Goal: Task Accomplishment & Management: Manage account settings

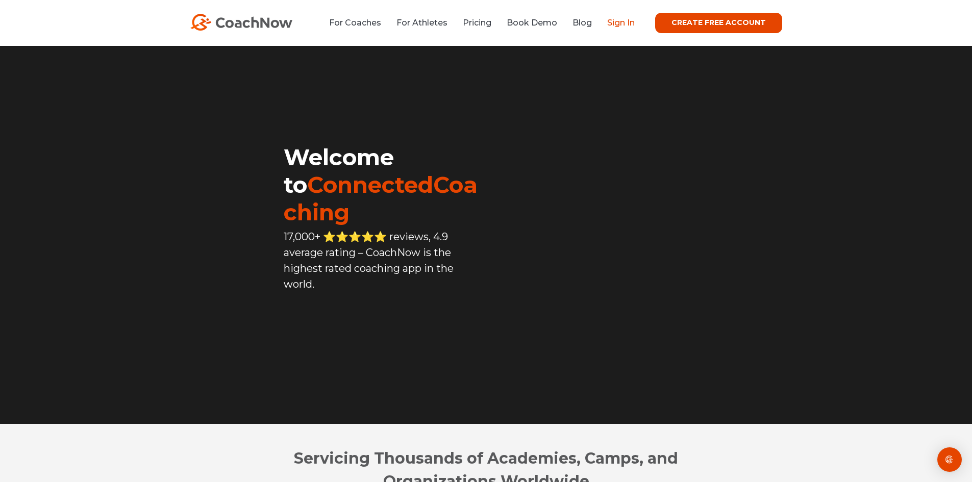
click at [634, 24] on link "Sign In" at bounding box center [621, 23] width 28 height 10
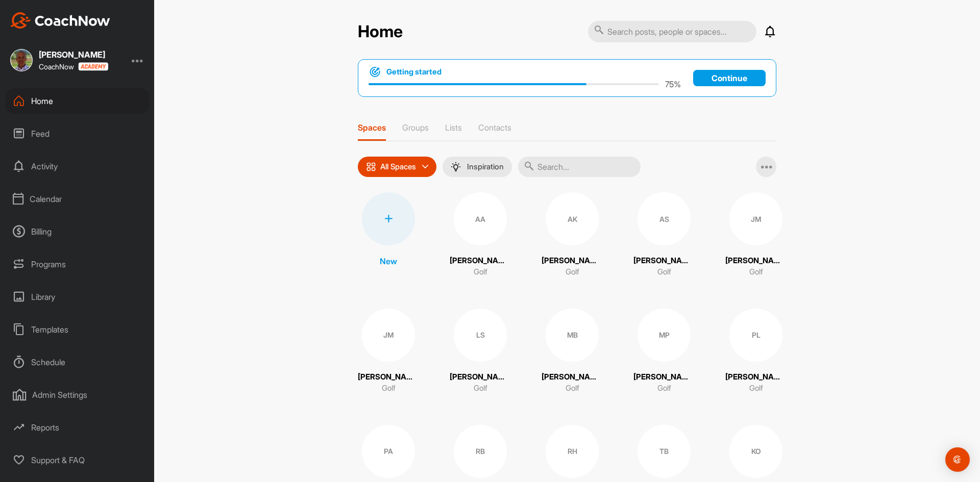
click at [40, 198] on div "Calendar" at bounding box center [78, 199] width 144 height 26
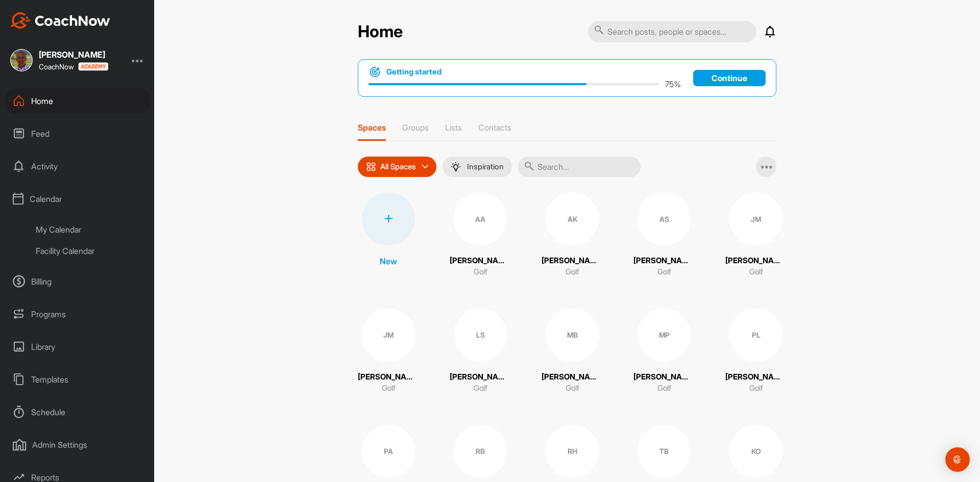
click at [53, 247] on div "Facility Calendar" at bounding box center [89, 250] width 121 height 21
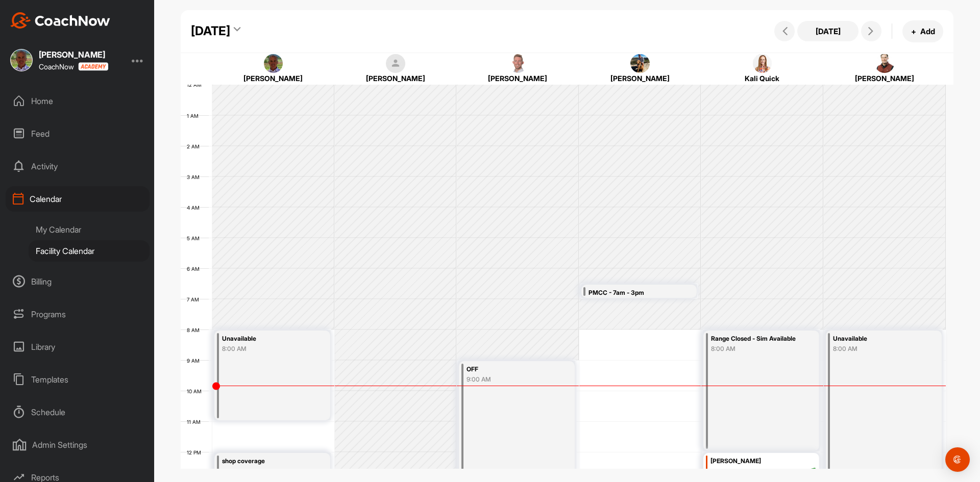
scroll to position [177, 0]
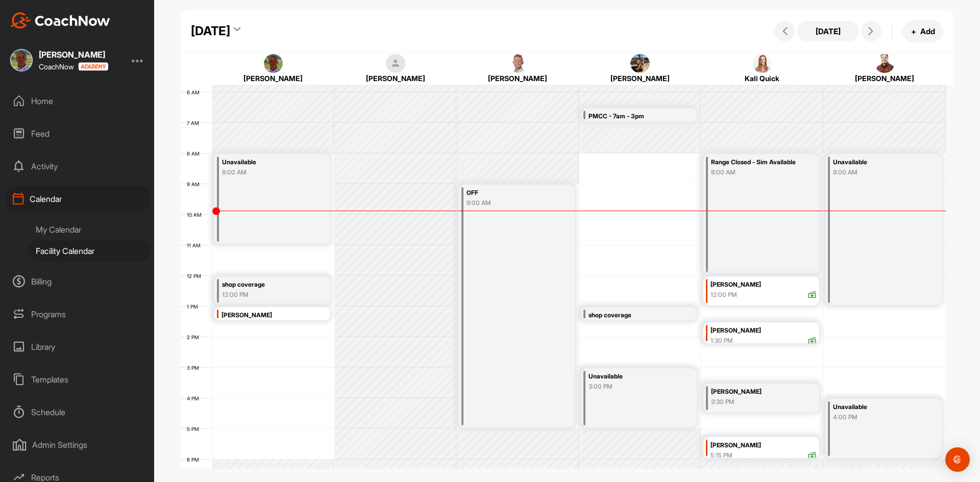
click at [54, 224] on div "My Calendar" at bounding box center [89, 229] width 121 height 21
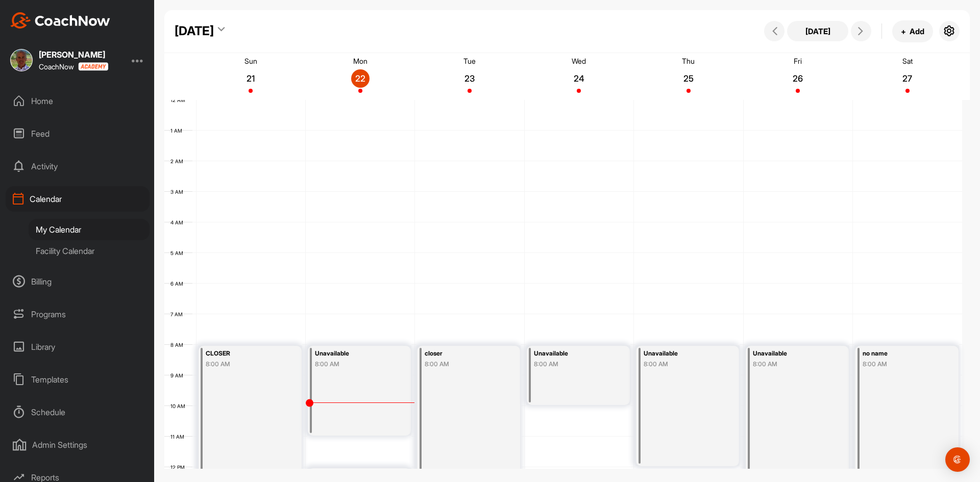
scroll to position [177, 0]
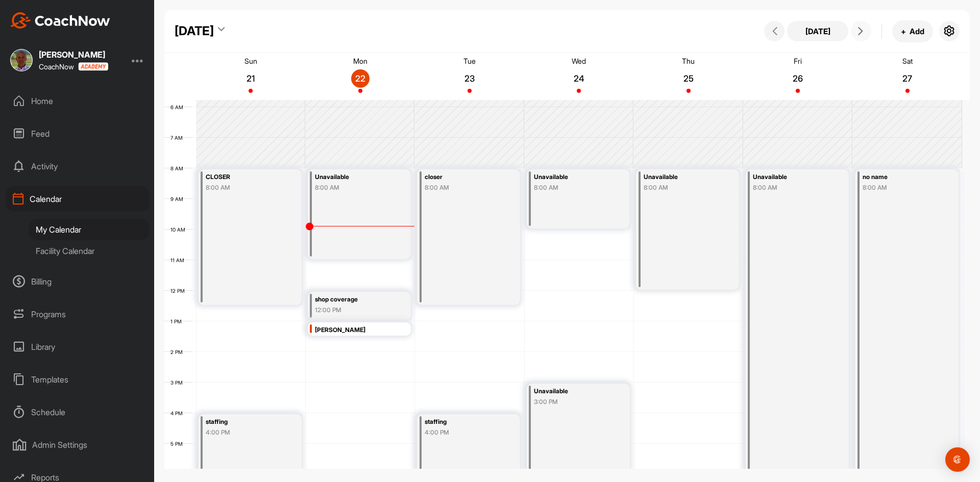
click at [864, 29] on icon at bounding box center [861, 31] width 8 height 8
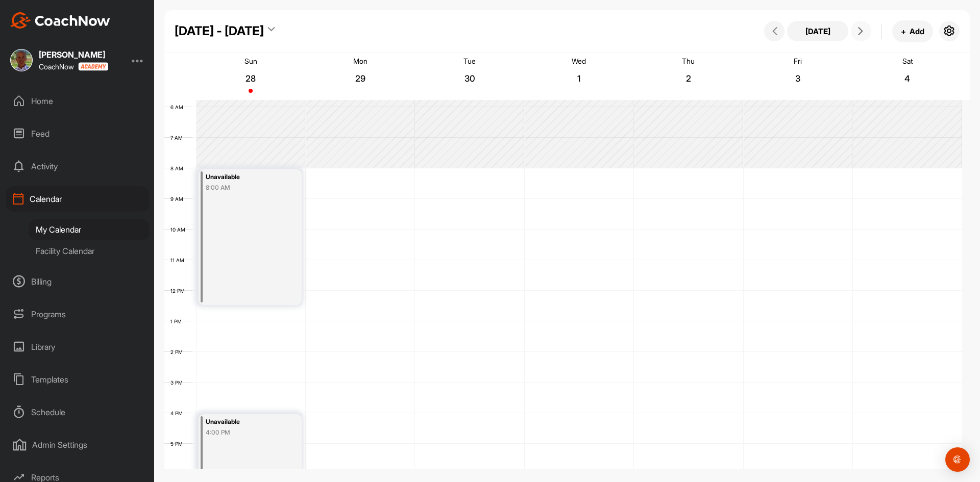
click at [362, 177] on div "12 AM 1 AM 2 AM 3 AM 4 AM 5 AM 6 AM 7 AM 8 AM 9 AM 10 AM 11 AM 12 PM 1 PM 2 PM …" at bounding box center [563, 290] width 798 height 735
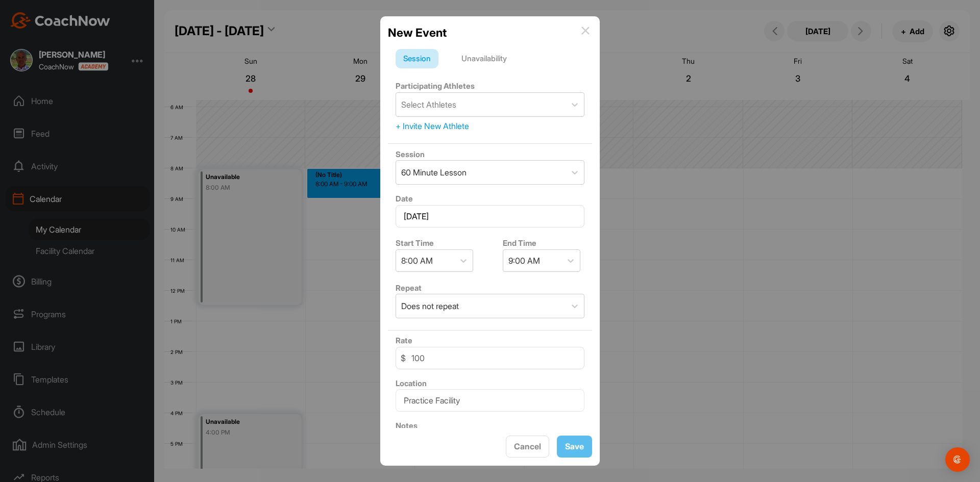
click at [502, 61] on div "Unavailability" at bounding box center [484, 58] width 61 height 19
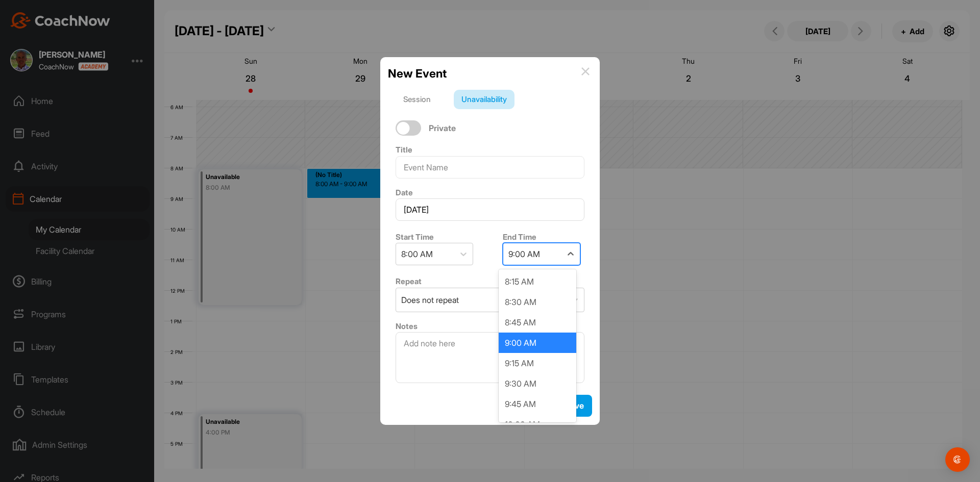
click at [528, 251] on div "9:00 AM" at bounding box center [524, 254] width 32 height 12
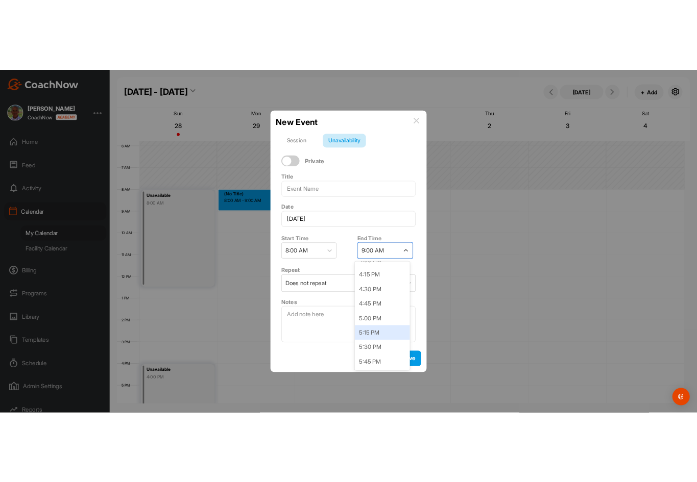
scroll to position [664, 0]
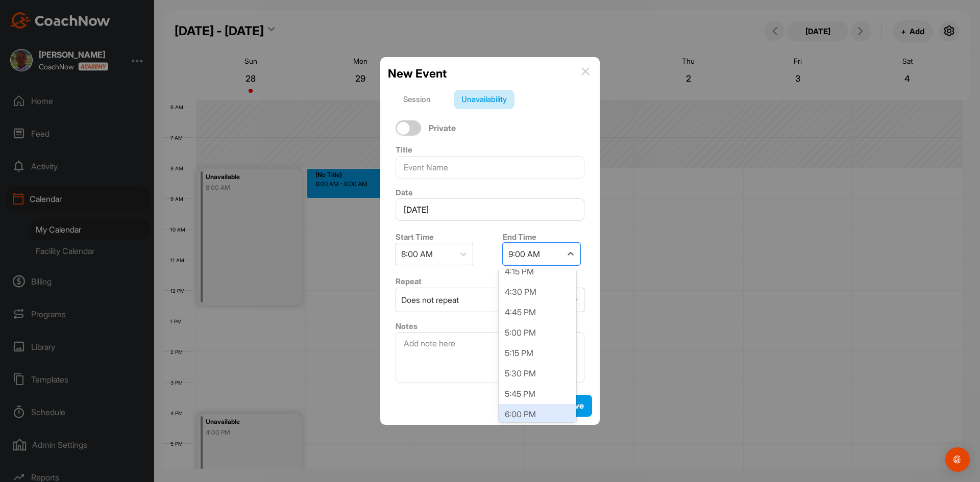
click at [522, 414] on div "6:00 PM" at bounding box center [538, 414] width 78 height 20
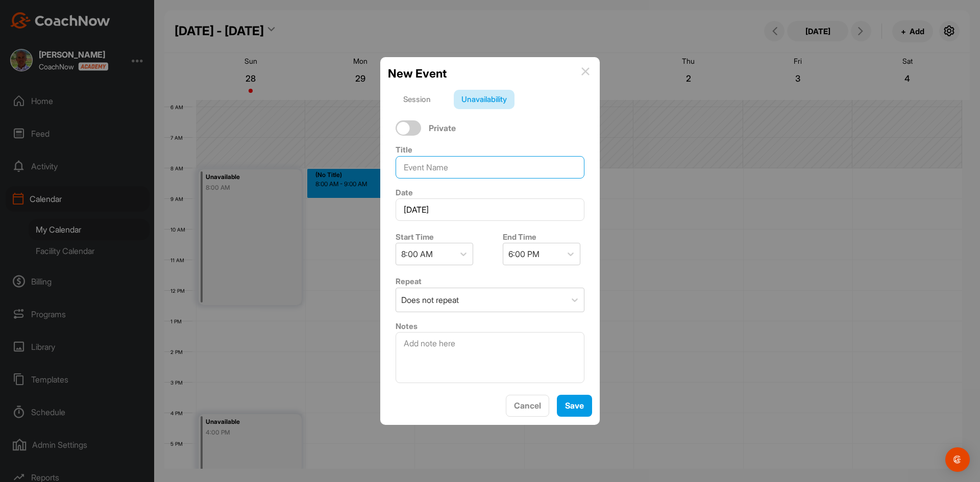
click at [497, 173] on input at bounding box center [490, 167] width 189 height 22
type input "r"
type input "kellu"
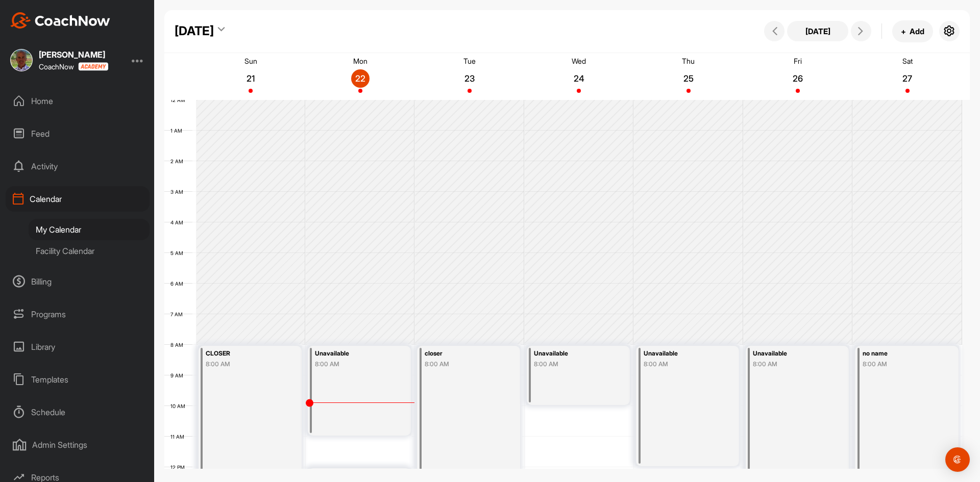
scroll to position [177, 0]
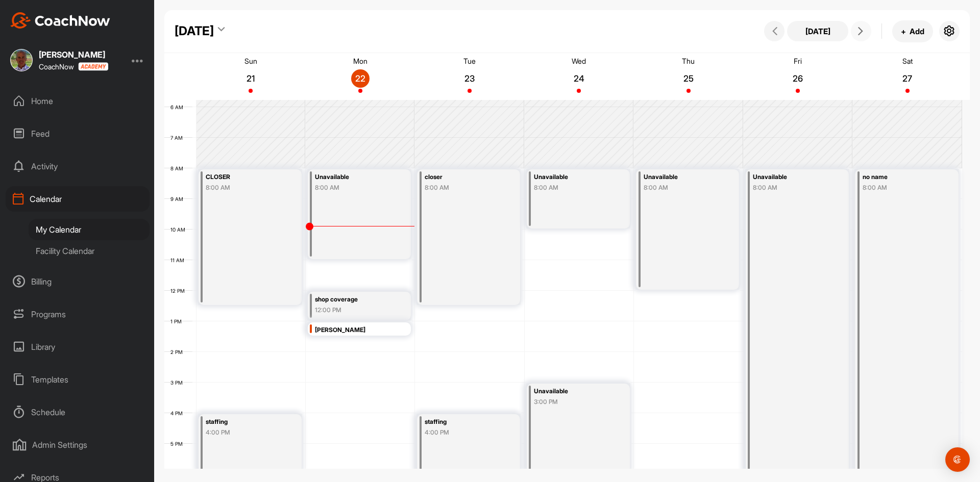
click at [859, 36] on button at bounding box center [861, 31] width 20 height 20
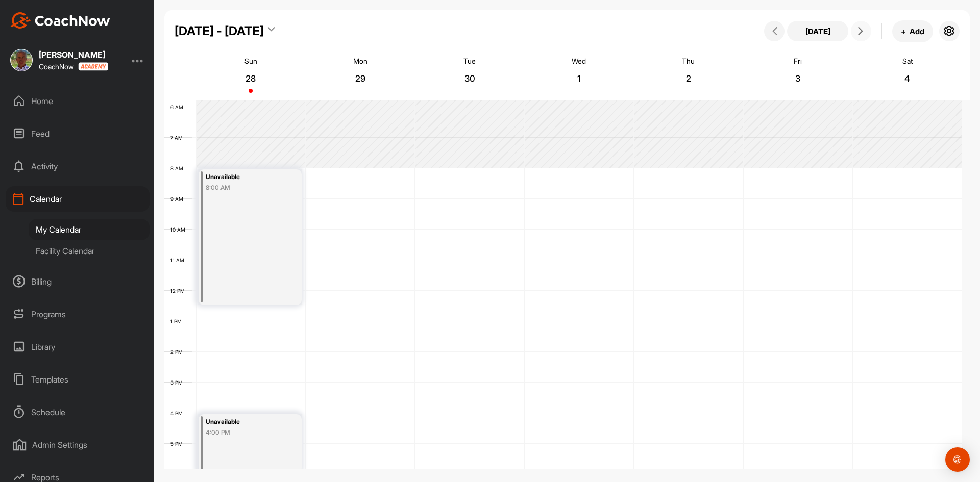
click at [380, 175] on div "12 AM 1 AM 2 AM 3 AM 4 AM 5 AM 6 AM 7 AM 8 AM 9 AM 10 AM 11 AM 12 PM 1 PM 2 PM …" at bounding box center [563, 290] width 798 height 735
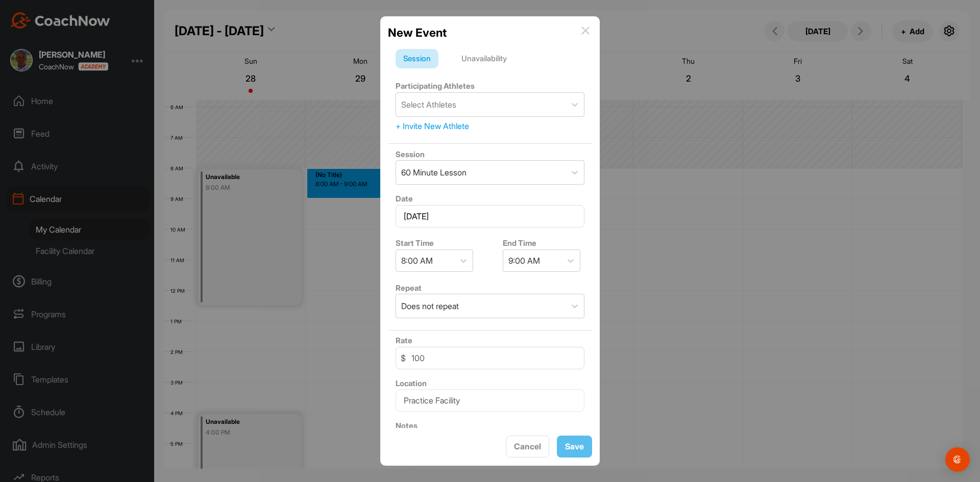
click at [490, 62] on div "Unavailability" at bounding box center [484, 58] width 61 height 19
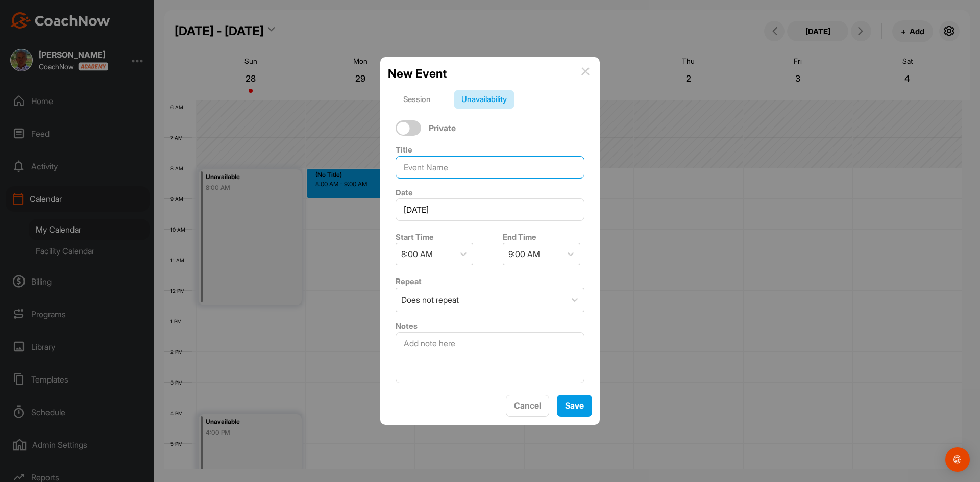
click at [488, 165] on input at bounding box center [490, 167] width 189 height 22
type input "[PERSON_NAME] class foundation"
click at [543, 254] on div "9:00 AM" at bounding box center [532, 253] width 58 height 21
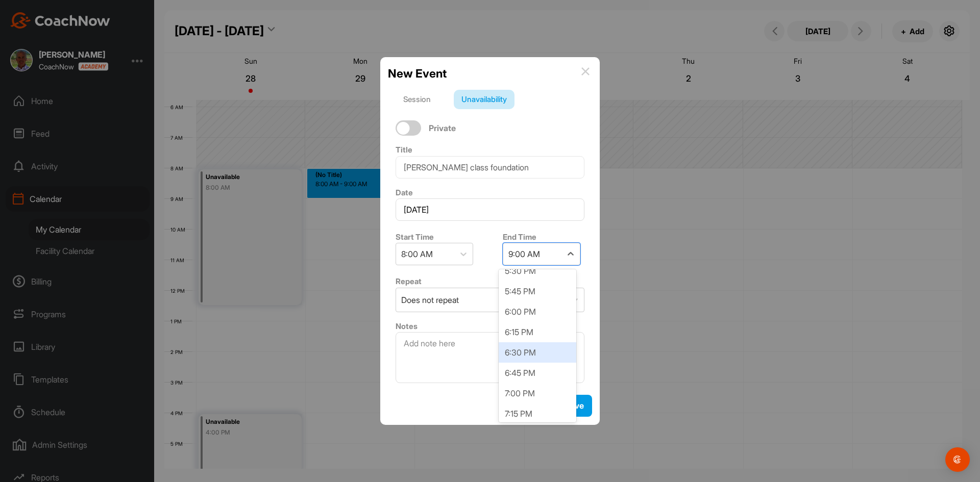
scroll to position [766, 0]
click at [523, 310] on div "6:00 PM" at bounding box center [538, 312] width 78 height 20
click at [573, 405] on span "Save" at bounding box center [574, 406] width 19 height 10
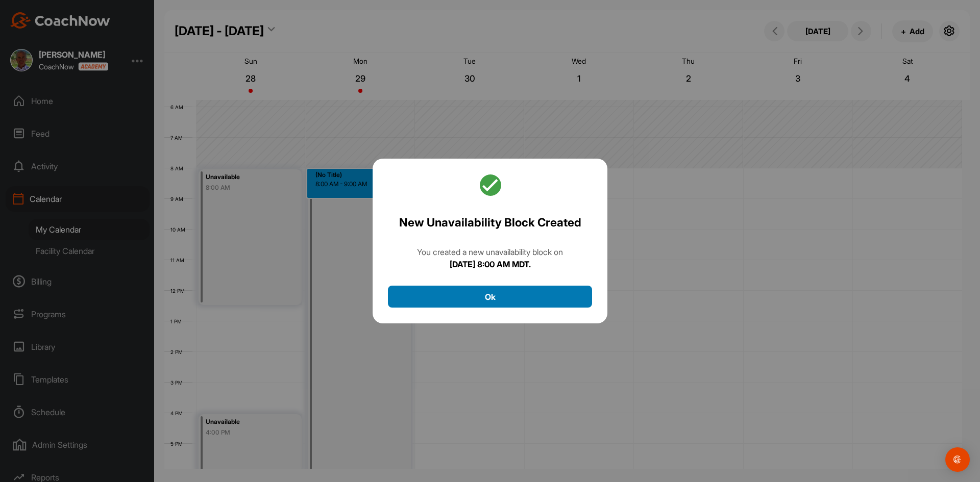
click at [490, 298] on button "Ok" at bounding box center [490, 297] width 204 height 22
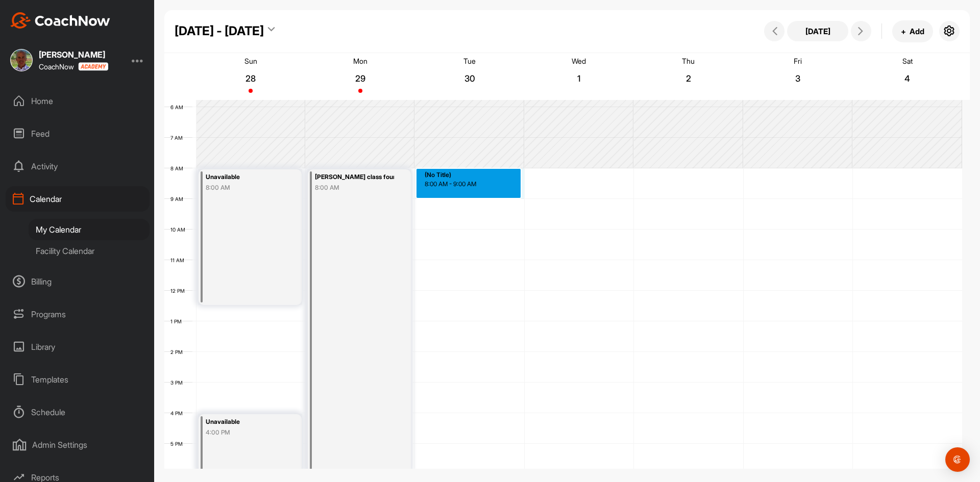
click at [487, 179] on div "12 AM 1 AM 2 AM 3 AM 4 AM 5 AM 6 AM 7 AM 8 AM 9 AM 10 AM 11 AM 12 PM 1 PM 2 PM …" at bounding box center [563, 290] width 798 height 735
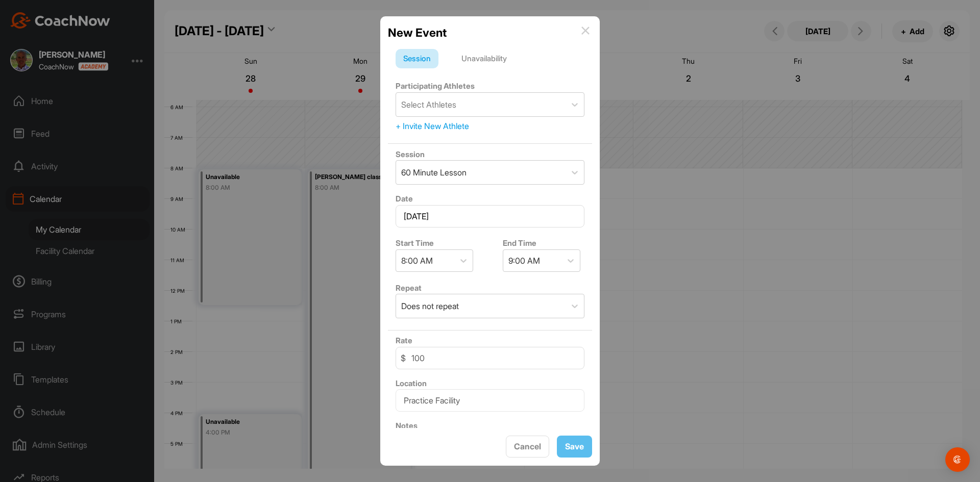
click at [487, 55] on div "Unavailability" at bounding box center [484, 58] width 61 height 19
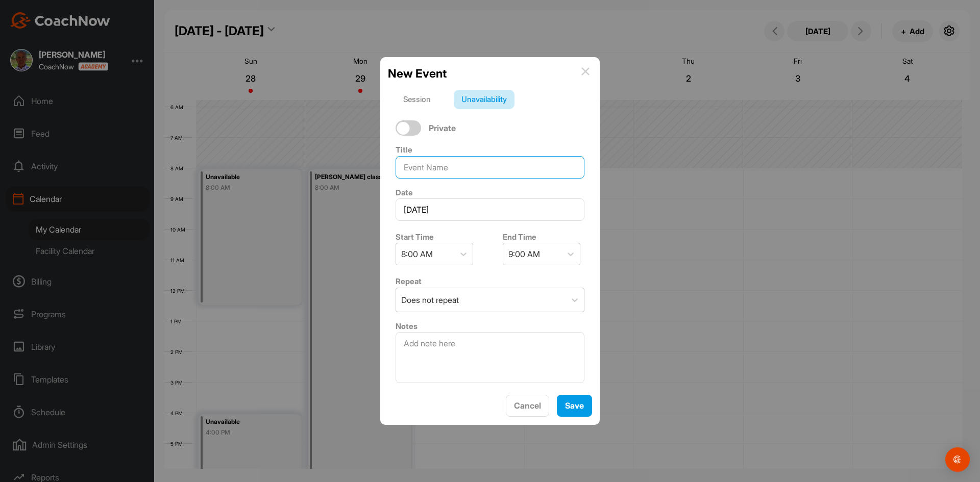
click at [471, 163] on input at bounding box center [490, 167] width 189 height 22
type input "off"
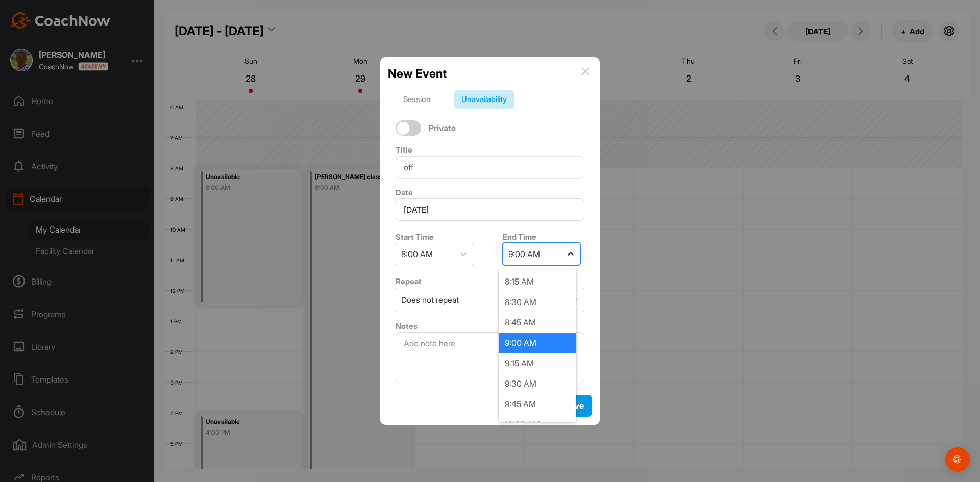
click at [561, 253] on div at bounding box center [570, 254] width 18 height 18
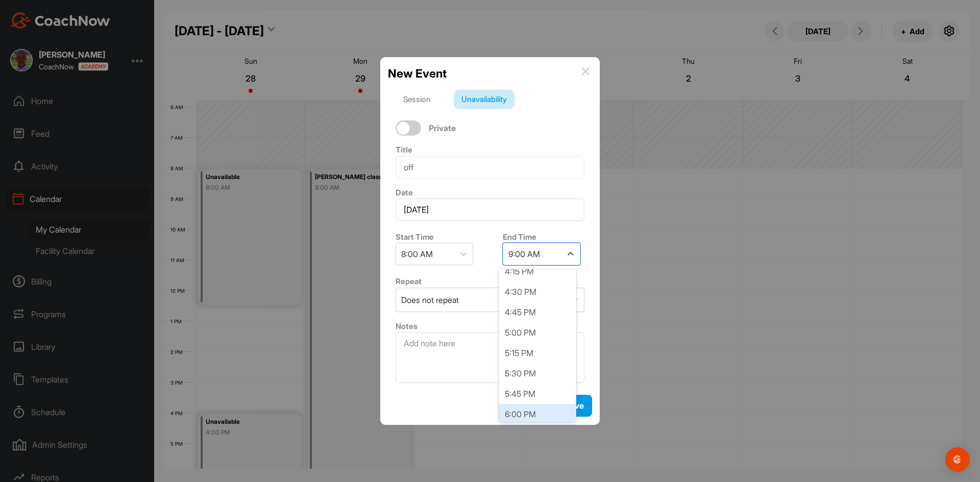
click at [510, 410] on div "6:00 PM" at bounding box center [538, 414] width 78 height 20
click at [567, 404] on span "Save" at bounding box center [574, 406] width 19 height 10
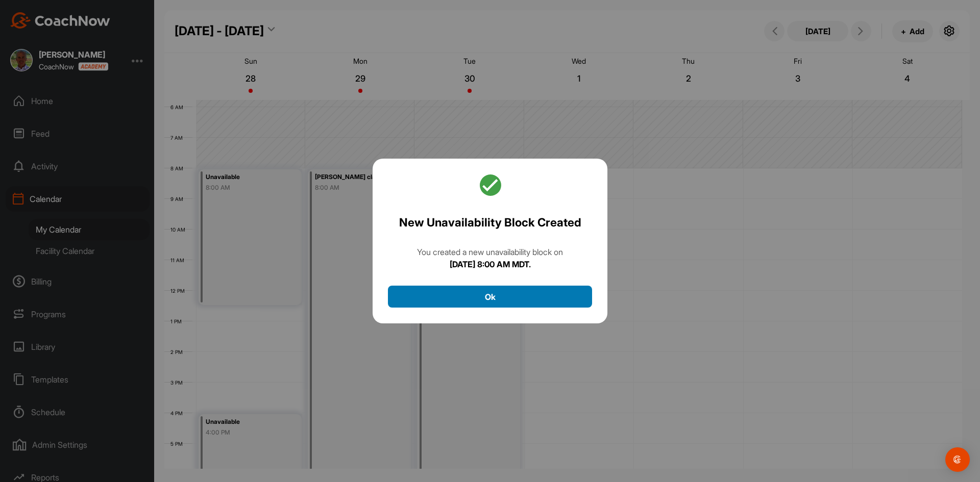
click at [509, 291] on button "Ok" at bounding box center [490, 297] width 204 height 22
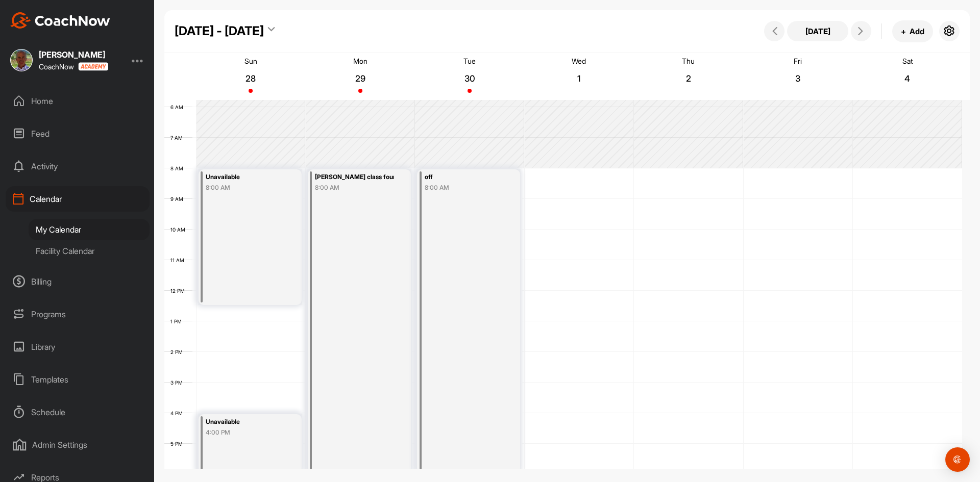
click at [580, 176] on div "12 AM 1 AM 2 AM 3 AM 4 AM 5 AM 6 AM 7 AM 8 AM 9 AM 10 AM 11 AM 12 PM 1 PM 2 PM …" at bounding box center [563, 290] width 798 height 735
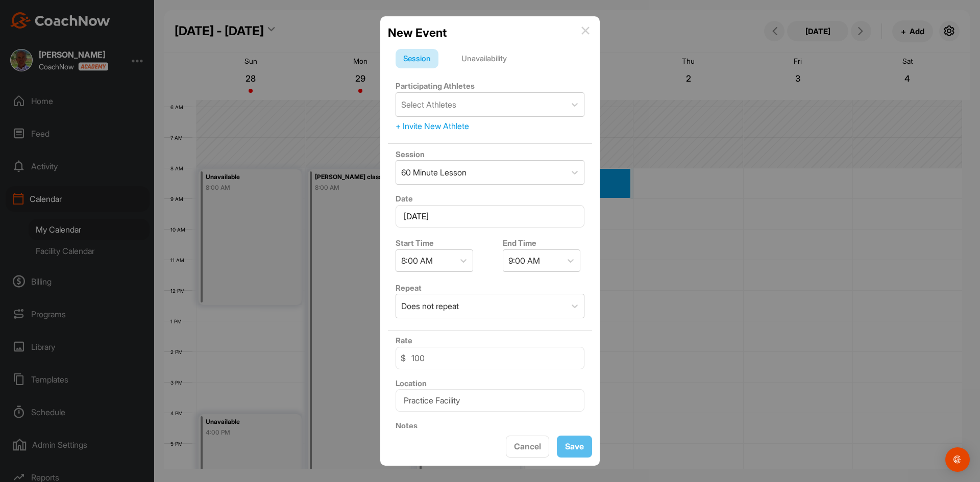
click at [497, 55] on div "Unavailability" at bounding box center [484, 58] width 61 height 19
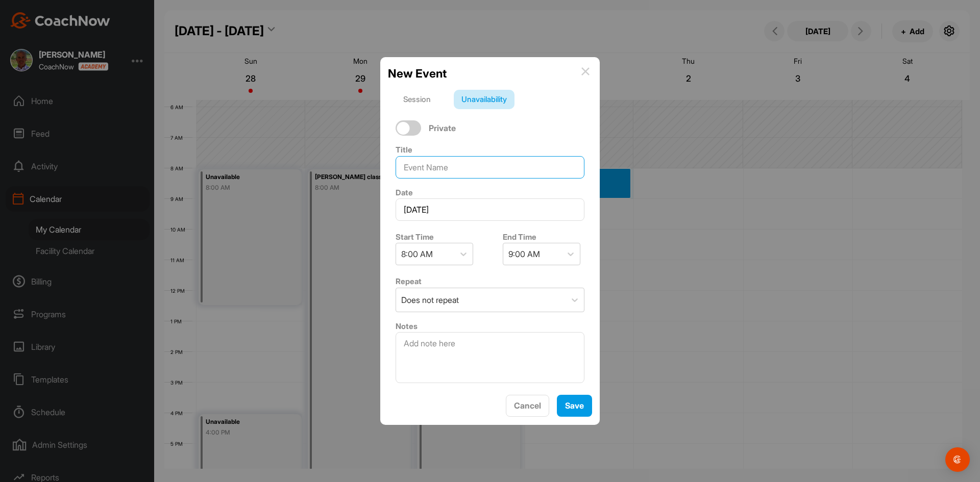
click at [487, 170] on input at bounding box center [490, 167] width 189 height 22
type input "mentor group"
click at [517, 248] on div "9:00 AM" at bounding box center [532, 253] width 58 height 21
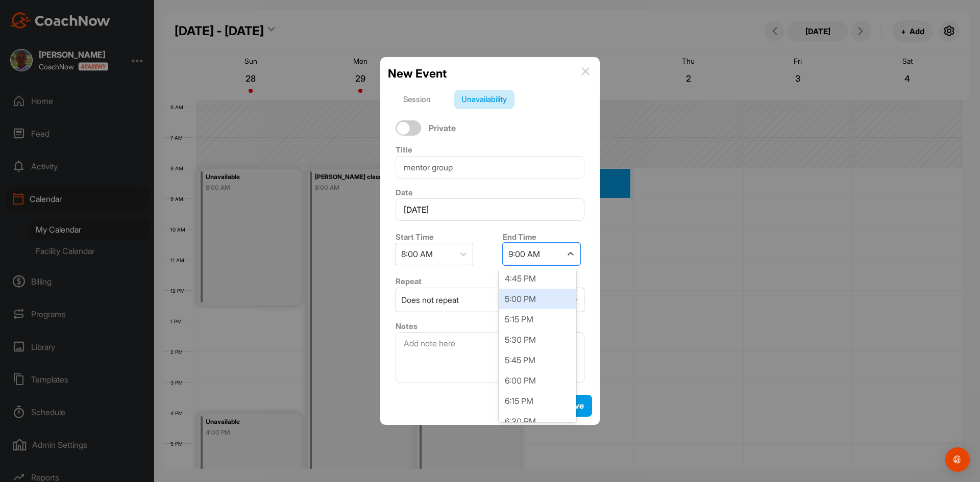
scroll to position [715, 0]
click at [531, 359] on div "6:00 PM" at bounding box center [538, 363] width 78 height 20
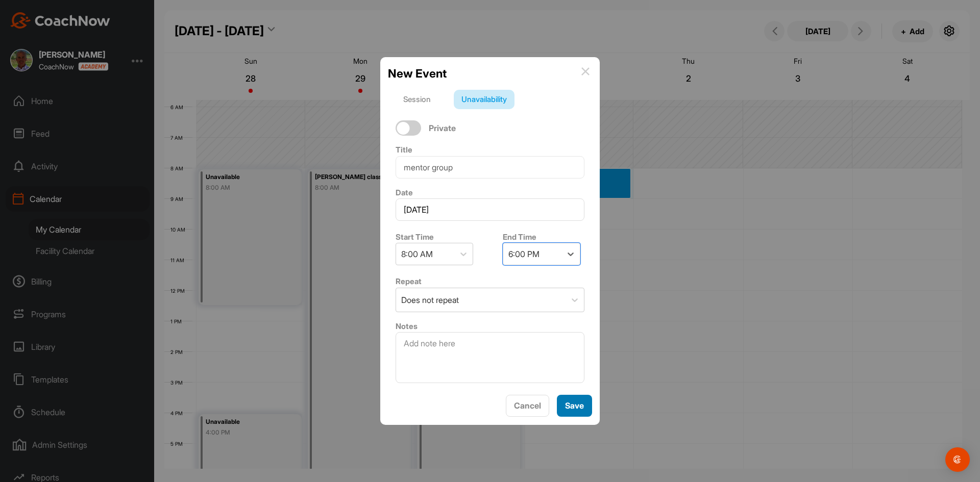
click at [570, 406] on span "Save" at bounding box center [574, 406] width 19 height 10
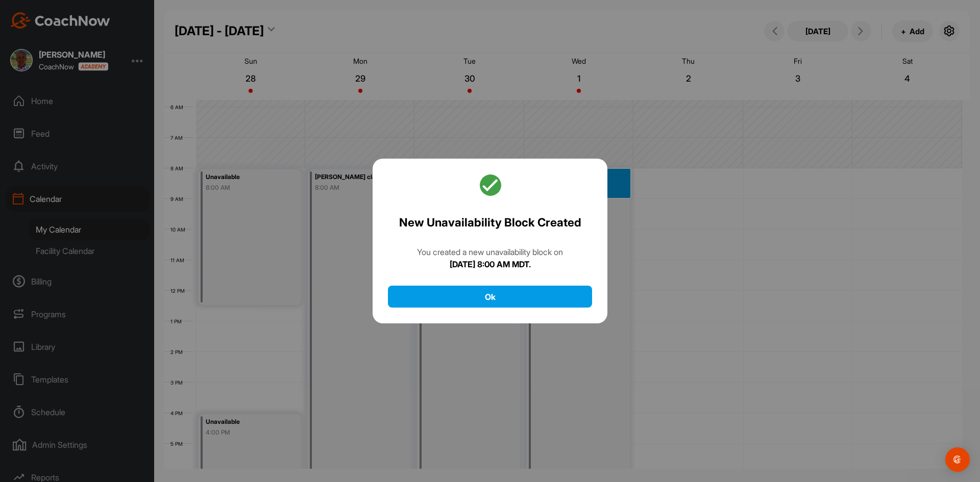
click at [497, 278] on div "New Unavailability Block Created You created a new unavailability block on Wedn…" at bounding box center [490, 241] width 235 height 165
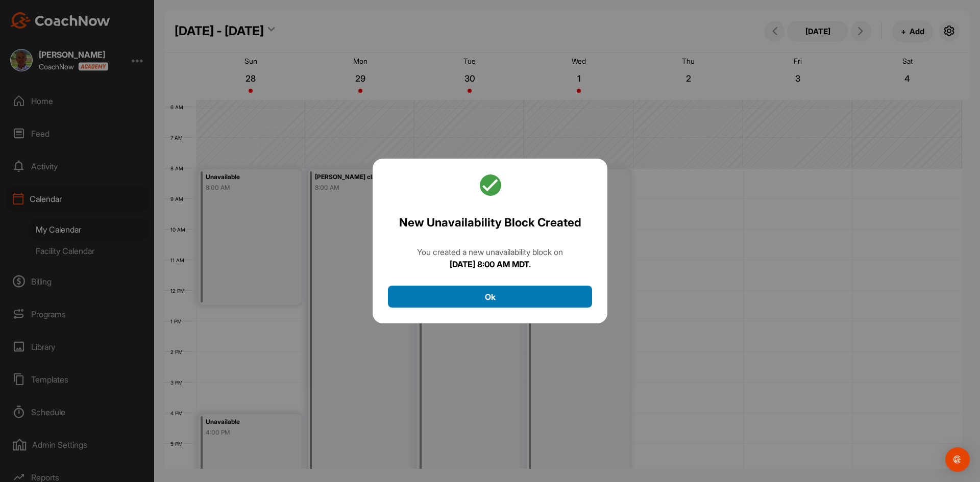
click at [497, 298] on button "Ok" at bounding box center [490, 297] width 204 height 22
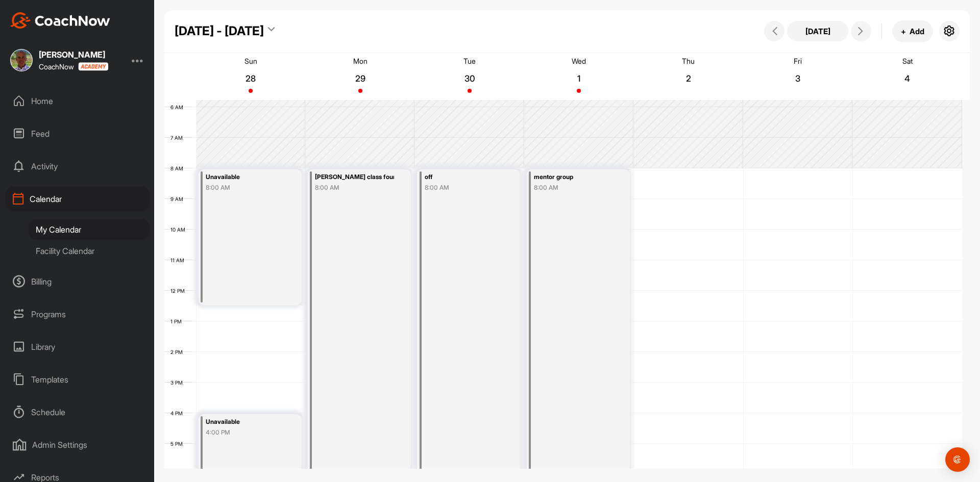
click at [572, 29] on div "Sep - Oct 2025 Today + Add" at bounding box center [566, 31] width 805 height 43
click at [547, 12] on div "Sep - Oct 2025 Today + Add" at bounding box center [566, 31] width 805 height 43
click at [553, 4] on div "Sep - Oct 2025 Today + Add Sun 28 Mon 29 Tue 30 Wed 1 Thu 2 Fri 3 Sat 4 12 AM 1…" at bounding box center [566, 213] width 805 height 426
click at [683, 176] on div "12 AM 1 AM 2 AM 3 AM 4 AM 5 AM 6 AM 7 AM 8 AM 9 AM 10 AM 11 AM 12 PM 1 PM 2 PM …" at bounding box center [563, 290] width 798 height 735
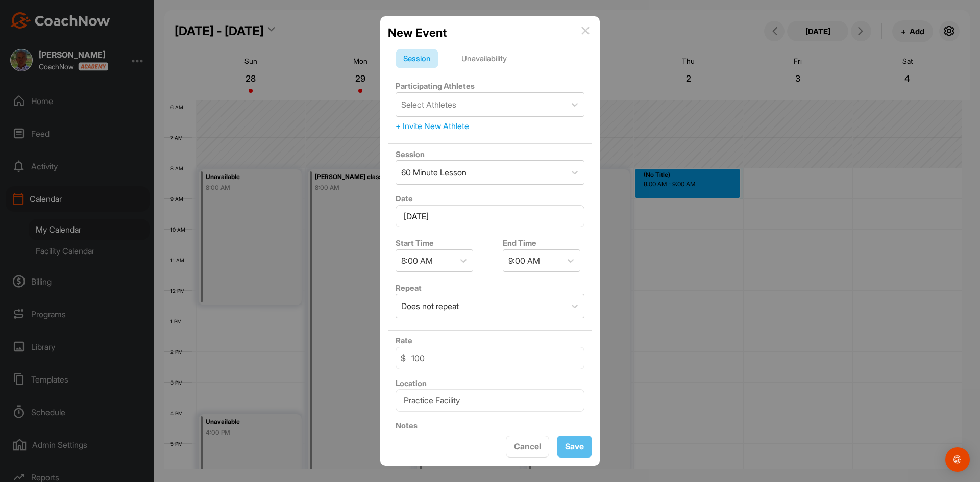
click at [498, 60] on div "Unavailability" at bounding box center [484, 58] width 61 height 19
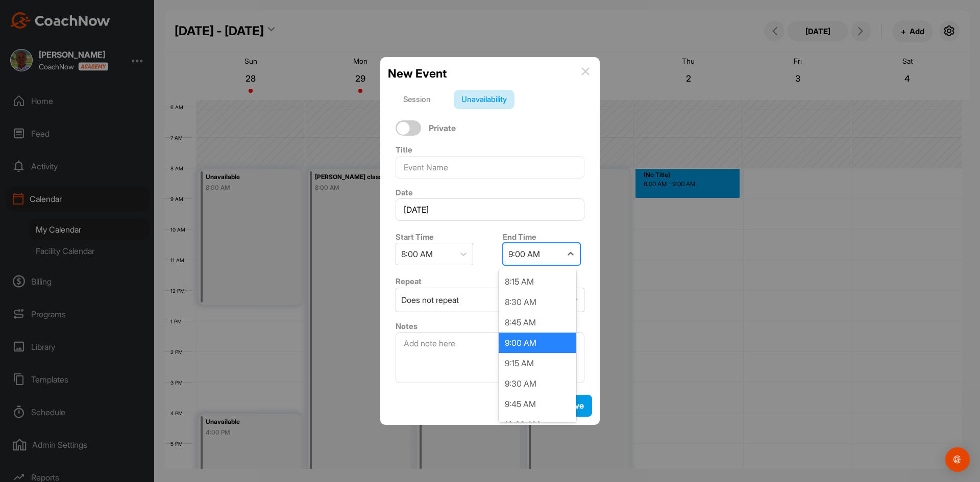
click at [543, 246] on div "9:00 AM" at bounding box center [532, 253] width 58 height 21
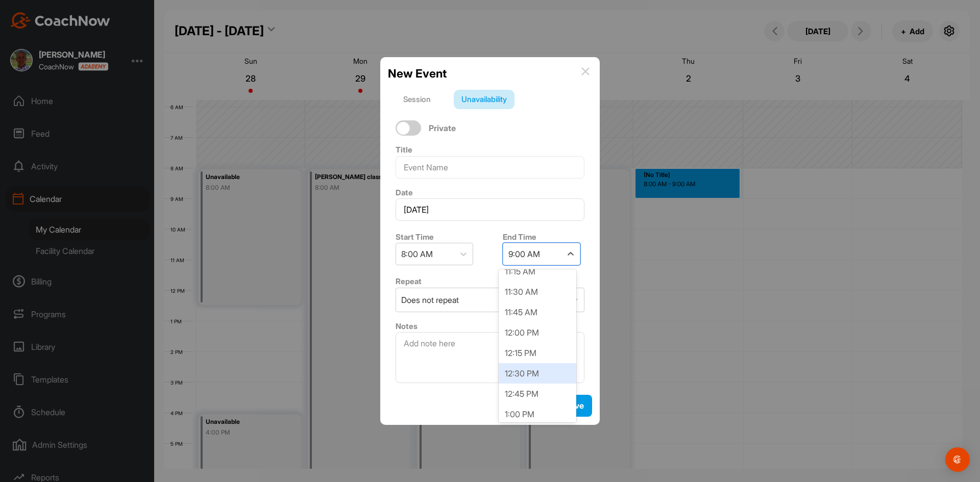
click at [529, 368] on div "12:30 PM" at bounding box center [538, 373] width 78 height 20
click at [568, 402] on span "Save" at bounding box center [574, 406] width 19 height 10
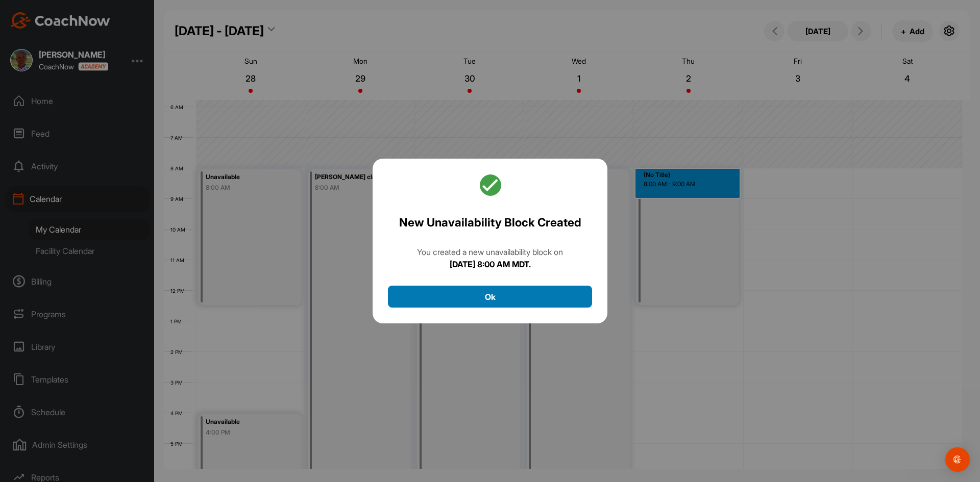
click at [515, 301] on button "Ok" at bounding box center [490, 297] width 204 height 22
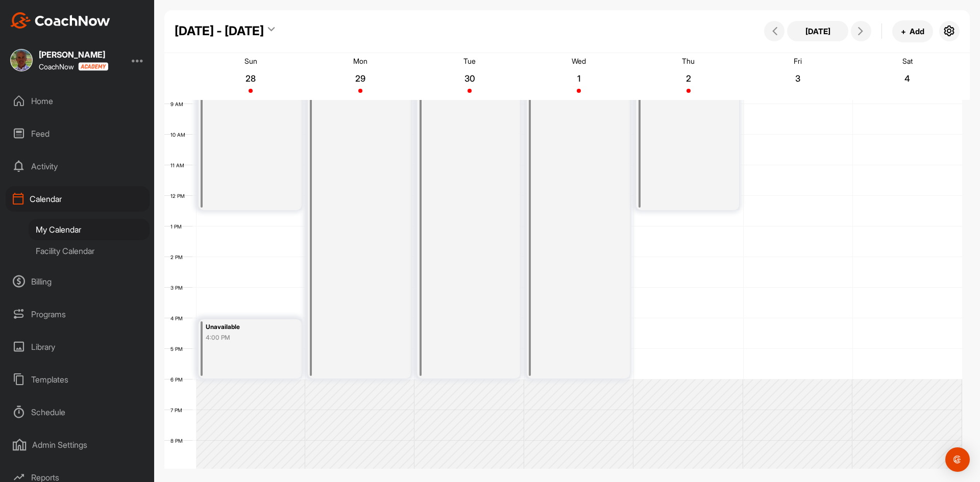
scroll to position [279, 0]
click at [689, 312] on div "12 AM 1 AM 2 AM 3 AM 4 AM 5 AM 6 AM 7 AM 8 AM 9 AM 10 AM 11 AM 12 PM 1 PM 2 PM …" at bounding box center [563, 188] width 798 height 735
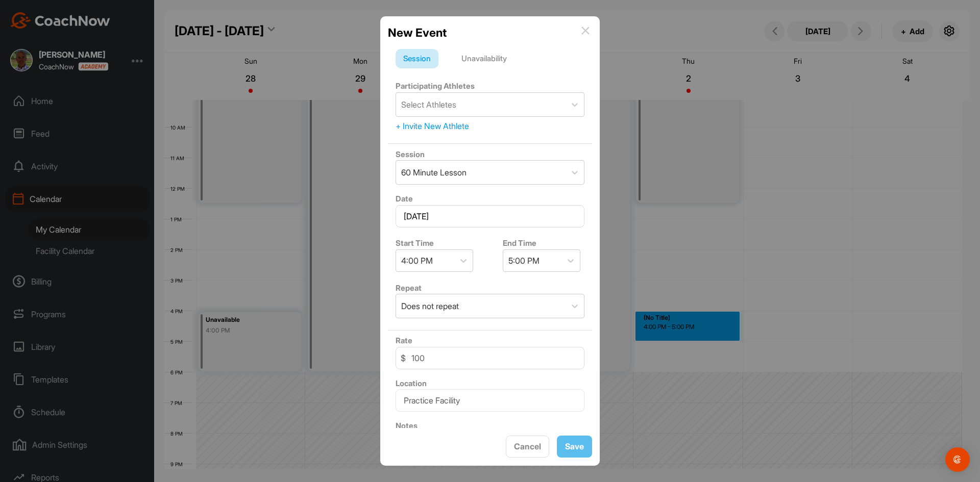
click at [500, 59] on div "Unavailability" at bounding box center [484, 58] width 61 height 19
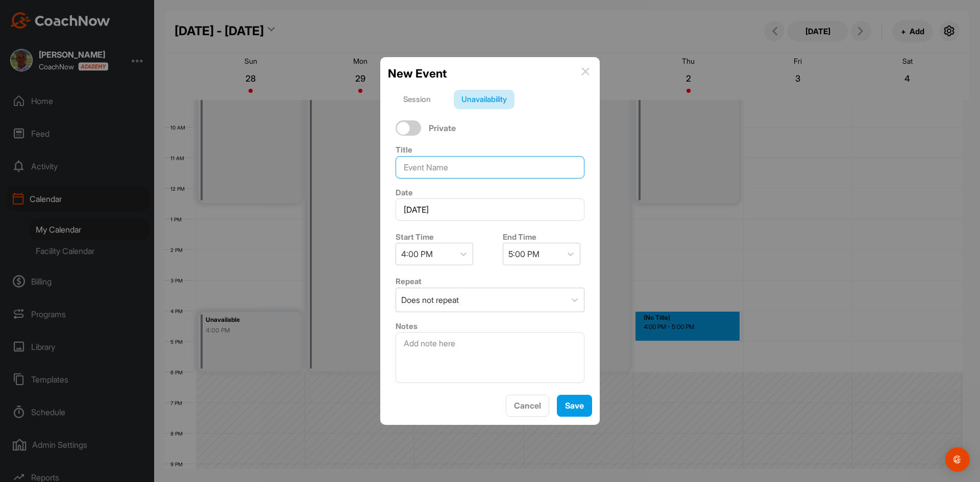
click at [461, 164] on input at bounding box center [490, 167] width 189 height 22
type input "staffing"
click at [515, 261] on div "5:00 PM" at bounding box center [532, 253] width 58 height 21
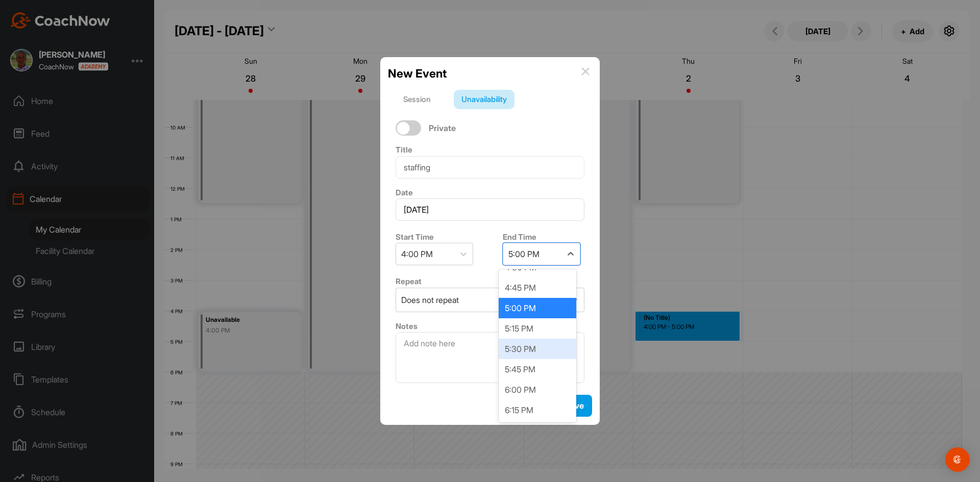
scroll to position [51, 0]
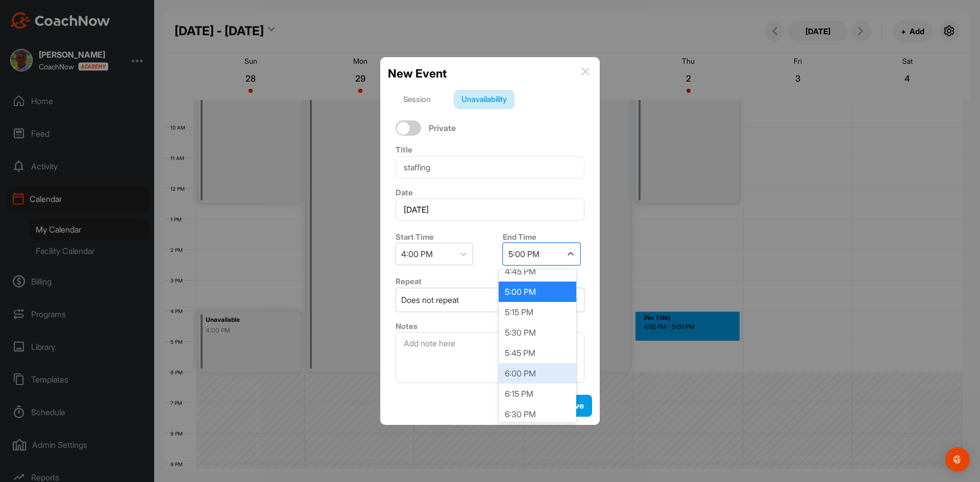
click at [515, 380] on div "6:00 PM" at bounding box center [538, 373] width 78 height 20
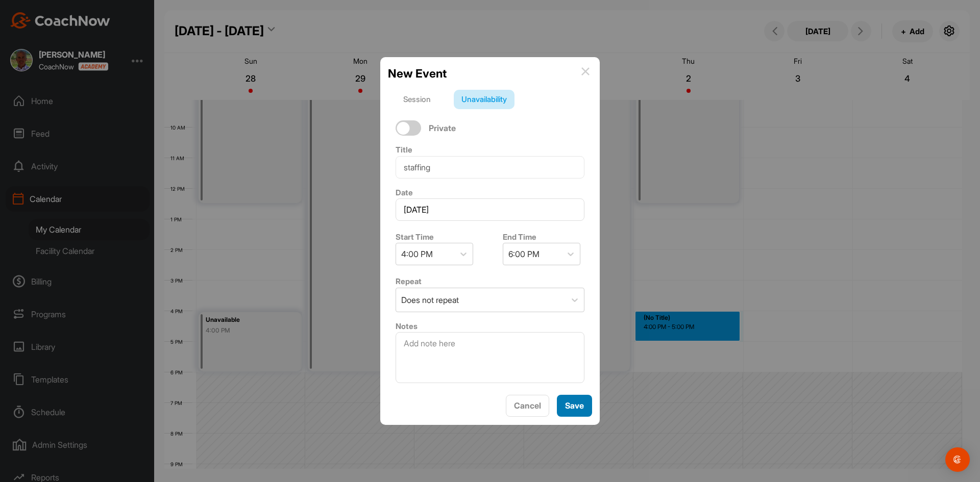
click at [575, 401] on span "Save" at bounding box center [574, 406] width 19 height 10
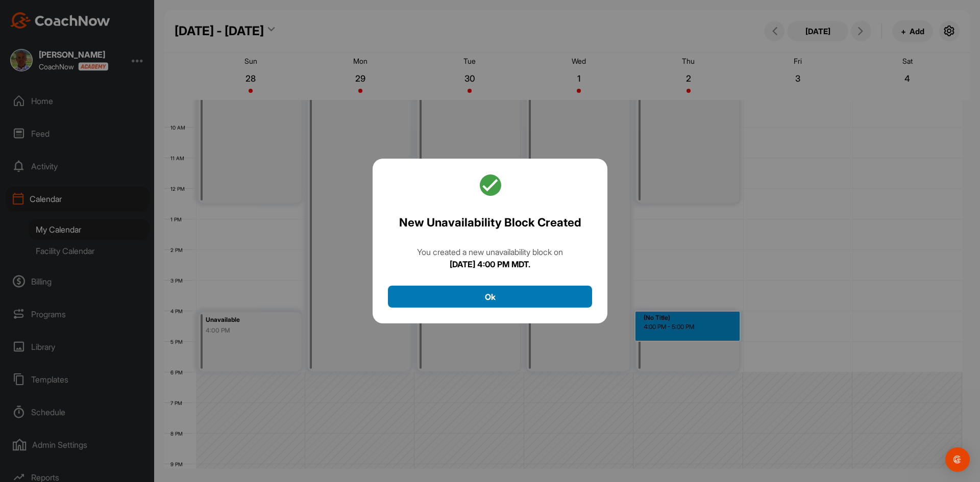
click at [475, 306] on button "Ok" at bounding box center [490, 297] width 204 height 22
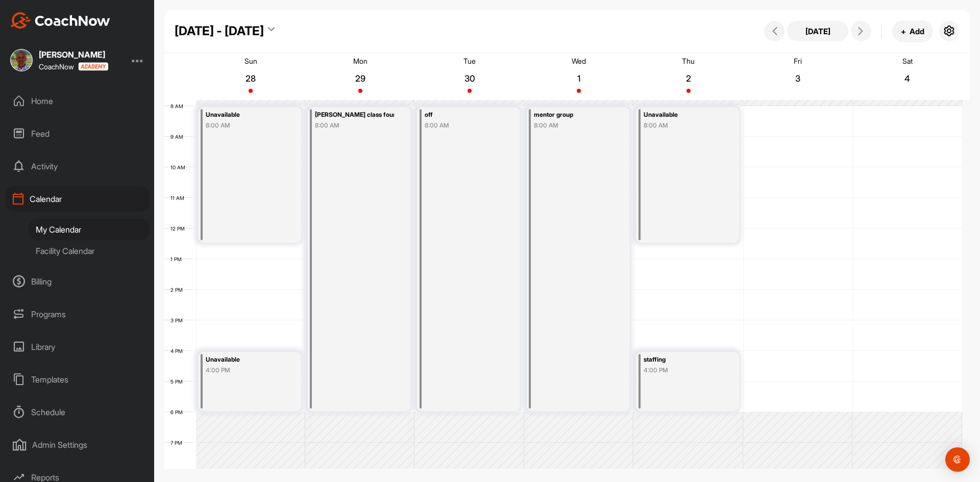
scroll to position [177, 0]
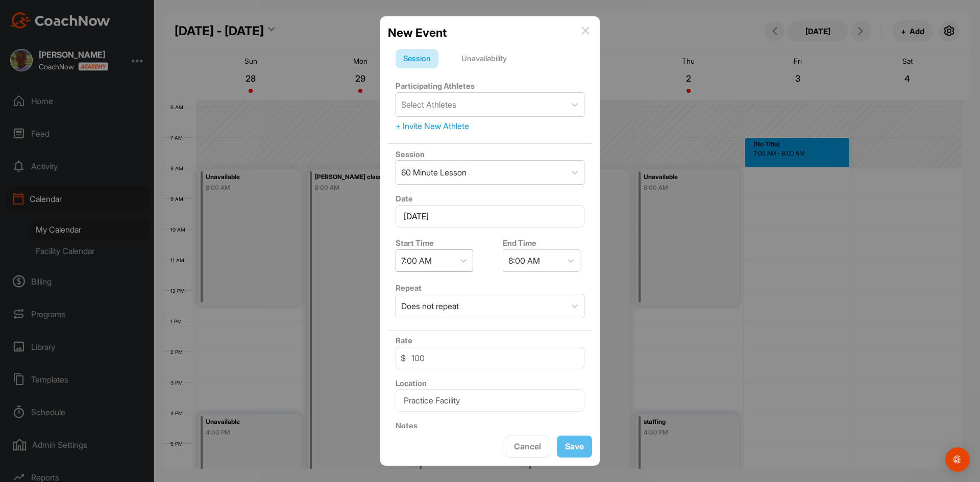
click at [452, 257] on div "7:00 AM" at bounding box center [425, 260] width 58 height 21
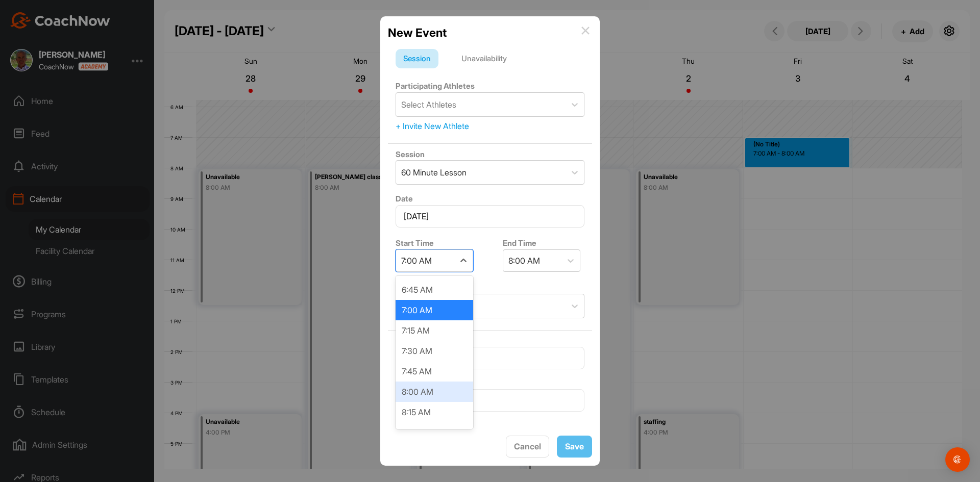
click at [417, 388] on div "8:00 AM" at bounding box center [435, 392] width 78 height 20
click at [551, 250] on div "9:00 AM" at bounding box center [532, 260] width 58 height 21
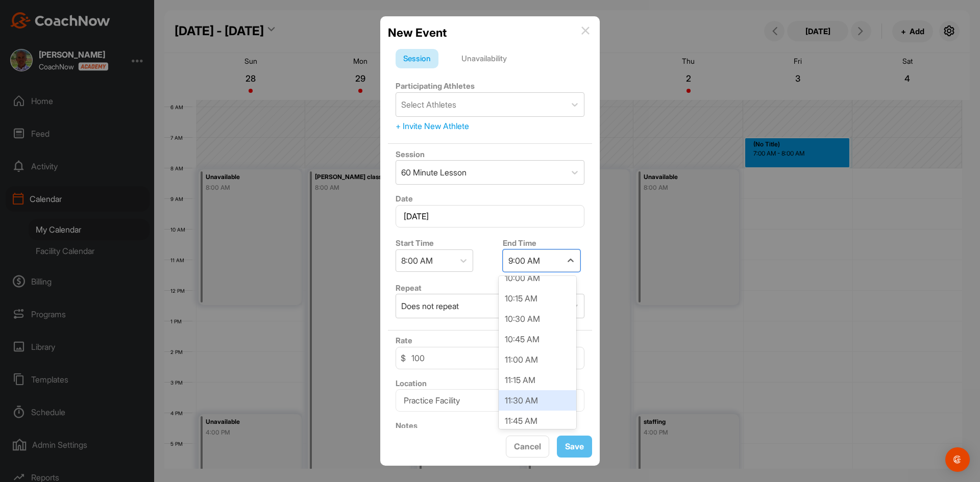
scroll to position [204, 0]
click at [524, 391] on div "12:00 PM" at bounding box center [538, 390] width 78 height 20
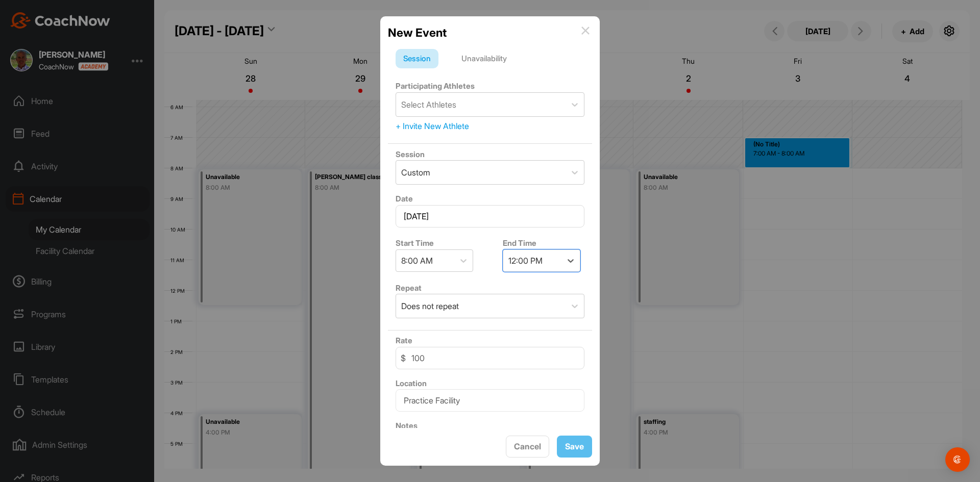
click at [488, 56] on div "Unavailability" at bounding box center [484, 58] width 61 height 19
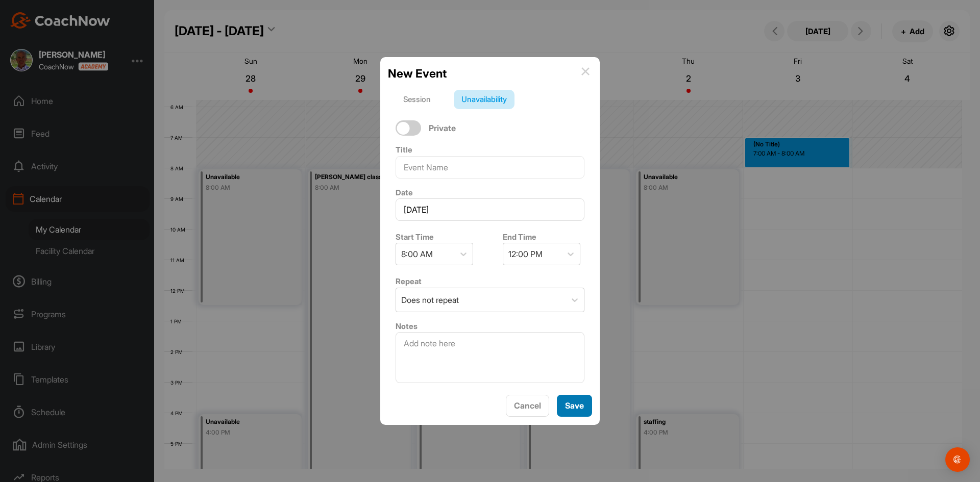
click at [565, 412] on div "Save" at bounding box center [574, 406] width 19 height 12
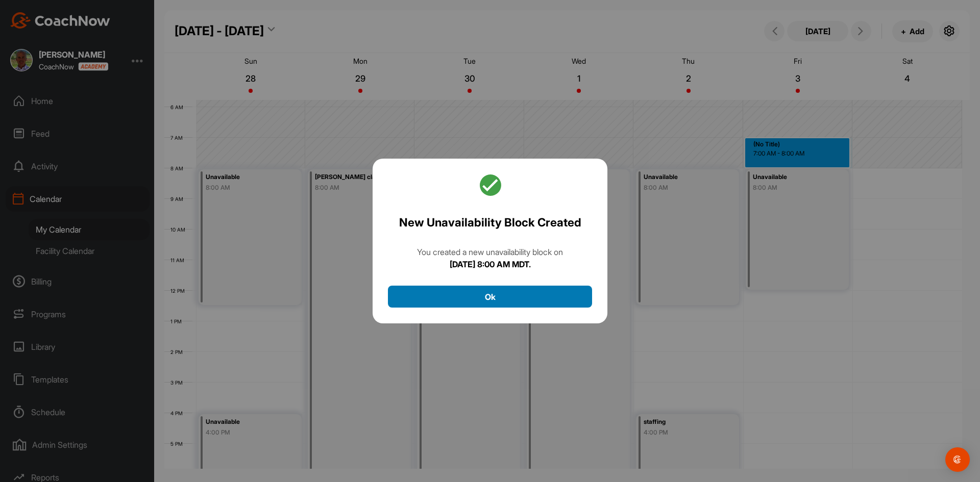
click at [479, 302] on button "Ok" at bounding box center [490, 297] width 204 height 22
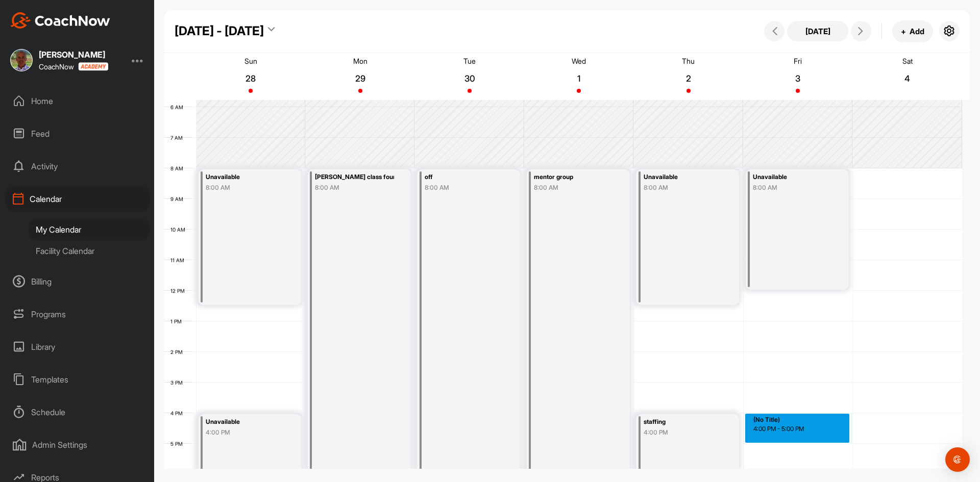
click at [788, 414] on div "12 AM 1 AM 2 AM 3 AM 4 AM 5 AM 6 AM 7 AM 8 AM 9 AM 10 AM 11 AM 12 PM 1 PM 2 PM …" at bounding box center [563, 290] width 798 height 735
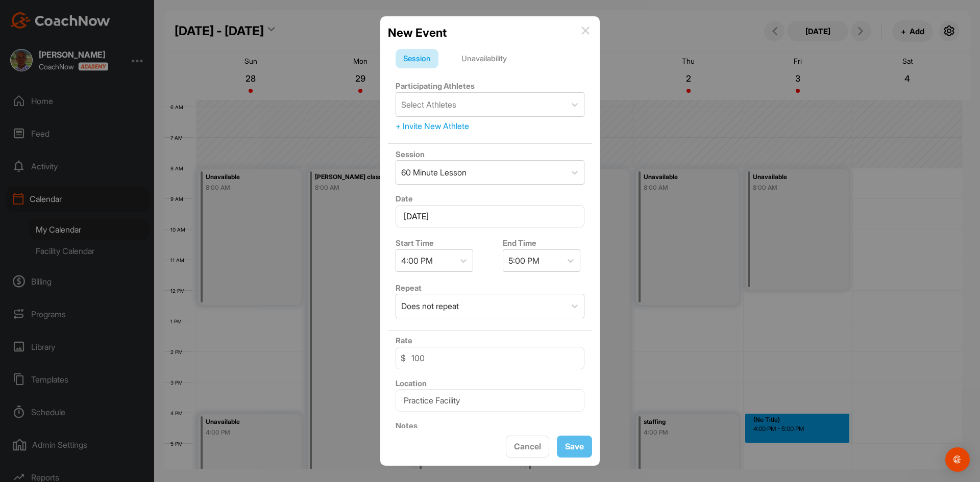
click at [501, 60] on div "Unavailability" at bounding box center [484, 58] width 61 height 19
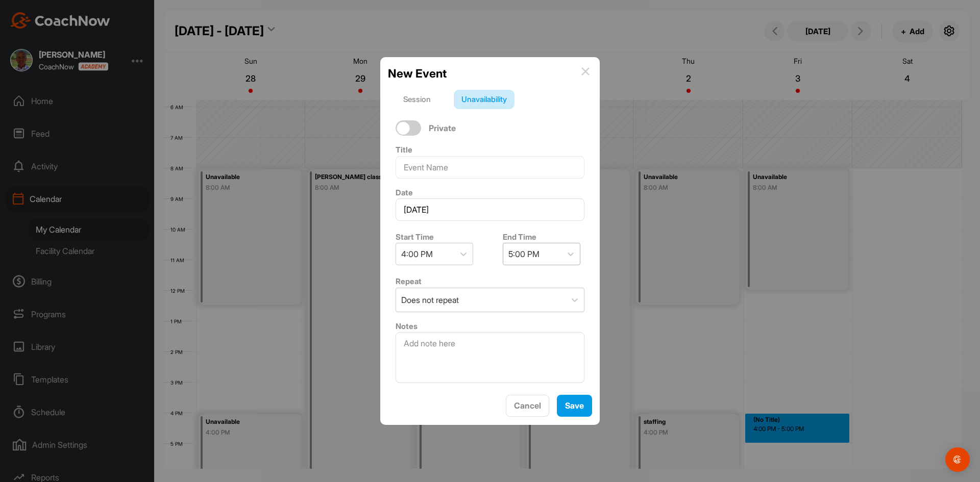
click at [552, 252] on div "5:00 PM" at bounding box center [532, 253] width 58 height 21
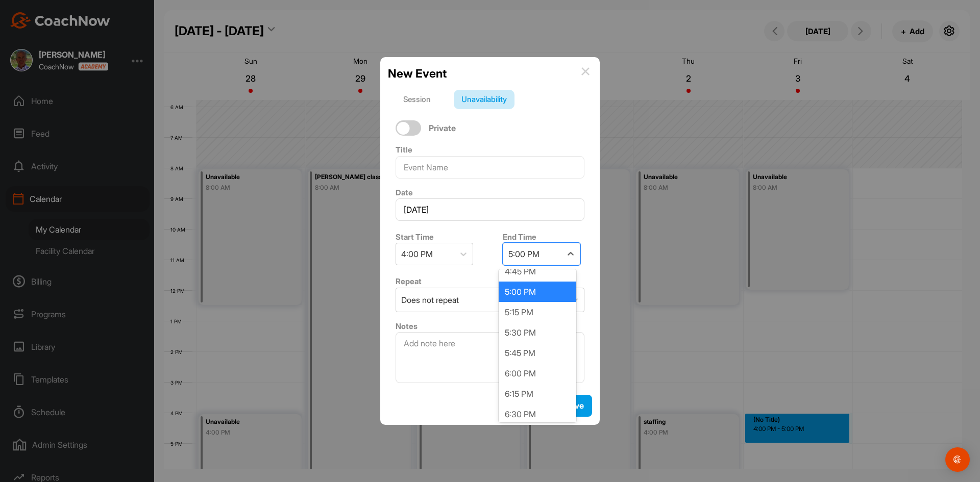
scroll to position [102, 0]
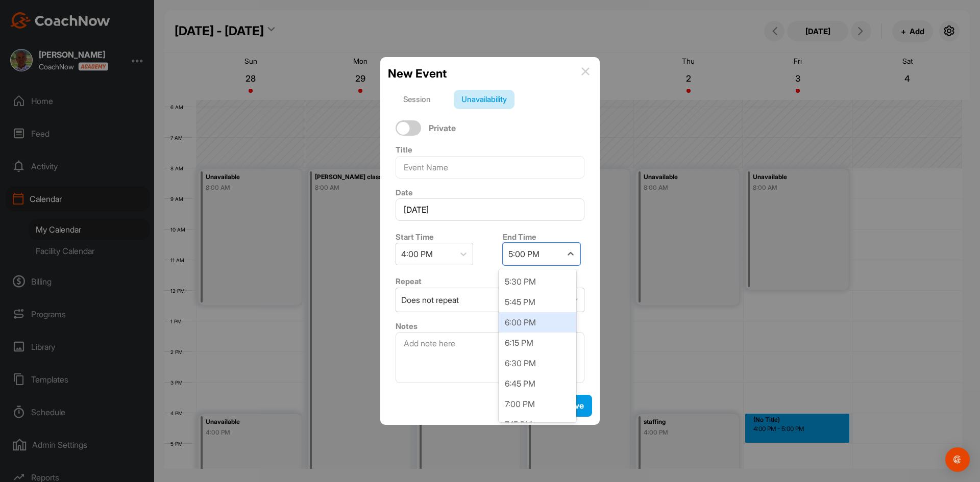
click at [524, 321] on div "6:00 PM" at bounding box center [538, 322] width 78 height 20
click at [577, 406] on span "Save" at bounding box center [574, 406] width 19 height 10
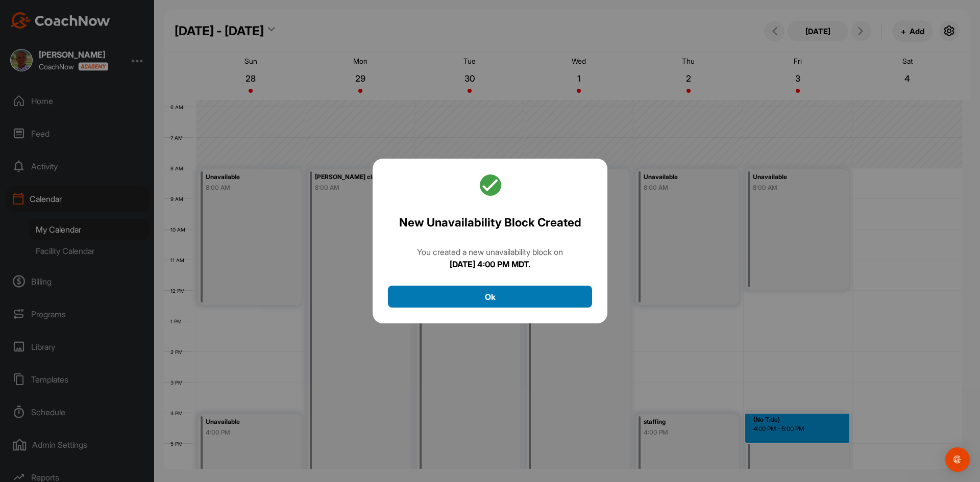
click at [495, 301] on button "Ok" at bounding box center [490, 297] width 204 height 22
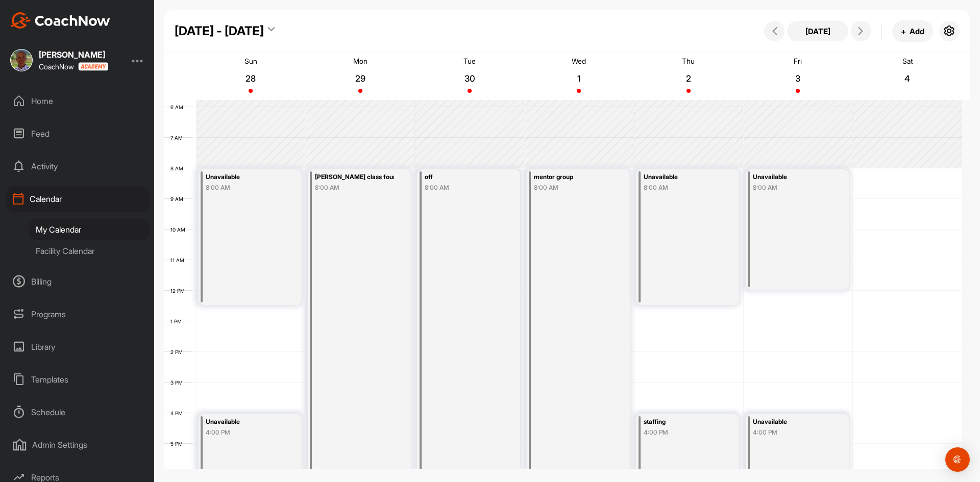
click at [616, 11] on div "Sep - Oct 2025 Today + Add" at bounding box center [566, 31] width 805 height 43
click at [576, 8] on div "Sep - Oct 2025 Today + Add Sun 28 Mon 29 Tue 30 Wed 1 Thu 2 Fri 3 Sat 4 12 AM 1…" at bounding box center [566, 213] width 805 height 426
click at [919, 173] on div "12 AM 1 AM 2 AM 3 AM 4 AM 5 AM 6 AM 7 AM 8 AM 9 AM 10 AM 11 AM 12 PM 1 PM 2 PM …" at bounding box center [563, 290] width 798 height 735
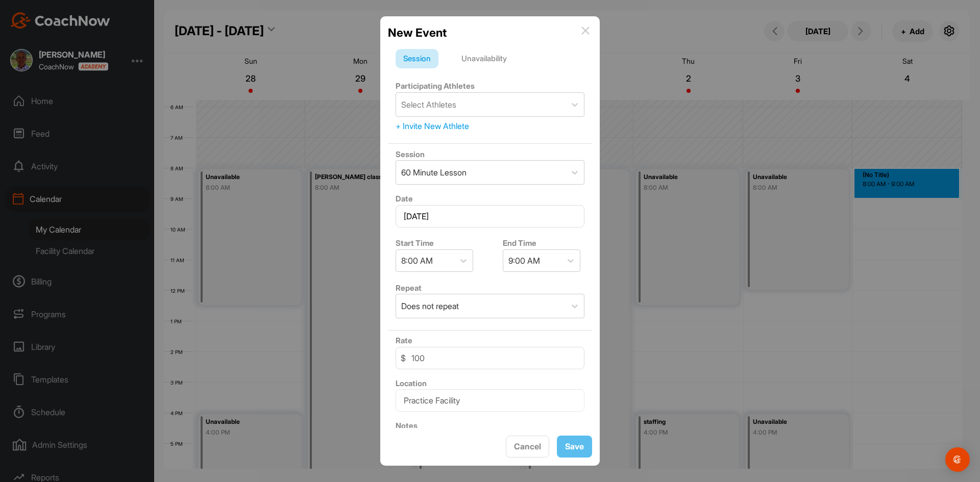
click at [486, 58] on div "Unavailability" at bounding box center [484, 58] width 61 height 19
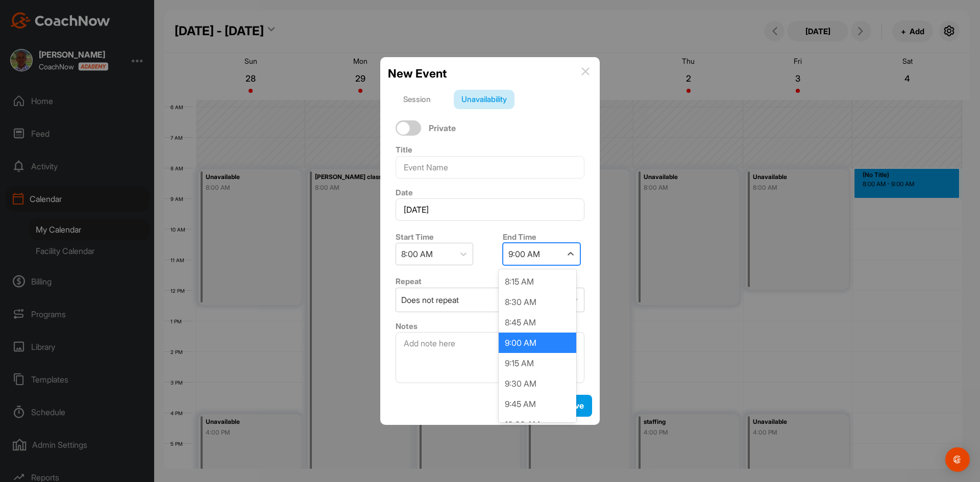
click at [545, 258] on div "9:00 AM" at bounding box center [532, 253] width 58 height 21
click at [532, 382] on div "12:00 PM" at bounding box center [538, 384] width 78 height 20
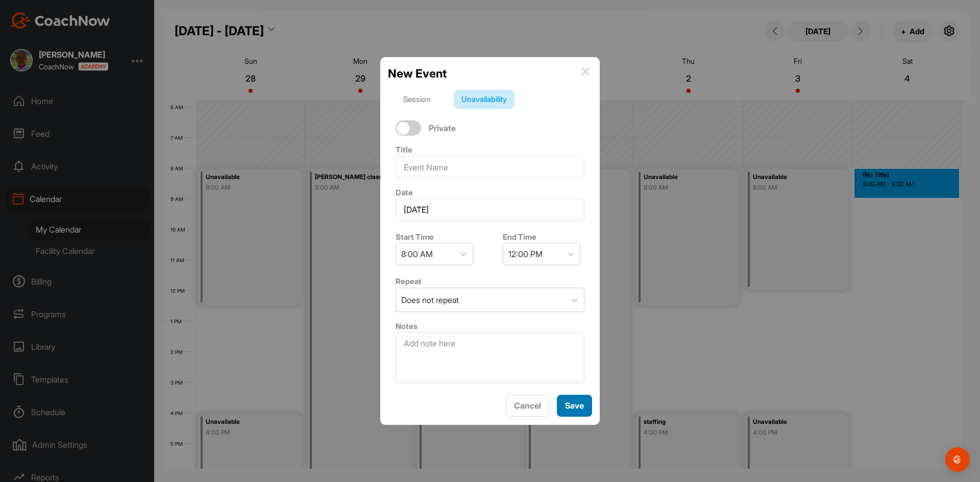
click at [572, 402] on span "Save" at bounding box center [574, 406] width 19 height 10
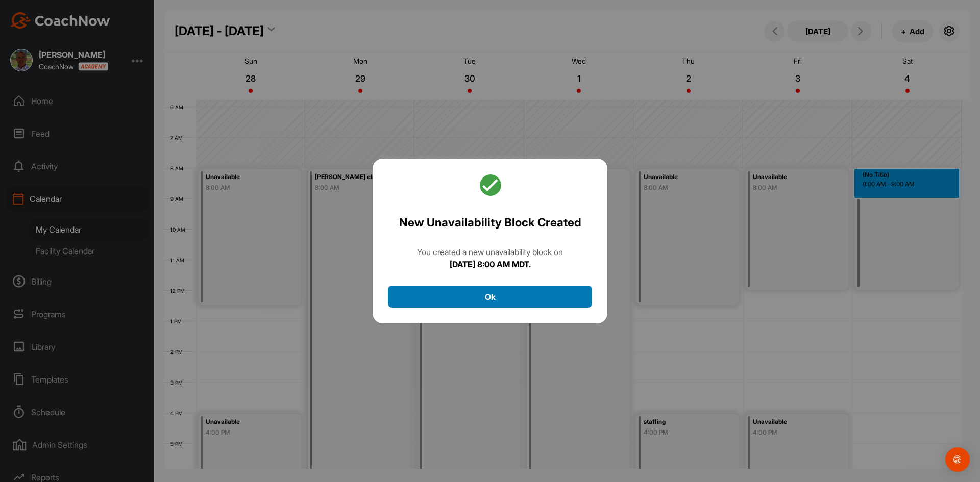
click at [484, 298] on button "Ok" at bounding box center [490, 297] width 204 height 22
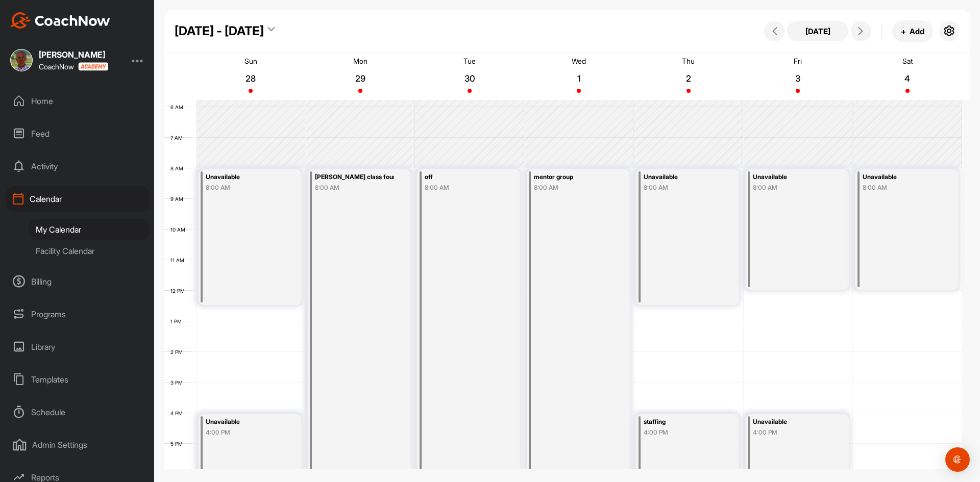
click at [919, 418] on div "12 AM 1 AM 2 AM 3 AM 4 AM 5 AM 6 AM 7 AM 8 AM 9 AM 10 AM 11 AM 12 PM 1 PM 2 PM …" at bounding box center [563, 290] width 798 height 735
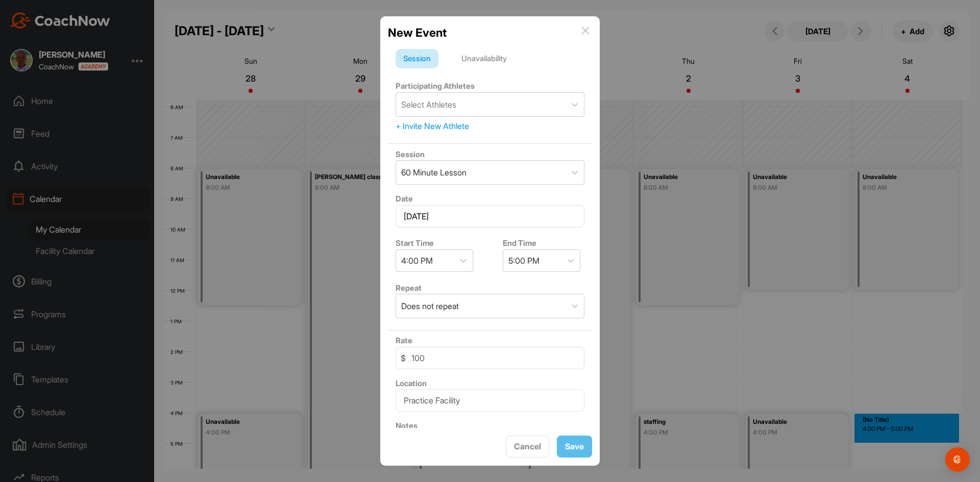
click at [506, 61] on div "Unavailability" at bounding box center [484, 58] width 61 height 19
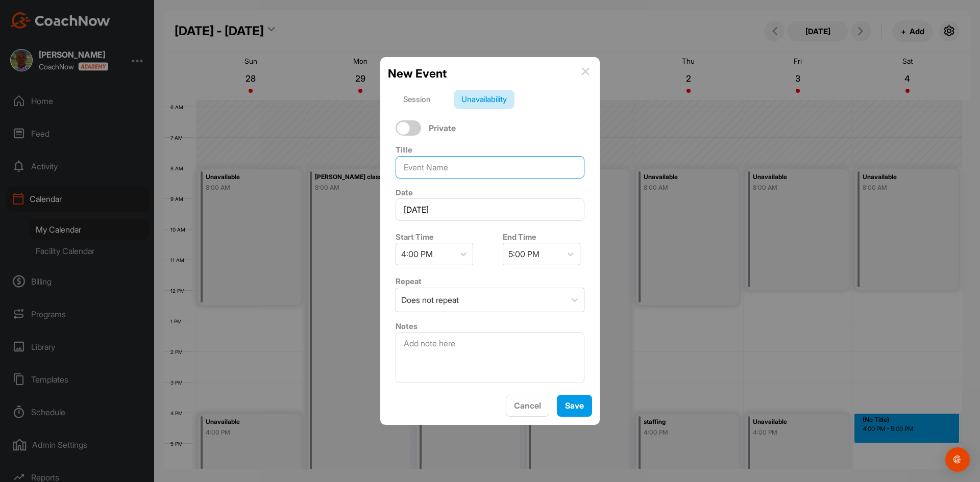
click at [497, 175] on input at bounding box center [490, 167] width 189 height 22
type input "staffing"
click at [548, 254] on div "5:00 PM" at bounding box center [532, 253] width 58 height 21
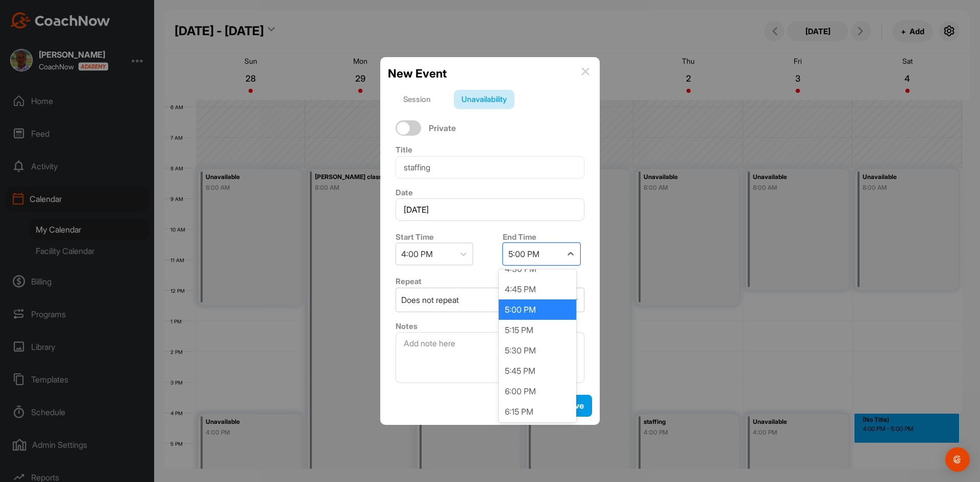
scroll to position [51, 0]
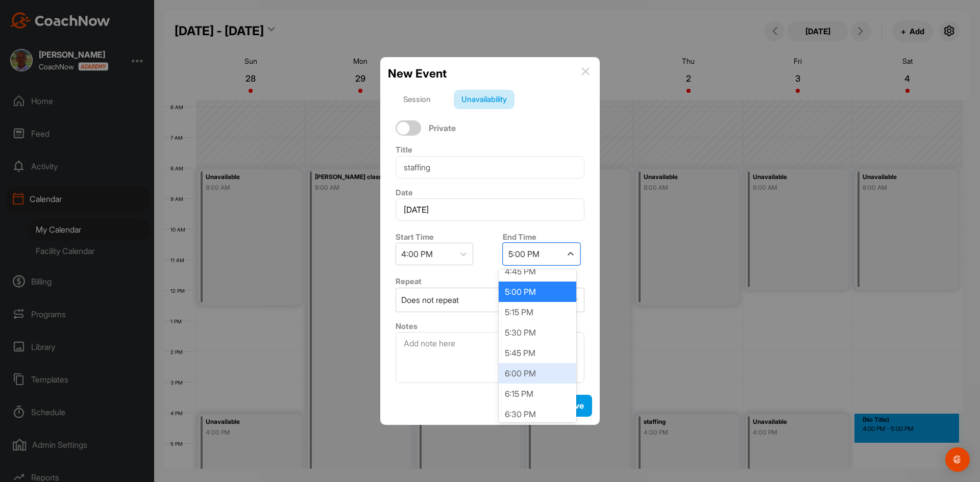
click at [517, 366] on div "6:00 PM" at bounding box center [538, 373] width 78 height 20
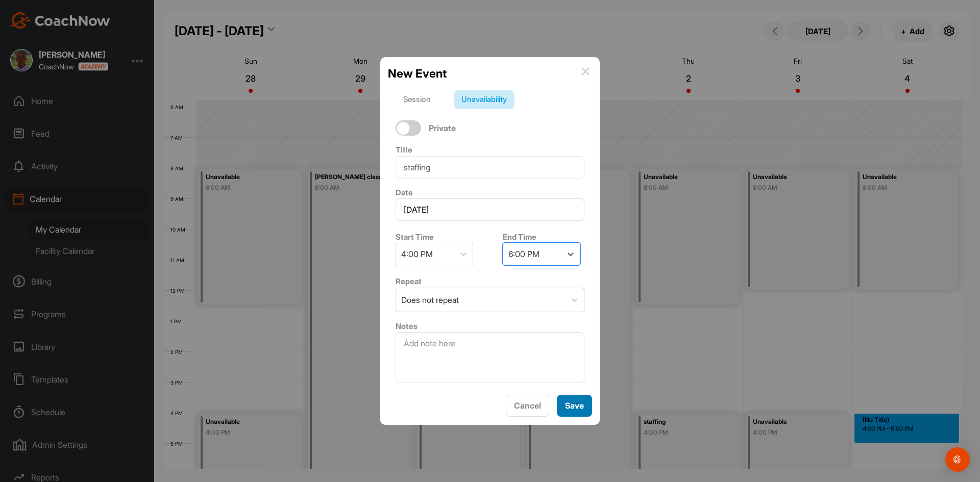
click at [584, 406] on button "Save" at bounding box center [574, 406] width 35 height 22
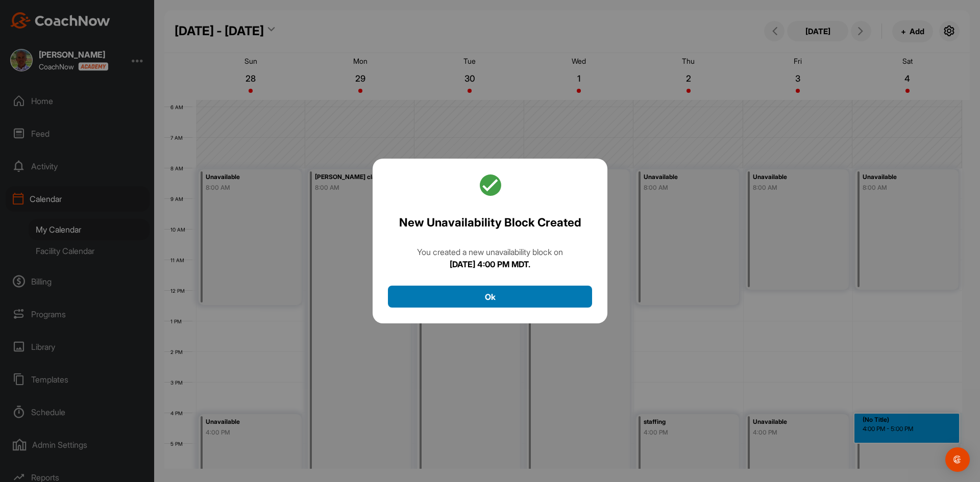
click at [506, 300] on button "Ok" at bounding box center [490, 297] width 204 height 22
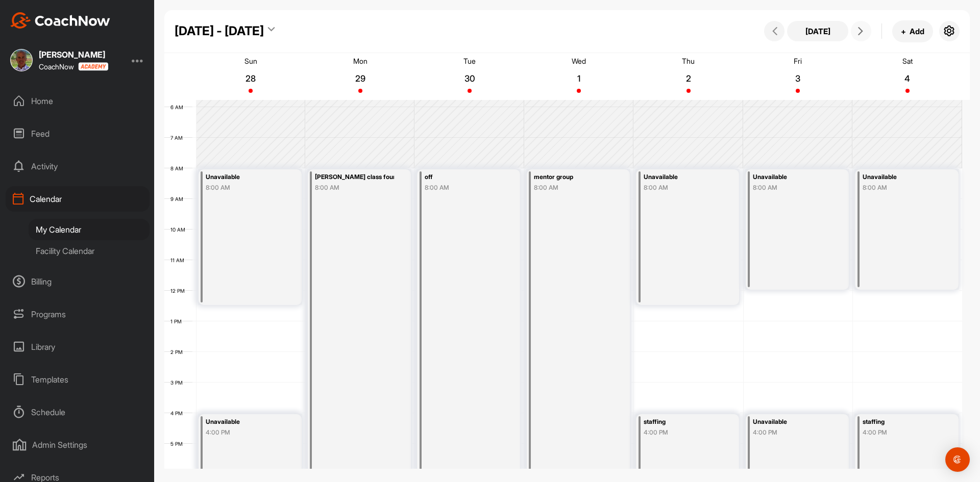
click at [862, 31] on icon at bounding box center [861, 31] width 8 height 8
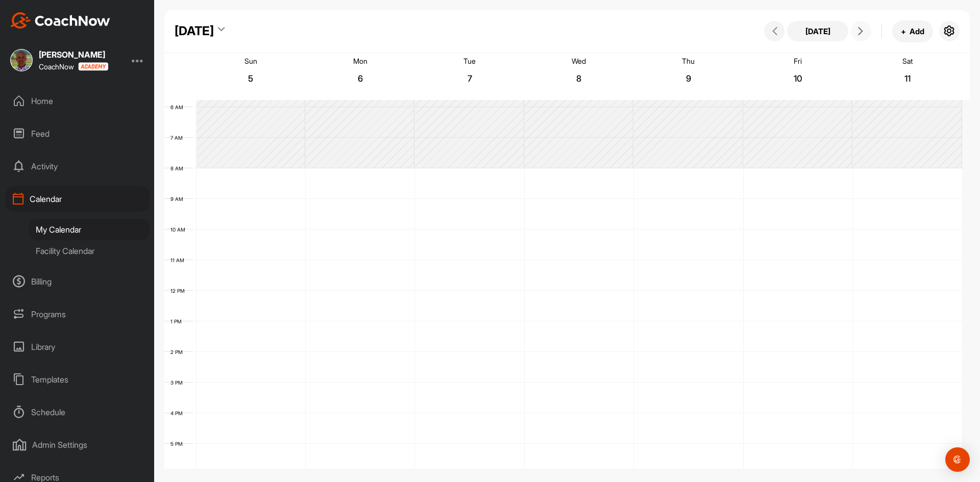
click at [264, 177] on div "12 AM 1 AM 2 AM 3 AM 4 AM 5 AM 6 AM 7 AM 8 AM 9 AM 10 AM 11 AM 12 PM 1 PM 2 PM …" at bounding box center [563, 290] width 798 height 735
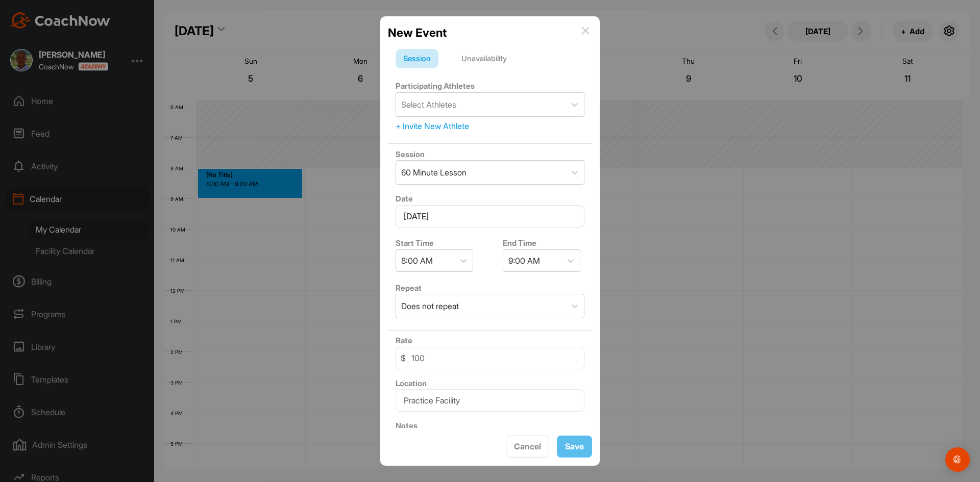
click at [480, 64] on div "Unavailability" at bounding box center [484, 58] width 61 height 19
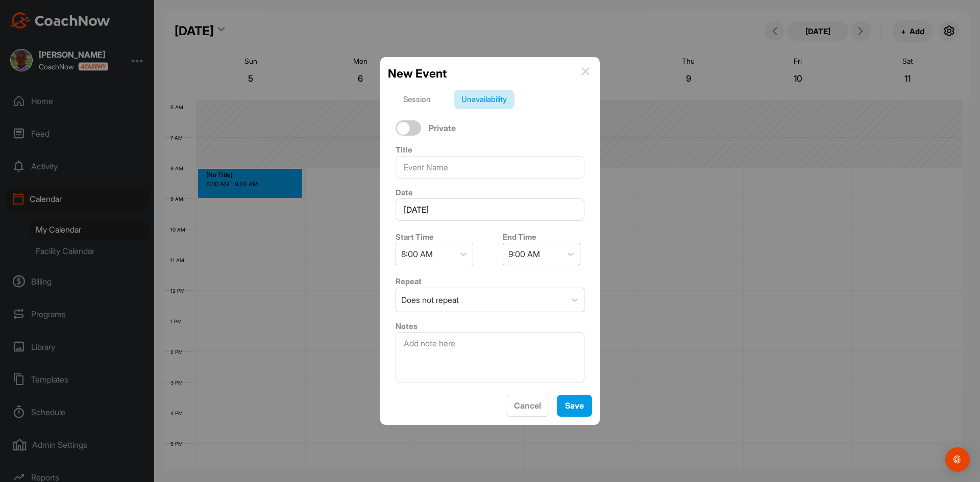
click at [526, 251] on div "9:00 AM" at bounding box center [524, 254] width 32 height 12
click at [523, 386] on div "12:00 PM" at bounding box center [538, 384] width 78 height 20
click at [536, 262] on div "12:00 PM" at bounding box center [532, 253] width 58 height 21
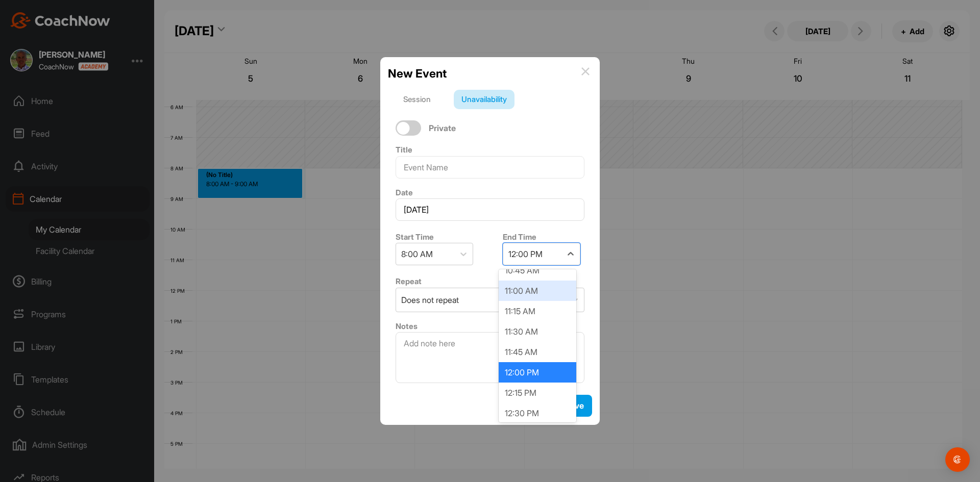
scroll to position [233, 0]
click at [527, 375] on div "12:15 PM" at bounding box center [538, 375] width 78 height 20
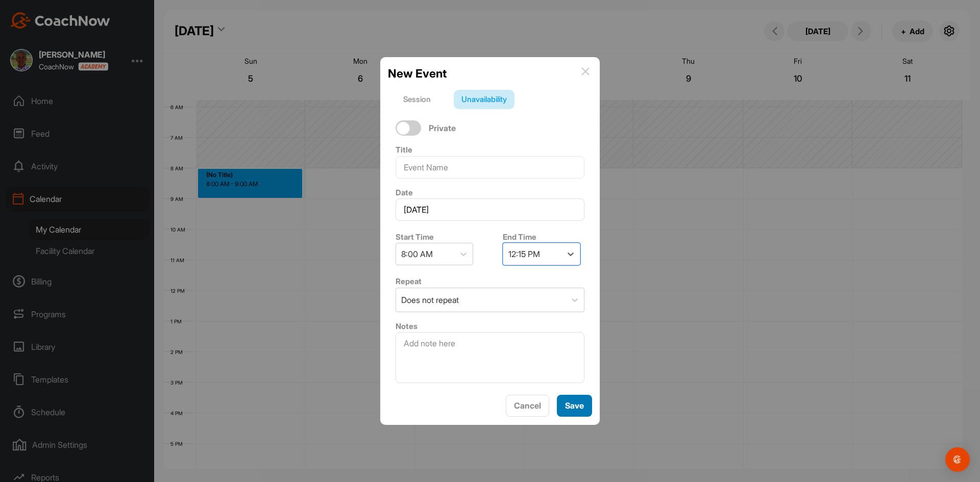
click at [585, 403] on button "Save" at bounding box center [574, 406] width 35 height 22
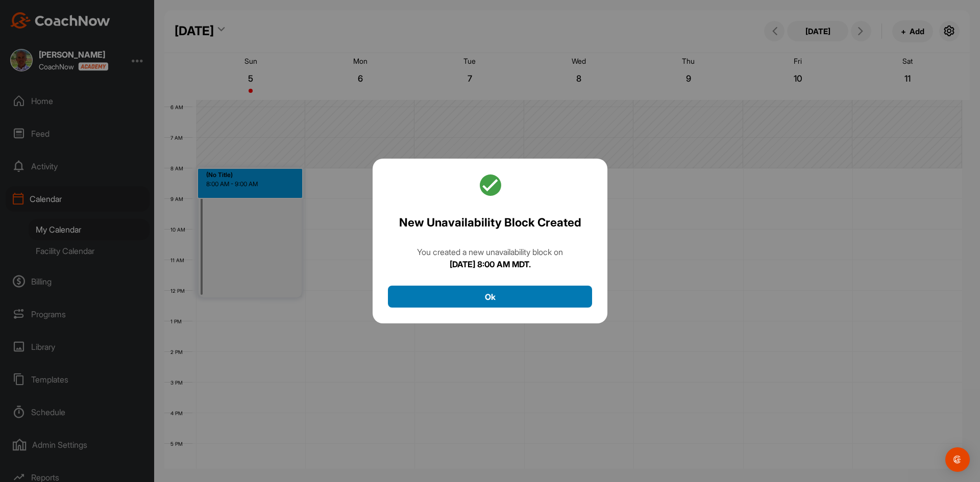
click at [536, 301] on button "Ok" at bounding box center [490, 297] width 204 height 22
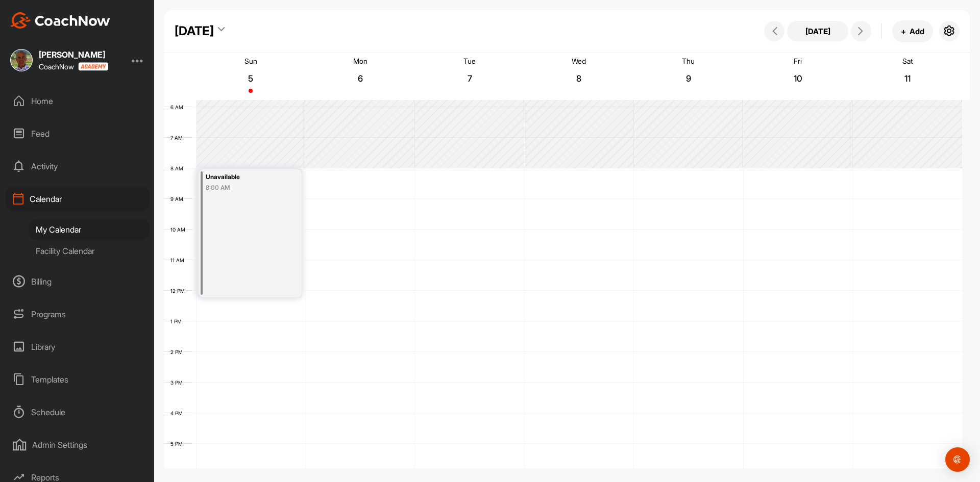
click at [251, 412] on div "12 AM 1 AM 2 AM 3 AM 4 AM 5 AM 6 AM 7 AM 8 AM 9 AM 10 AM 11 AM 12 PM 1 PM 2 PM …" at bounding box center [563, 290] width 798 height 735
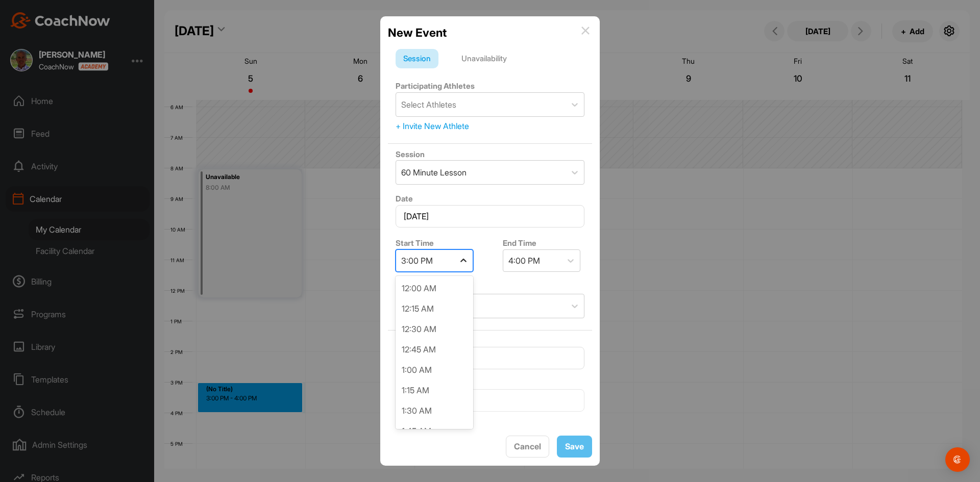
click at [459, 258] on icon at bounding box center [463, 261] width 10 height 10
click at [421, 353] on div "3:30 PM" at bounding box center [435, 351] width 78 height 20
click at [546, 259] on div "4:30 PM" at bounding box center [532, 260] width 58 height 21
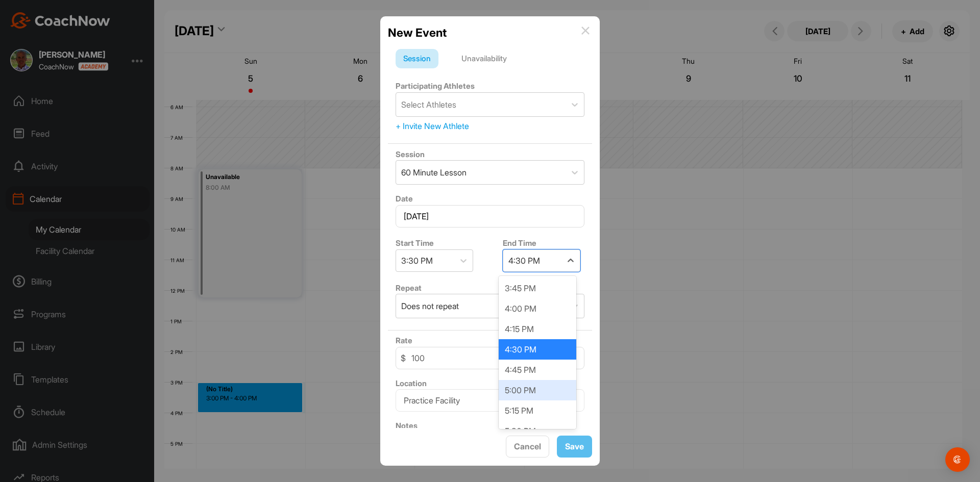
scroll to position [51, 0]
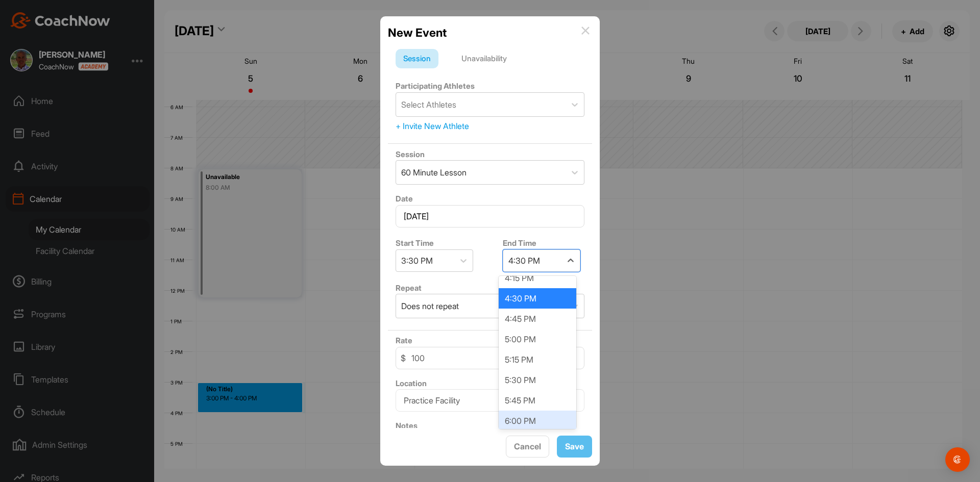
click at [520, 419] on div "6:00 PM" at bounding box center [538, 421] width 78 height 20
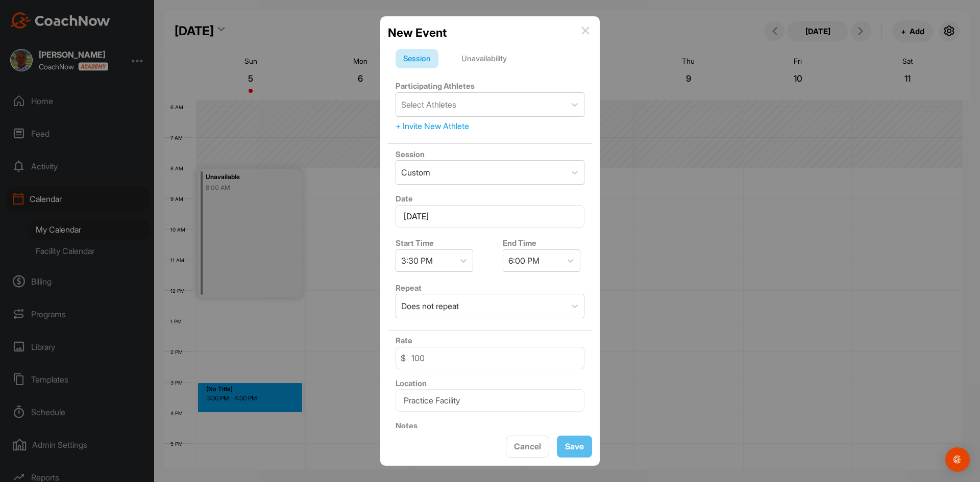
click at [494, 62] on div "Unavailability" at bounding box center [484, 58] width 61 height 19
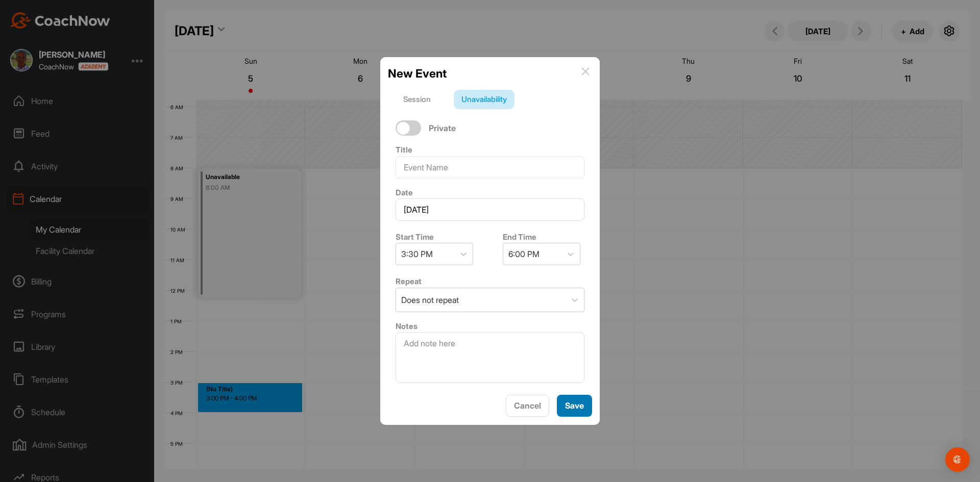
click at [572, 406] on span "Save" at bounding box center [574, 406] width 19 height 10
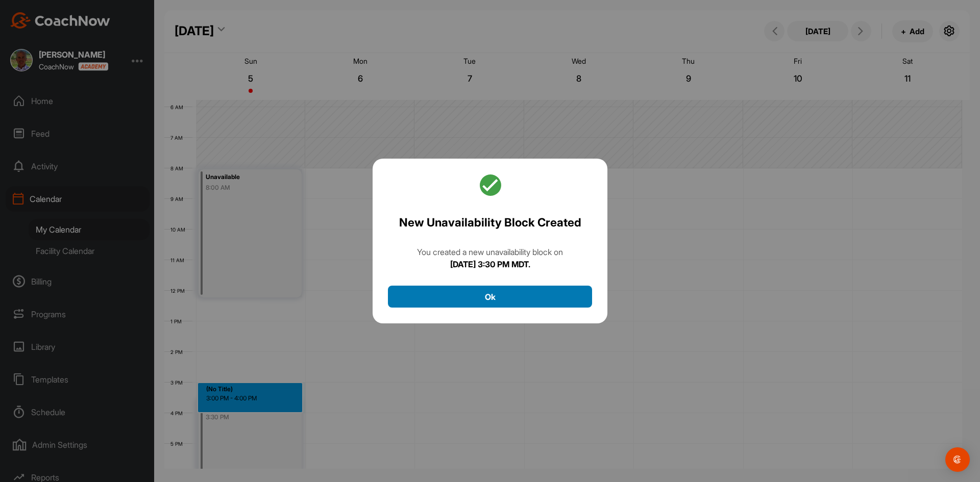
click at [530, 304] on button "Ok" at bounding box center [490, 297] width 204 height 22
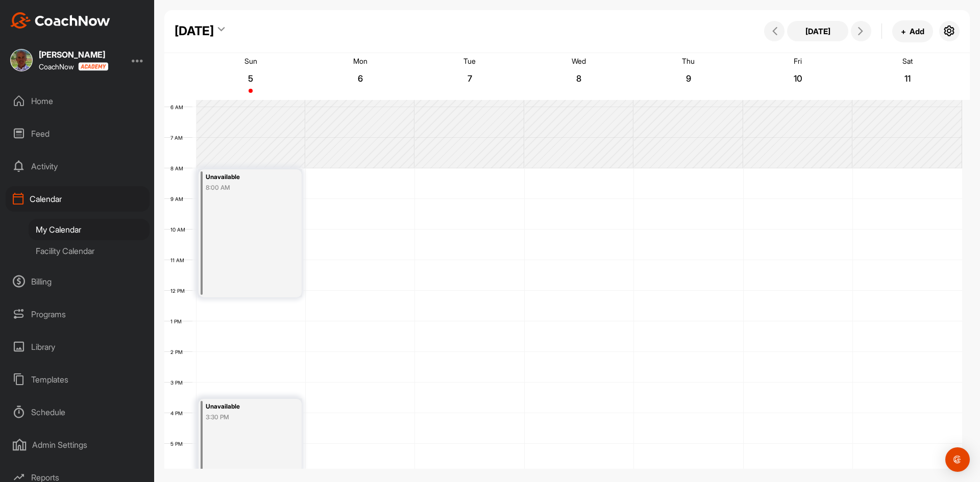
click at [387, 177] on div "12 AM 1 AM 2 AM 3 AM 4 AM 5 AM 6 AM 7 AM 8 AM 9 AM 10 AM 11 AM 12 PM 1 PM 2 PM …" at bounding box center [563, 290] width 798 height 735
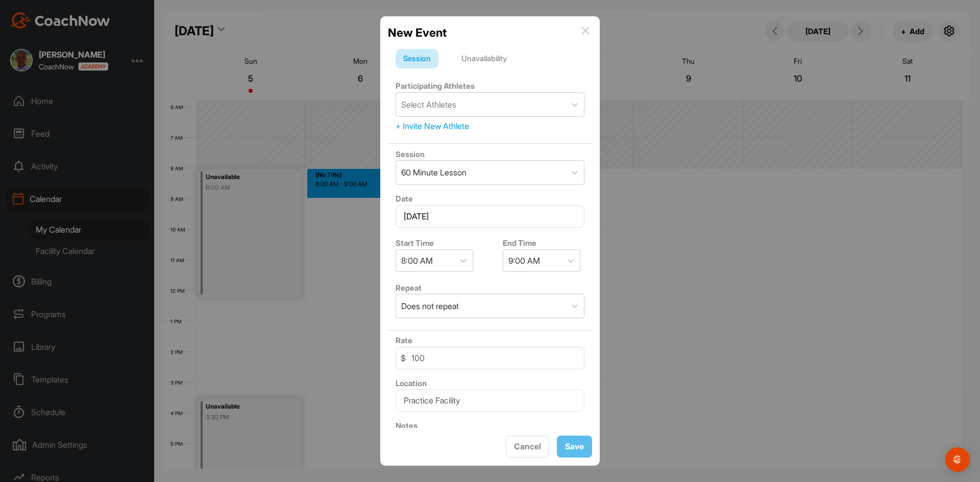
click at [477, 61] on div "Unavailability" at bounding box center [484, 58] width 61 height 19
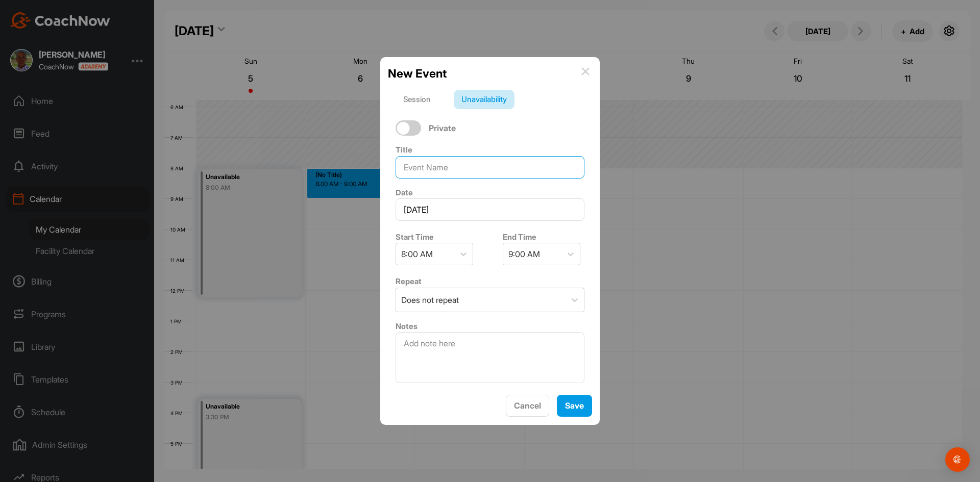
click at [480, 160] on input at bounding box center [490, 167] width 189 height 22
type input "Off/course closed"
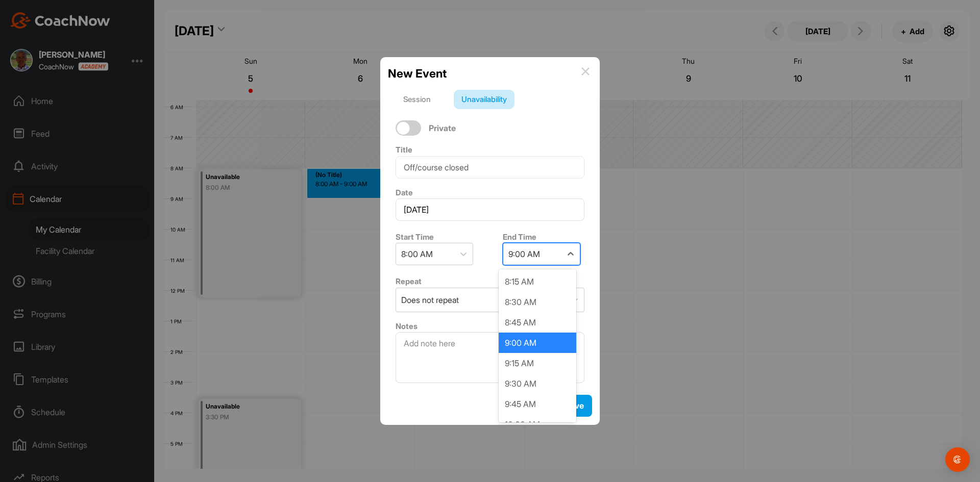
click at [539, 257] on div "9:00 AM" at bounding box center [532, 253] width 58 height 21
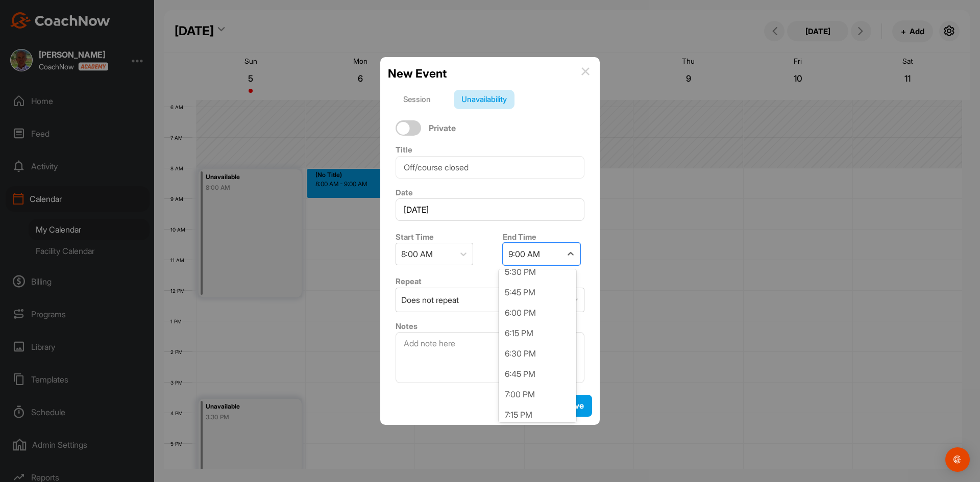
scroll to position [766, 0]
click at [535, 314] on div "6:00 PM" at bounding box center [538, 312] width 78 height 20
click at [573, 410] on span "Save" at bounding box center [574, 406] width 19 height 10
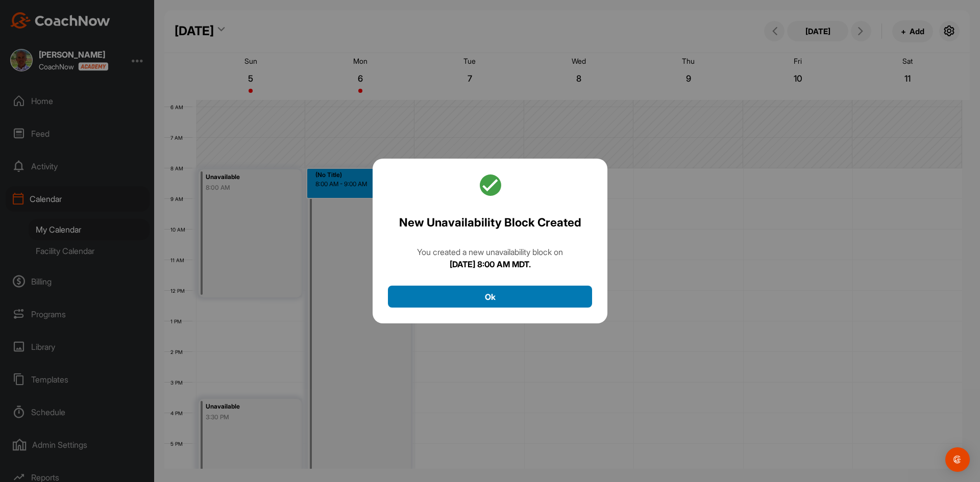
click at [496, 290] on button "Ok" at bounding box center [490, 297] width 204 height 22
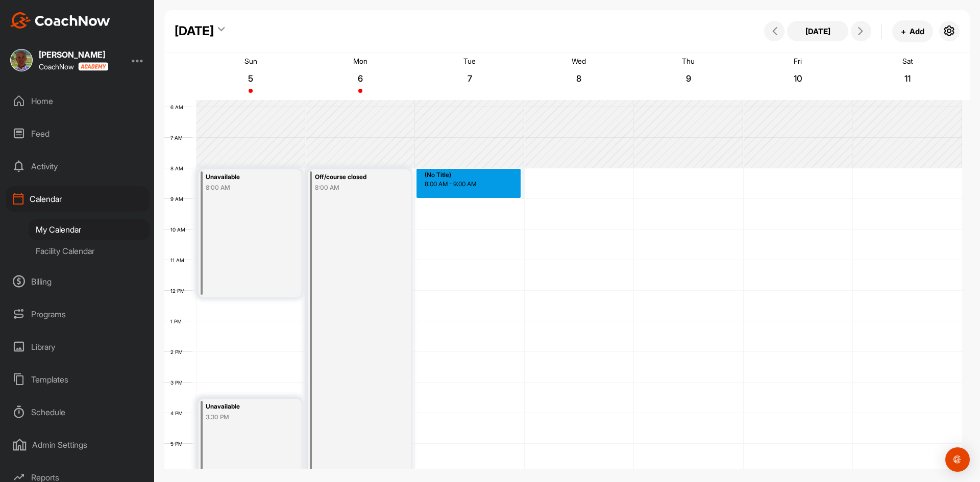
click at [482, 170] on div "12 AM 1 AM 2 AM 3 AM 4 AM 5 AM 6 AM 7 AM 8 AM 9 AM 10 AM 11 AM 12 PM 1 PM 2 PM …" at bounding box center [563, 290] width 798 height 735
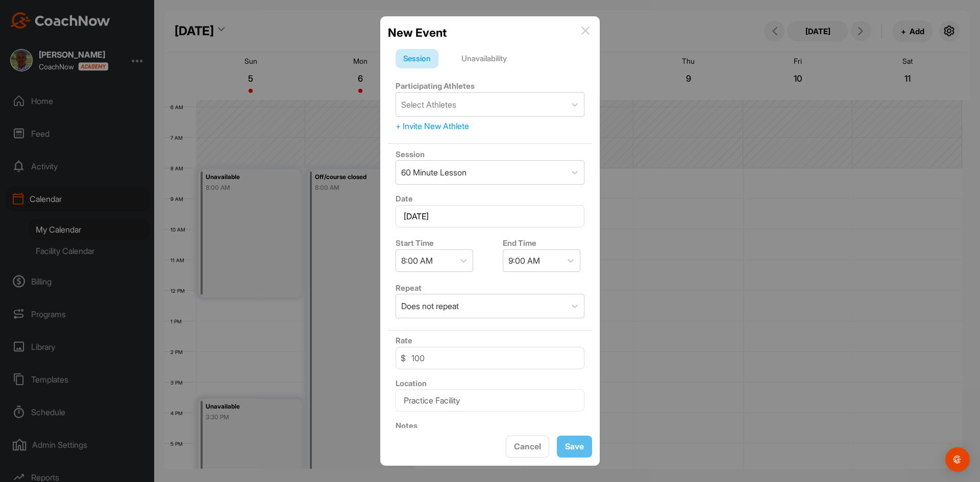
click at [492, 57] on div "Unavailability" at bounding box center [484, 58] width 61 height 19
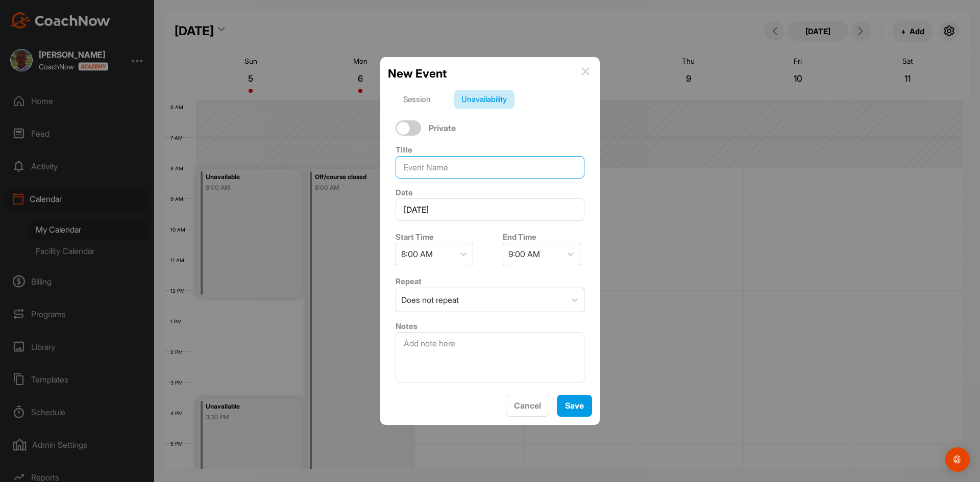
click at [506, 157] on input at bounding box center [490, 167] width 189 height 22
type input "off"
click at [553, 252] on div "9:00 AM" at bounding box center [532, 253] width 58 height 21
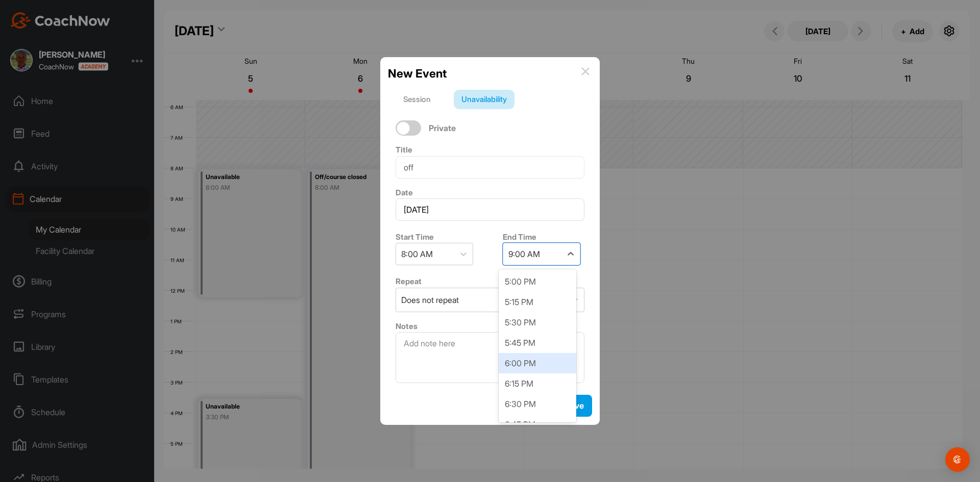
click at [528, 358] on div "6:00 PM" at bounding box center [538, 363] width 78 height 20
click at [579, 401] on span "Save" at bounding box center [574, 406] width 19 height 10
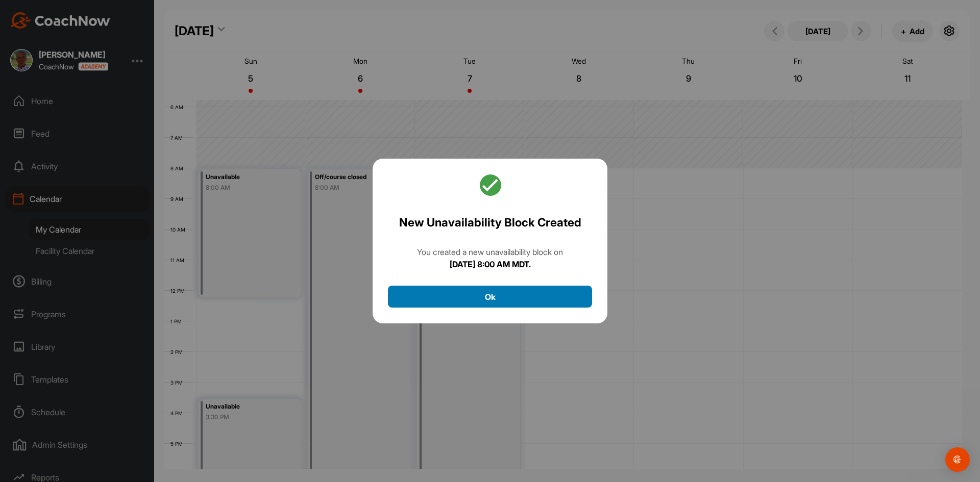
click at [526, 298] on button "Ok" at bounding box center [490, 297] width 204 height 22
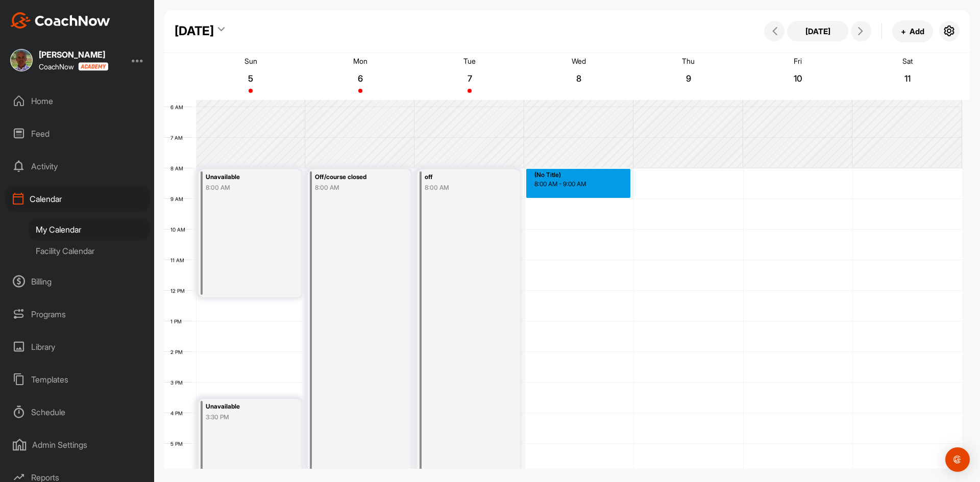
click at [575, 169] on div "12 AM 1 AM 2 AM 3 AM 4 AM 5 AM 6 AM 7 AM 8 AM 9 AM 10 AM 11 AM 12 PM 1 PM 2 PM …" at bounding box center [563, 290] width 798 height 735
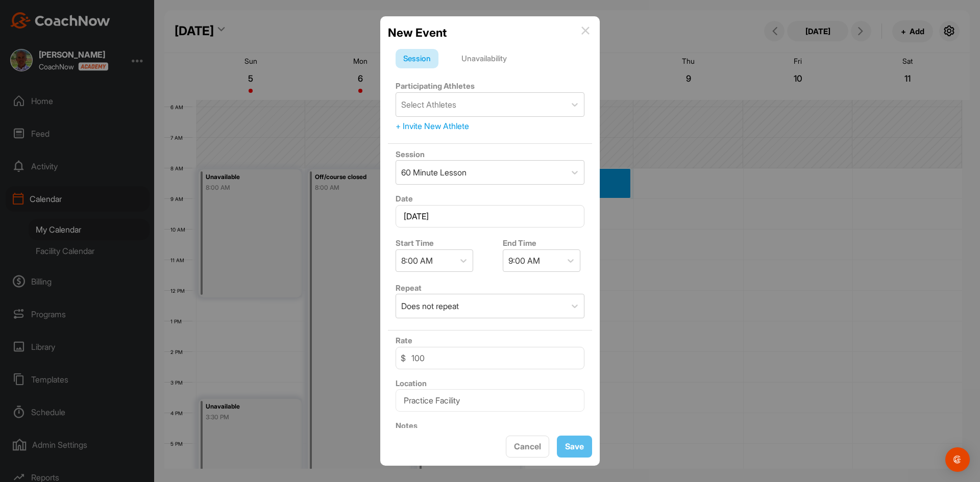
click at [486, 58] on div "Unavailability" at bounding box center [484, 58] width 61 height 19
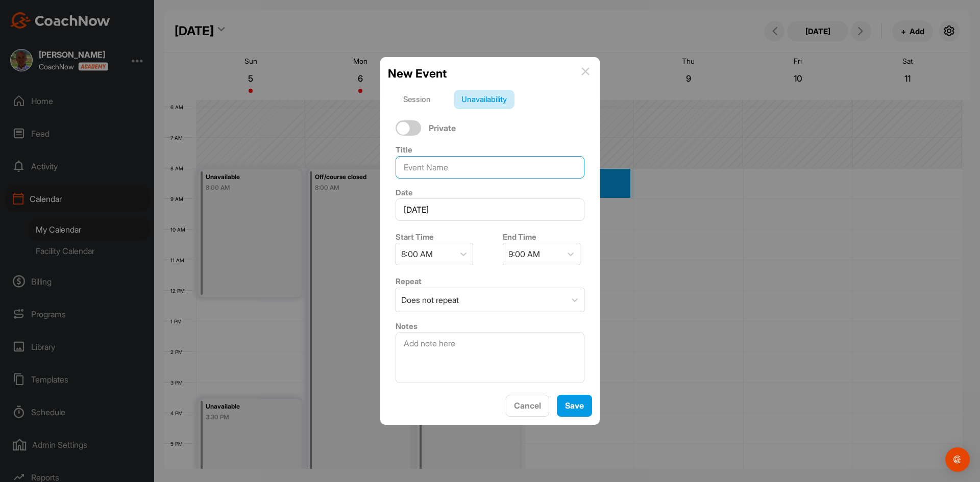
click at [506, 165] on input at bounding box center [490, 167] width 189 height 22
click at [555, 255] on div "9:00 AM" at bounding box center [532, 253] width 58 height 21
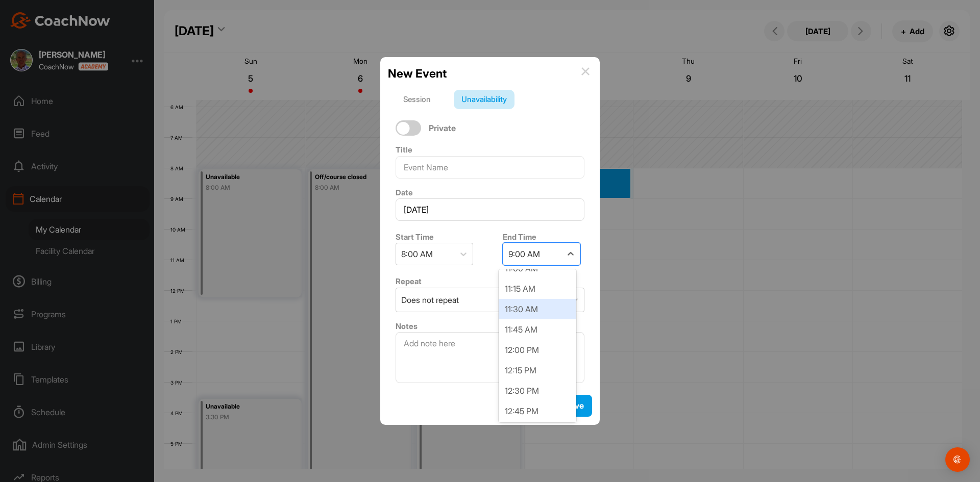
scroll to position [255, 0]
click at [524, 354] on div "12:15 PM" at bounding box center [538, 353] width 78 height 20
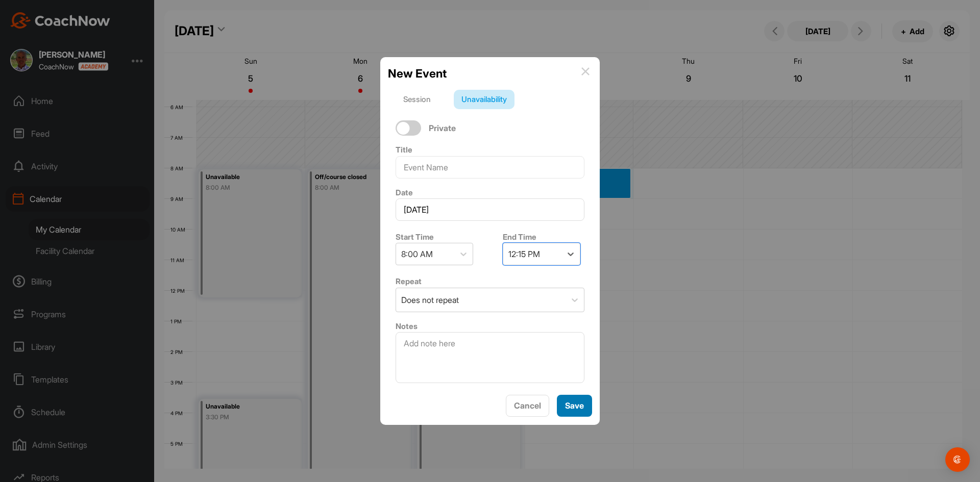
click at [565, 400] on div "Save" at bounding box center [574, 406] width 19 height 12
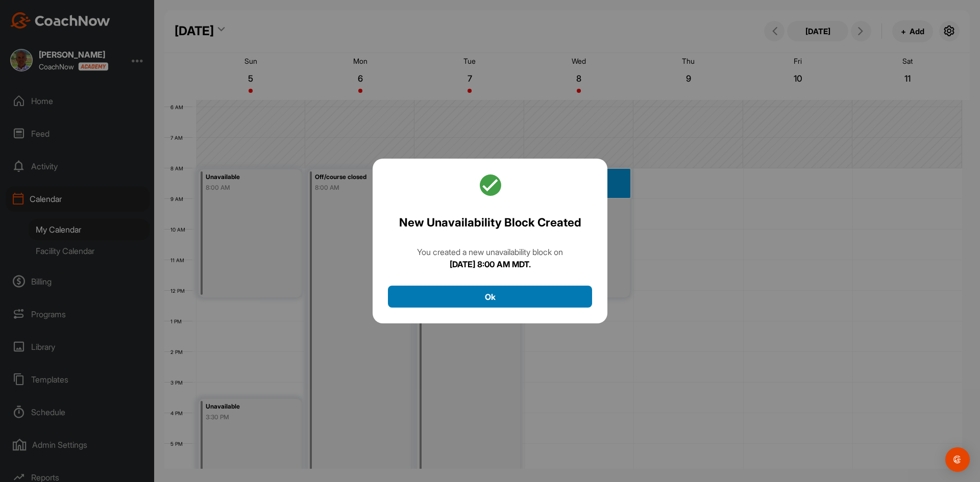
click at [508, 299] on button "Ok" at bounding box center [490, 297] width 204 height 22
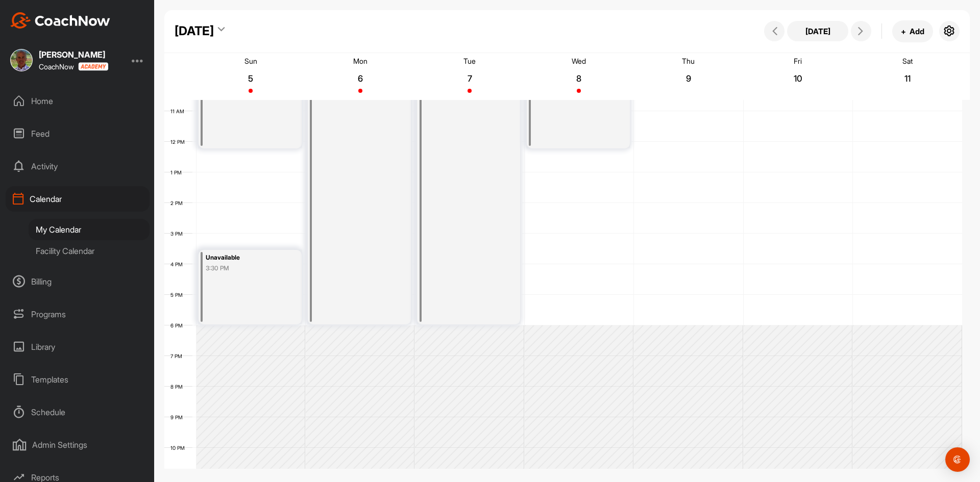
scroll to position [330, 0]
click at [549, 251] on div "12 AM 1 AM 2 AM 3 AM 4 AM 5 AM 6 AM 7 AM 8 AM 9 AM 10 AM 11 AM 12 PM 1 PM 2 PM …" at bounding box center [563, 137] width 798 height 735
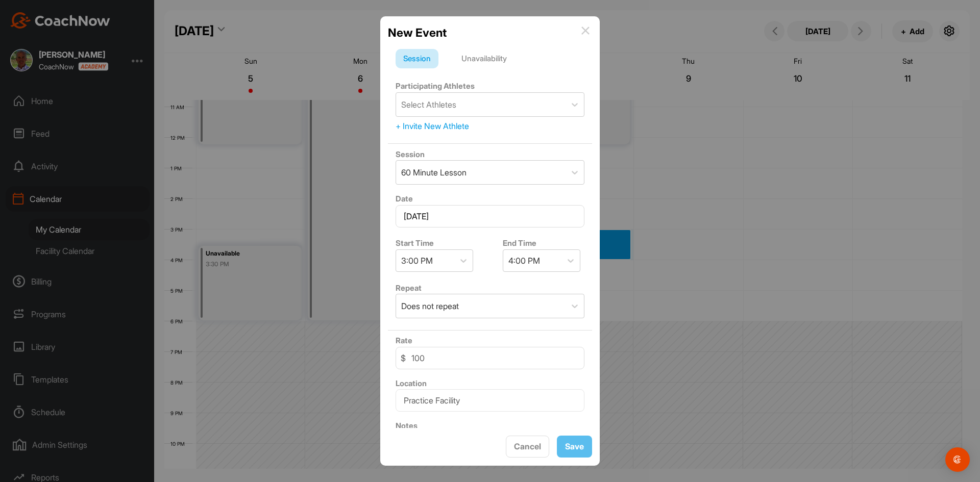
click at [503, 59] on div "Unavailability" at bounding box center [484, 58] width 61 height 19
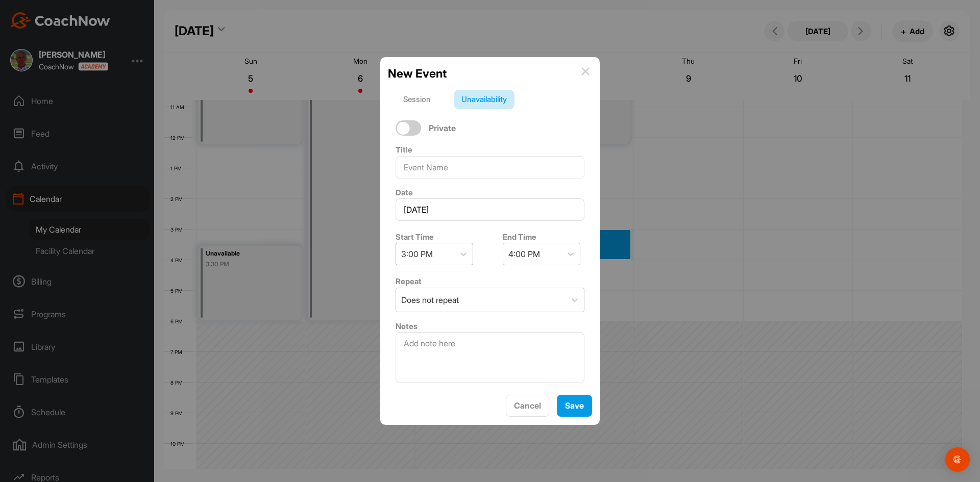
click at [451, 247] on div "3:00 PM" at bounding box center [425, 253] width 58 height 21
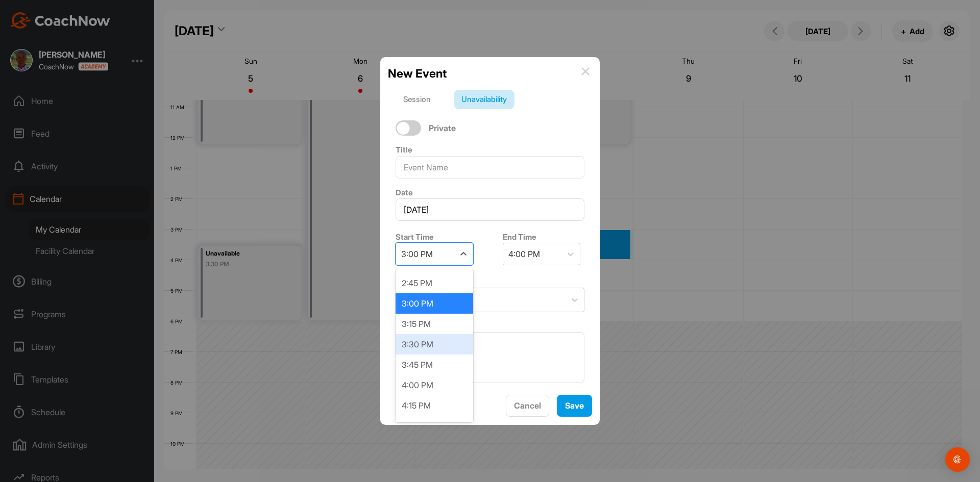
click at [417, 342] on div "3:30 PM" at bounding box center [435, 344] width 78 height 20
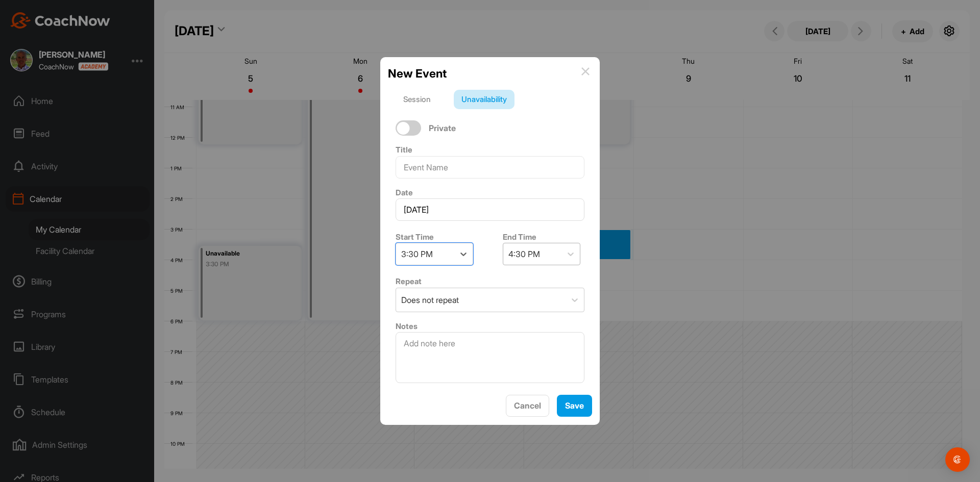
click at [499, 257] on div "End Time 4:30 PM" at bounding box center [543, 248] width 97 height 43
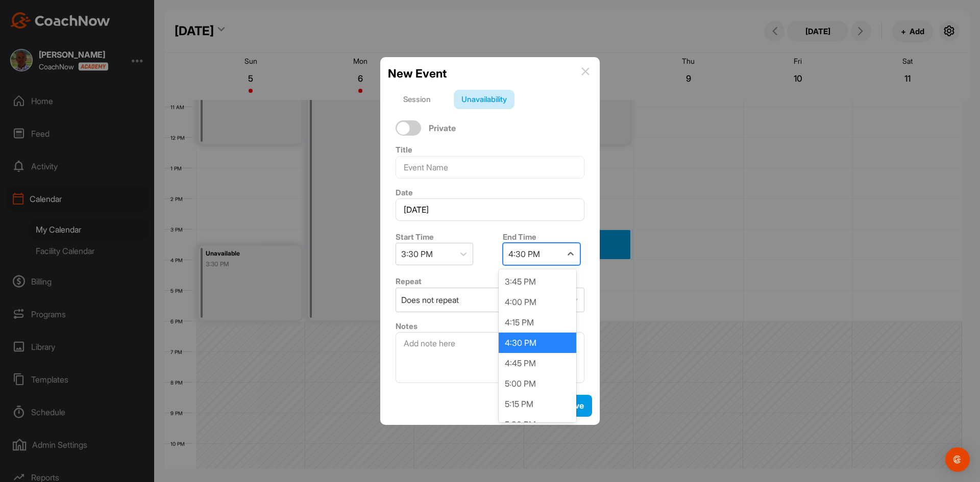
click at [517, 251] on div "4:30 PM" at bounding box center [524, 254] width 32 height 12
click at [518, 370] on div "6:00 PM" at bounding box center [538, 363] width 78 height 20
click at [571, 401] on span "Save" at bounding box center [574, 406] width 19 height 10
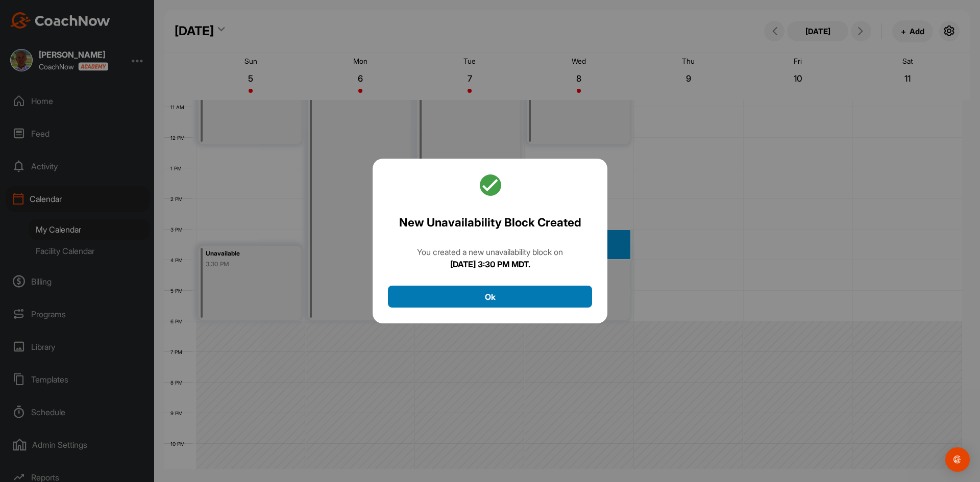
click at [521, 299] on button "Ok" at bounding box center [490, 297] width 204 height 22
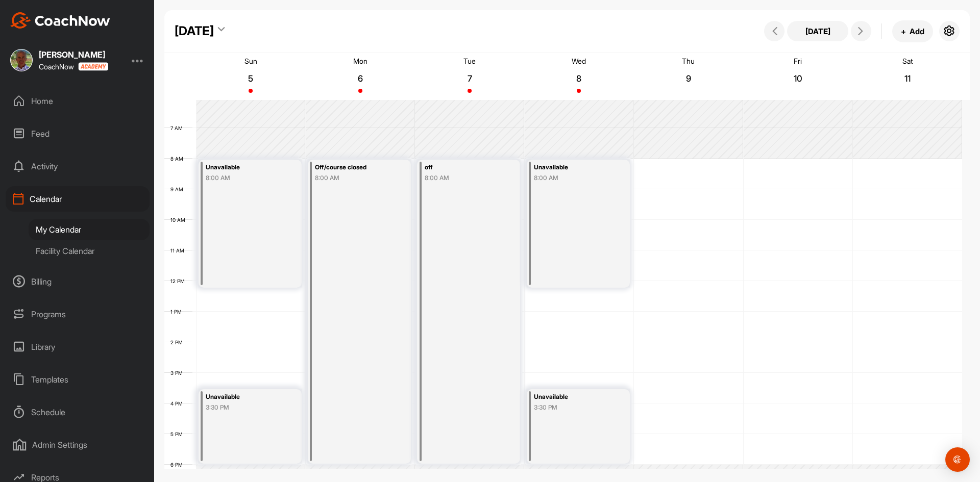
scroll to position [177, 0]
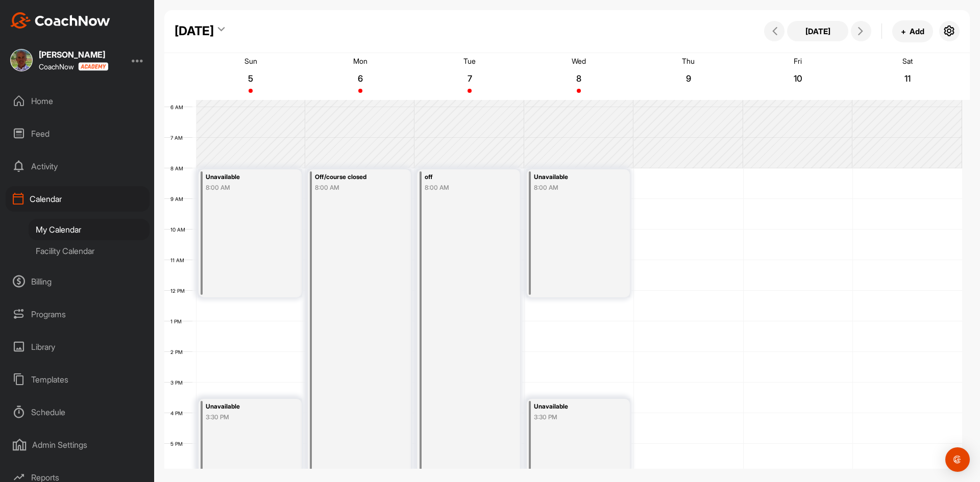
click at [691, 170] on div "12 AM 1 AM 2 AM 3 AM 4 AM 5 AM 6 AM 7 AM 8 AM 9 AM 10 AM 11 AM 12 PM 1 PM 2 PM …" at bounding box center [563, 290] width 798 height 735
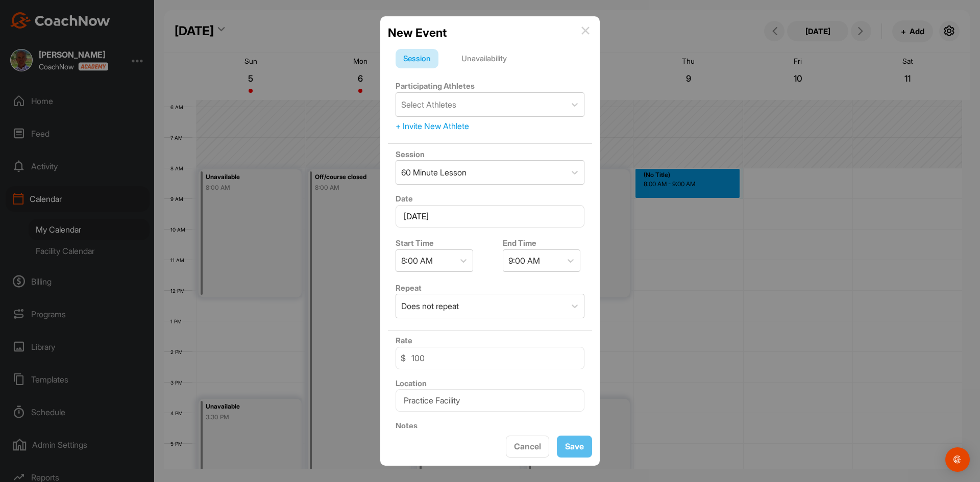
click at [488, 57] on div "Unavailability" at bounding box center [484, 58] width 61 height 19
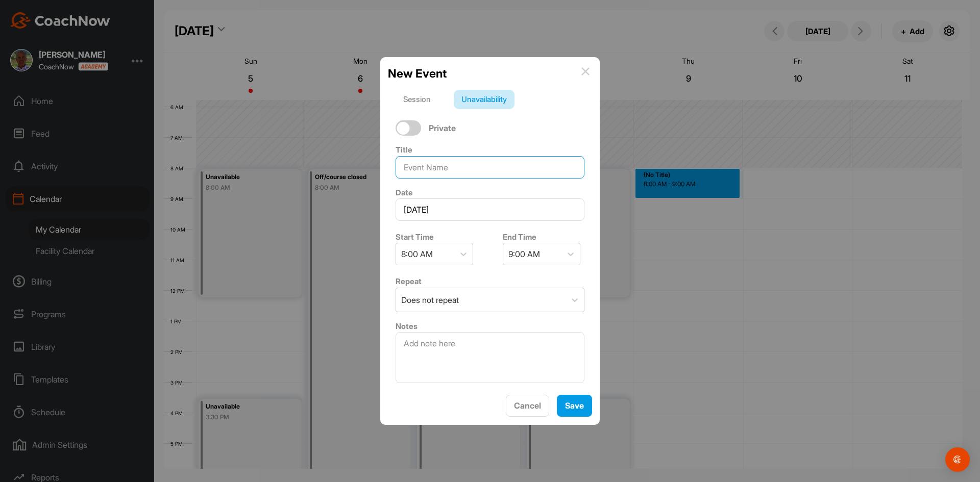
click at [476, 163] on input at bounding box center [490, 167] width 189 height 22
click at [537, 258] on div "9:00 AM" at bounding box center [524, 254] width 32 height 12
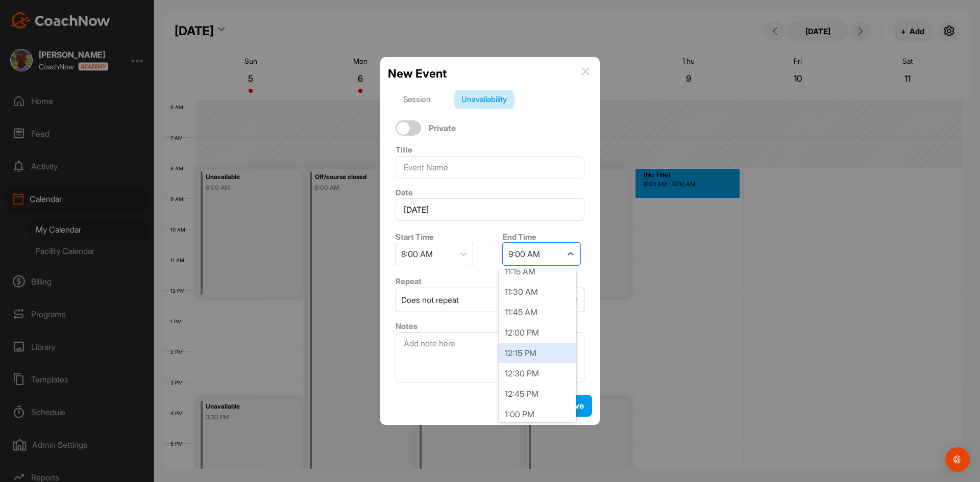
click at [510, 356] on div "12:15 PM" at bounding box center [538, 353] width 78 height 20
click at [578, 400] on div "Save" at bounding box center [574, 406] width 19 height 12
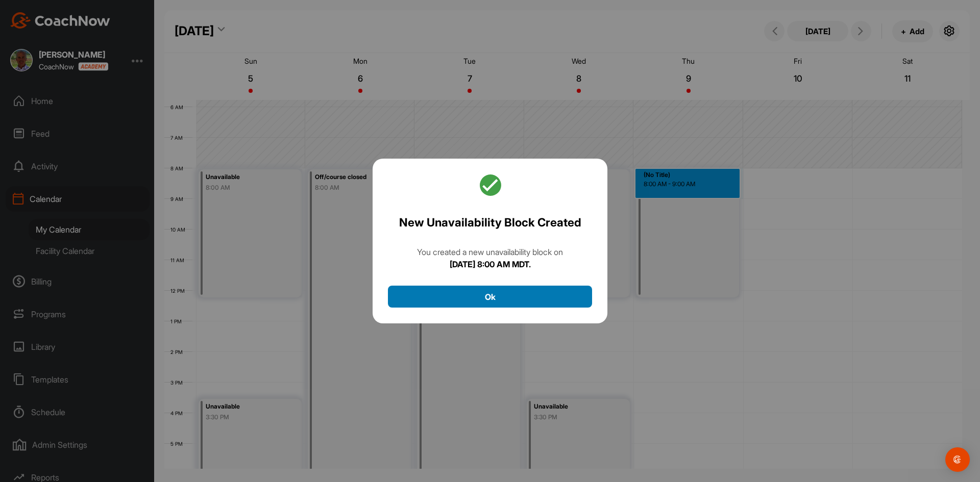
click at [509, 300] on button "Ok" at bounding box center [490, 297] width 204 height 22
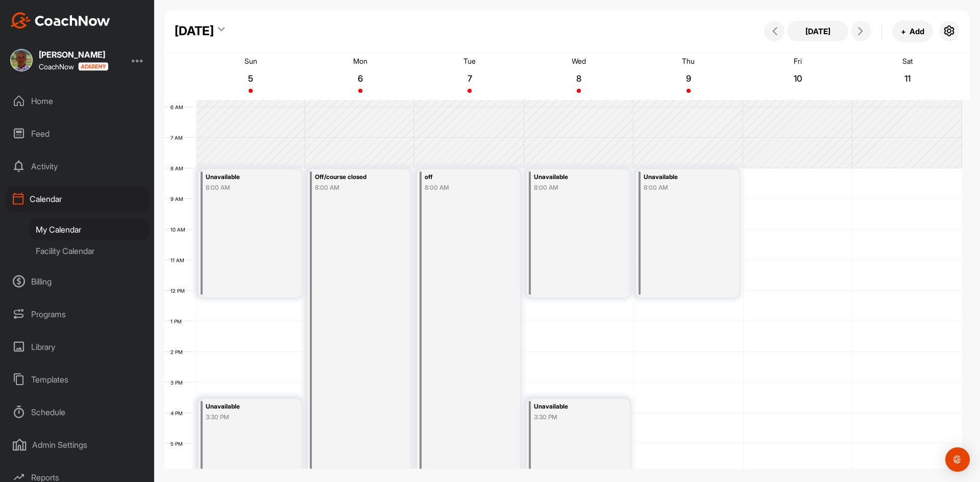
click at [667, 404] on div "12 AM 1 AM 2 AM 3 AM 4 AM 5 AM 6 AM 7 AM 8 AM 9 AM 10 AM 11 AM 12 PM 1 PM 2 PM …" at bounding box center [563, 290] width 798 height 735
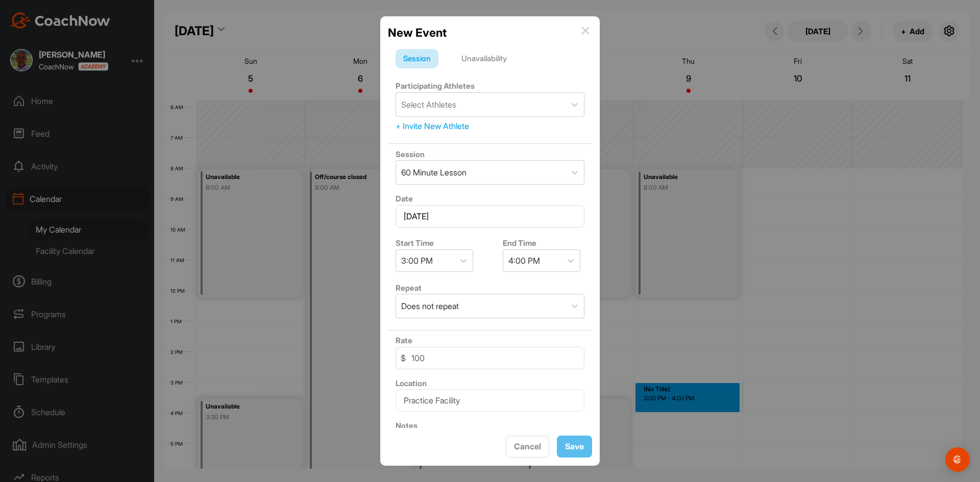
click at [500, 56] on div "Unavailability" at bounding box center [484, 58] width 61 height 19
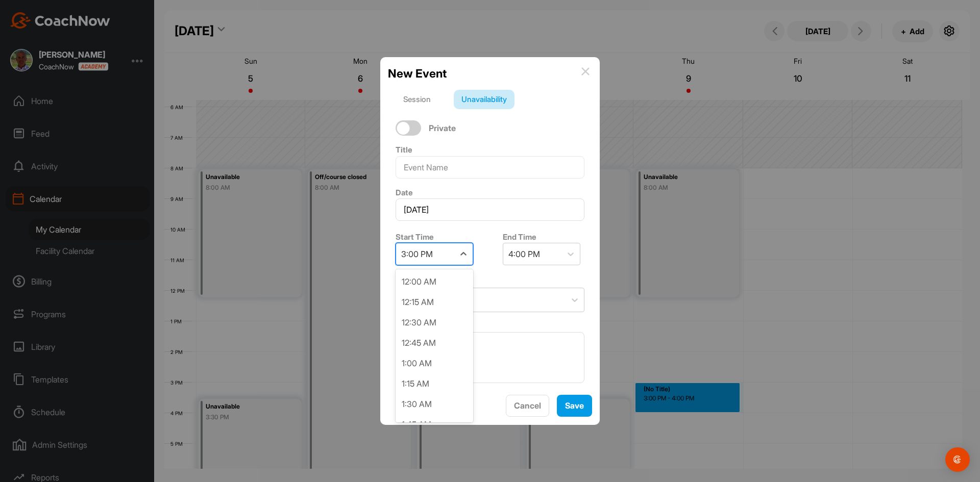
click at [446, 252] on div "3:00 PM" at bounding box center [425, 253] width 58 height 21
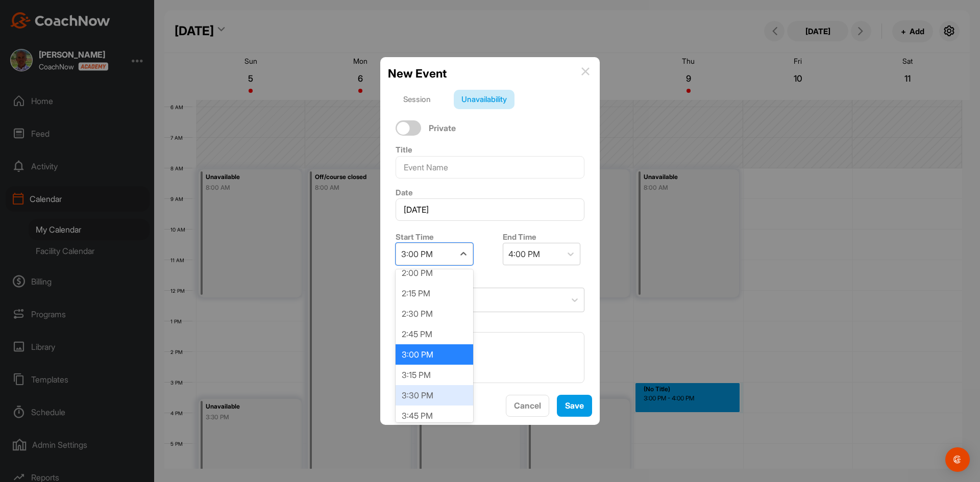
click at [419, 391] on div "3:30 PM" at bounding box center [435, 395] width 78 height 20
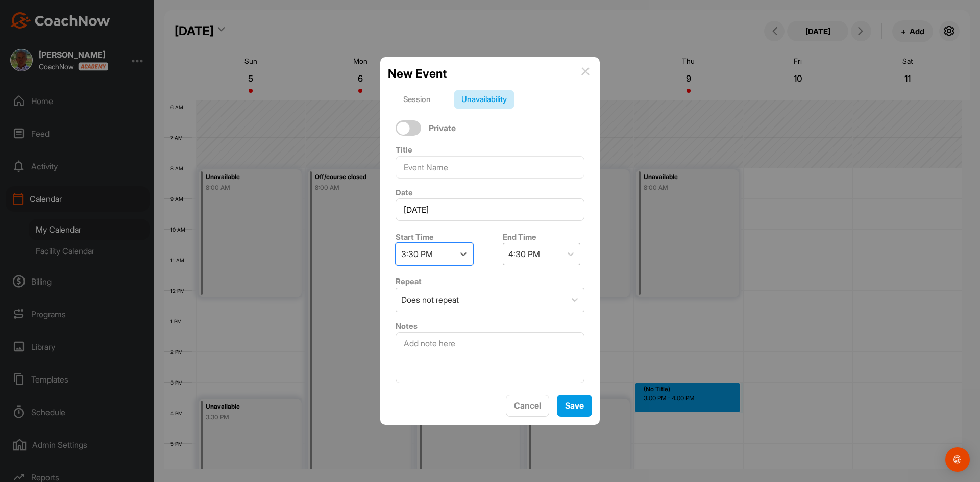
click at [534, 260] on div "4:30 PM" at bounding box center [524, 254] width 32 height 12
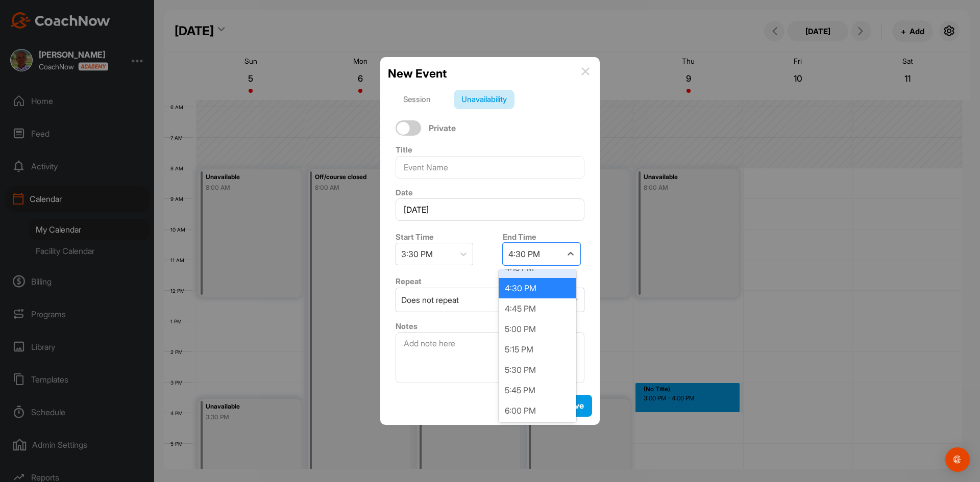
scroll to position [102, 0]
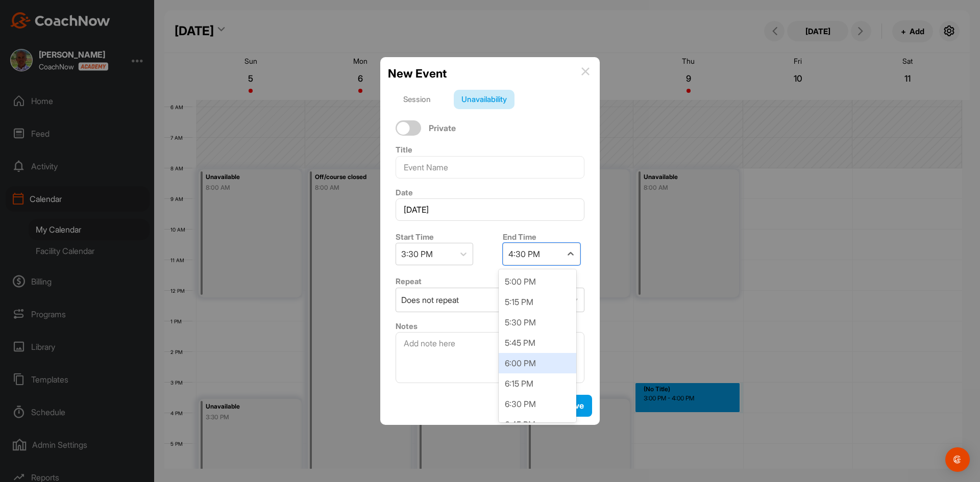
click at [525, 364] on div "6:00 PM" at bounding box center [538, 363] width 78 height 20
click at [571, 398] on button "Save" at bounding box center [574, 406] width 35 height 22
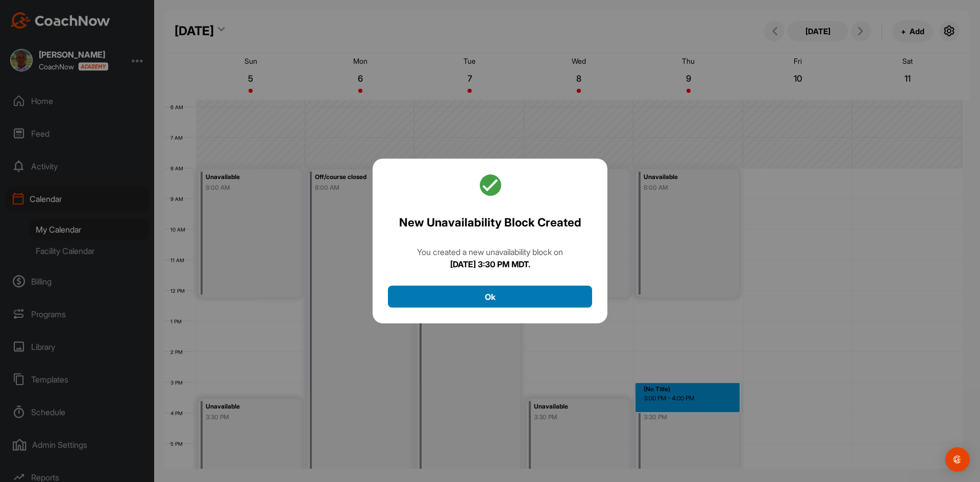
click at [553, 300] on button "Ok" at bounding box center [490, 297] width 204 height 22
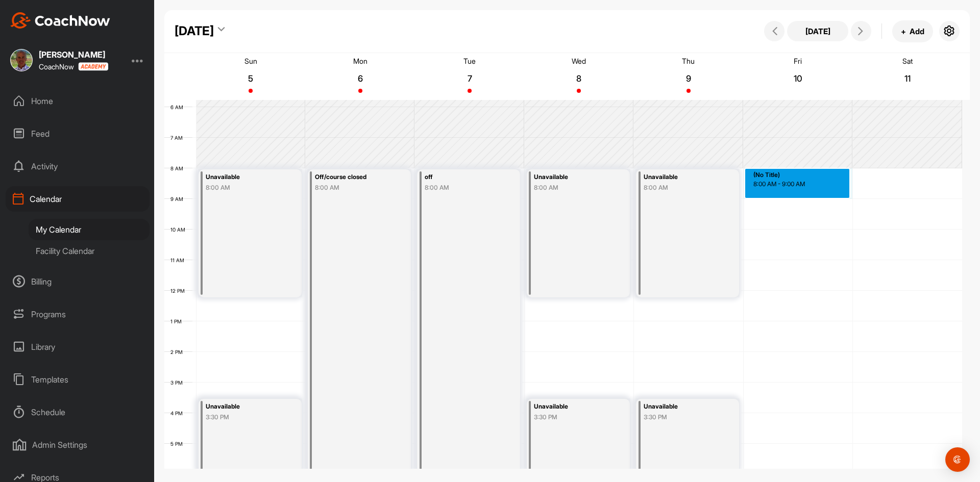
click at [781, 170] on div "12 AM 1 AM 2 AM 3 AM 4 AM 5 AM 6 AM 7 AM 8 AM 9 AM 10 AM 11 AM 12 PM 1 PM 2 PM …" at bounding box center [563, 290] width 798 height 735
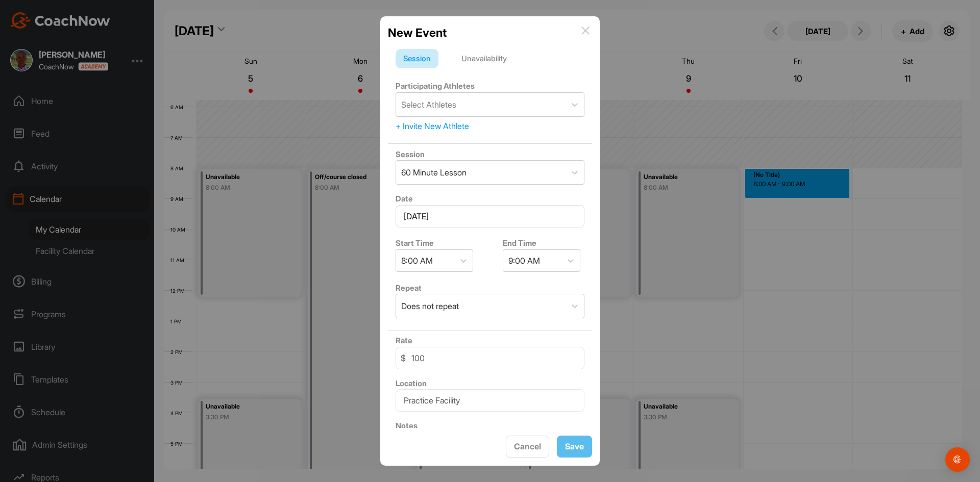
click at [498, 60] on div "Unavailability" at bounding box center [484, 58] width 61 height 19
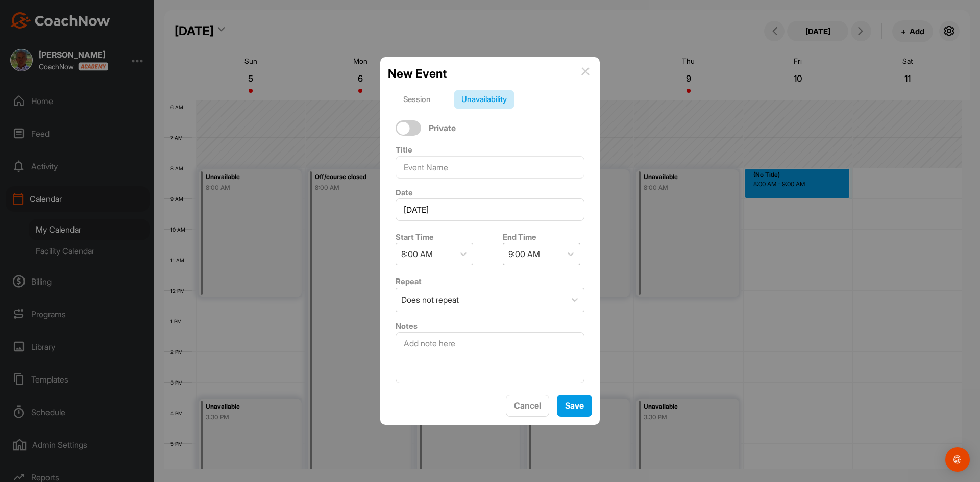
click at [545, 254] on div "9:00 AM" at bounding box center [532, 253] width 58 height 21
click at [527, 404] on div "12:15 PM" at bounding box center [538, 404] width 78 height 20
click at [575, 404] on span "Save" at bounding box center [574, 406] width 19 height 10
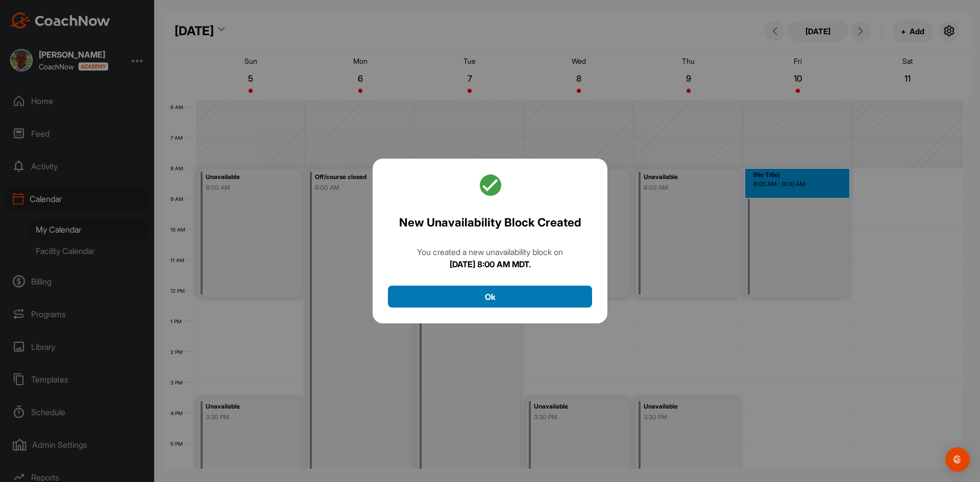
click at [512, 297] on button "Ok" at bounding box center [490, 297] width 204 height 22
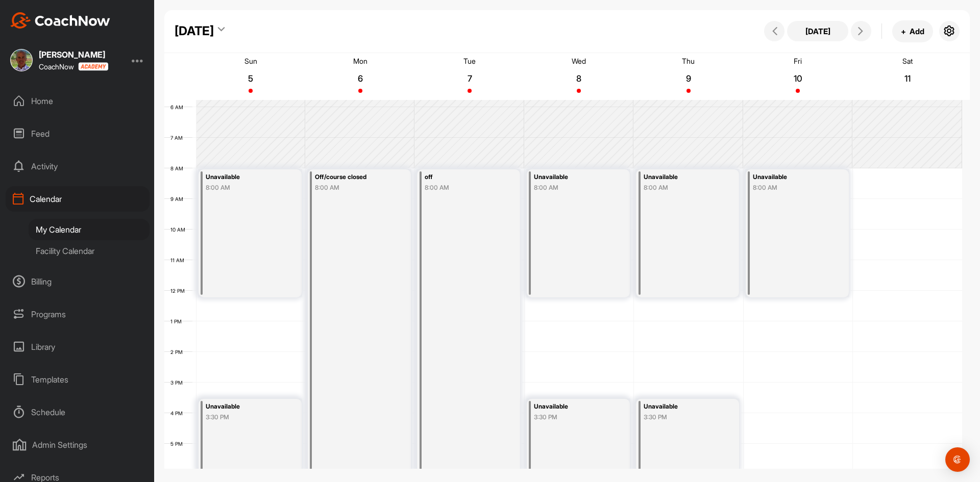
click at [812, 407] on div "12 AM 1 AM 2 AM 3 AM 4 AM 5 AM 6 AM 7 AM 8 AM 9 AM 10 AM 11 AM 12 PM 1 PM 2 PM …" at bounding box center [563, 290] width 798 height 735
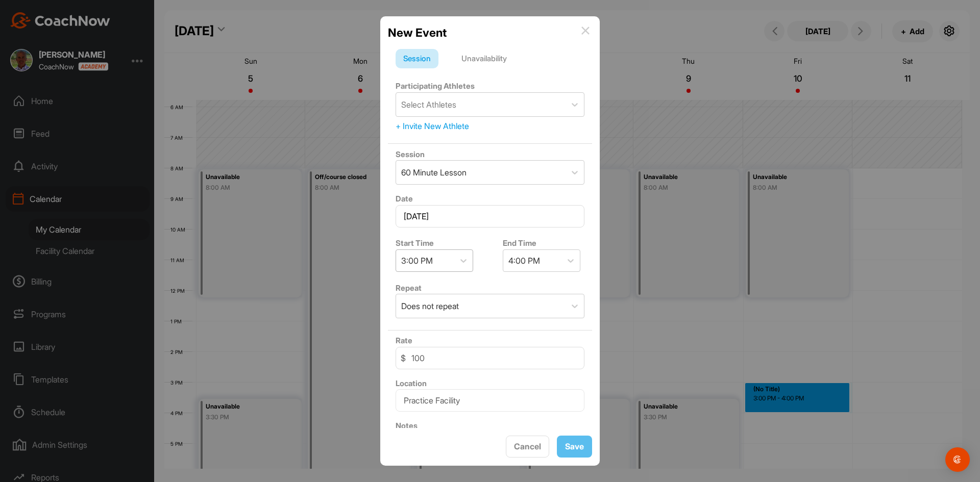
click at [451, 260] on div "3:00 PM" at bounding box center [425, 260] width 58 height 21
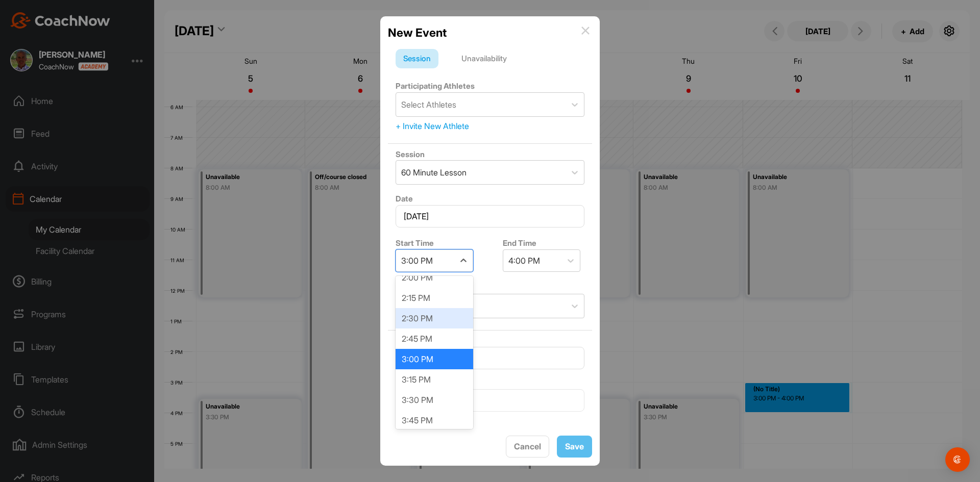
scroll to position [1203, 0]
click at [429, 355] on div "3:30 PM" at bounding box center [435, 351] width 78 height 20
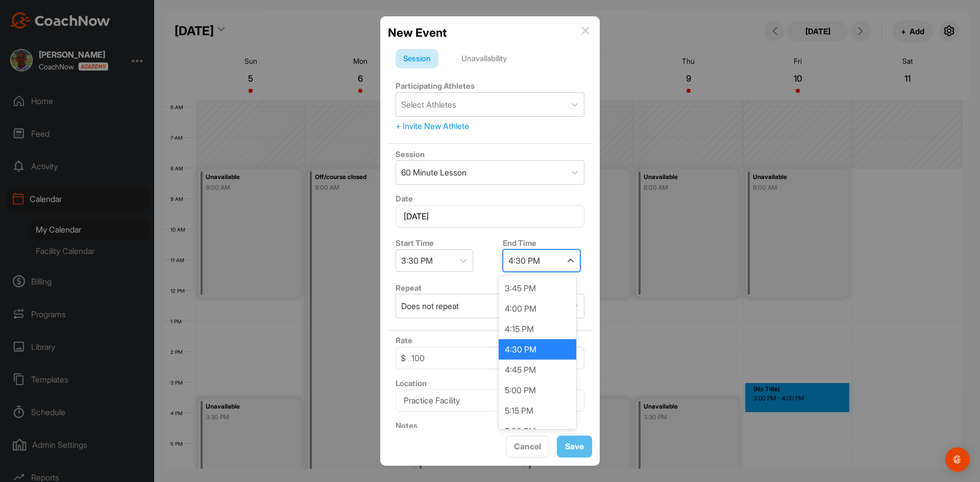
click at [526, 259] on div "4:30 PM" at bounding box center [524, 261] width 32 height 12
click at [531, 321] on div "6:00 PM" at bounding box center [538, 319] width 78 height 20
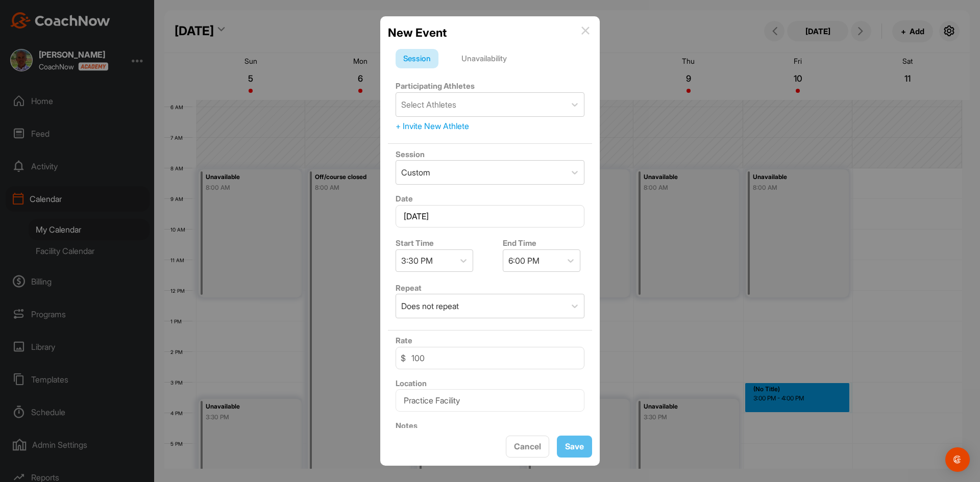
click at [486, 65] on div "Unavailability" at bounding box center [484, 58] width 61 height 19
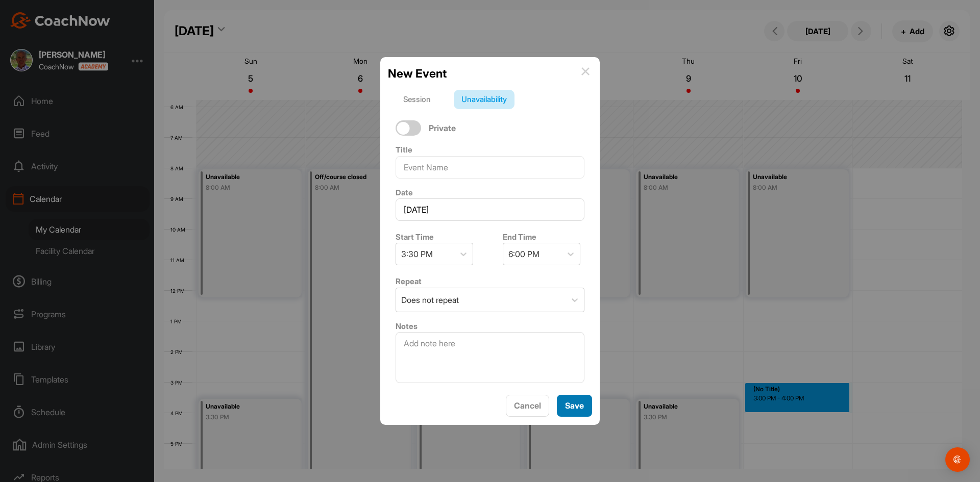
click at [572, 407] on span "Save" at bounding box center [574, 406] width 19 height 10
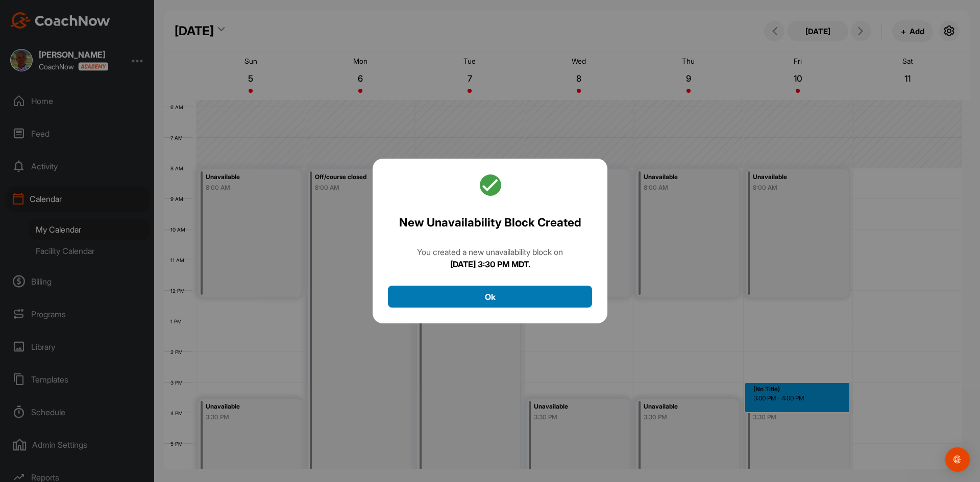
click at [494, 292] on button "Ok" at bounding box center [490, 297] width 204 height 22
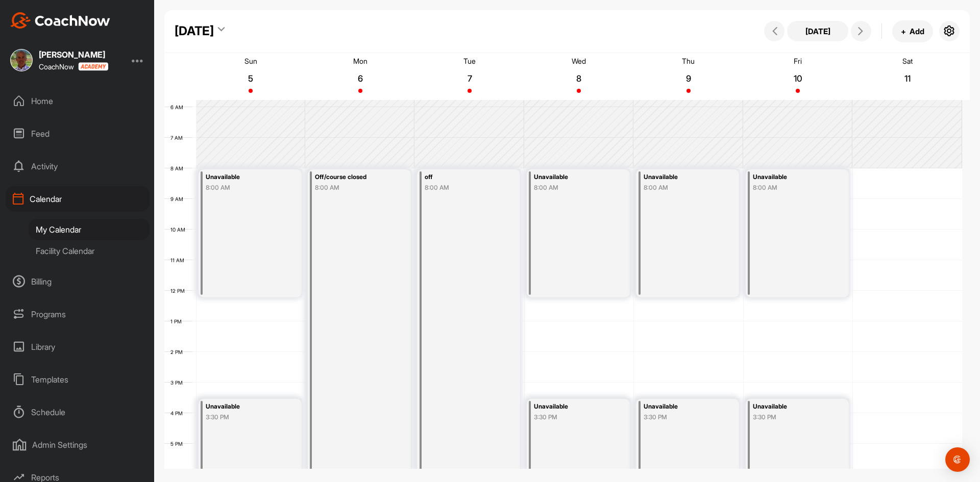
click at [919, 174] on div "12 AM 1 AM 2 AM 3 AM 4 AM 5 AM 6 AM 7 AM 8 AM 9 AM 10 AM 11 AM 12 PM 1 PM 2 PM …" at bounding box center [563, 290] width 798 height 735
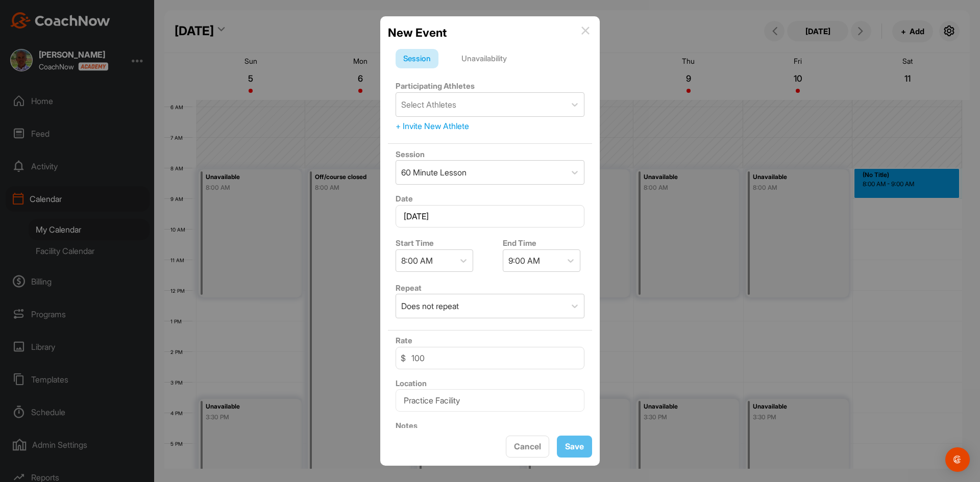
click at [491, 58] on div "Unavailability" at bounding box center [484, 58] width 61 height 19
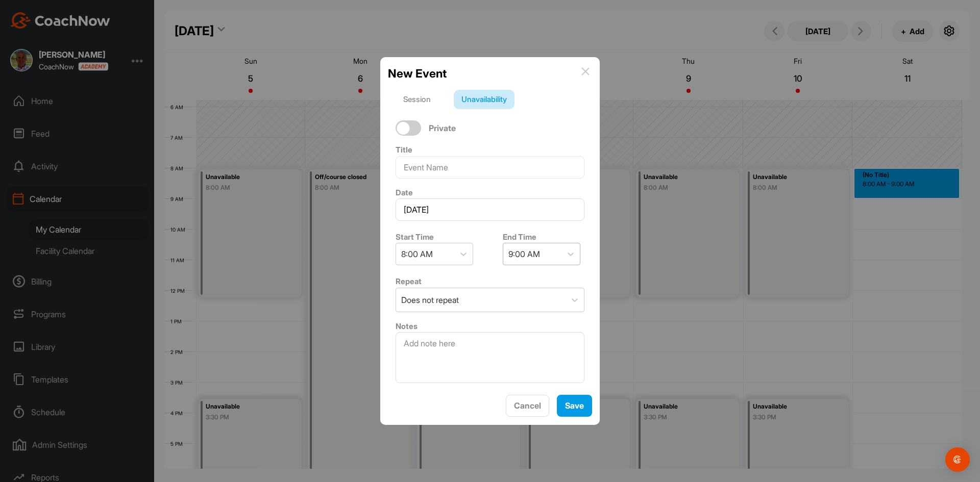
click at [539, 255] on div "9:00 AM" at bounding box center [532, 253] width 58 height 21
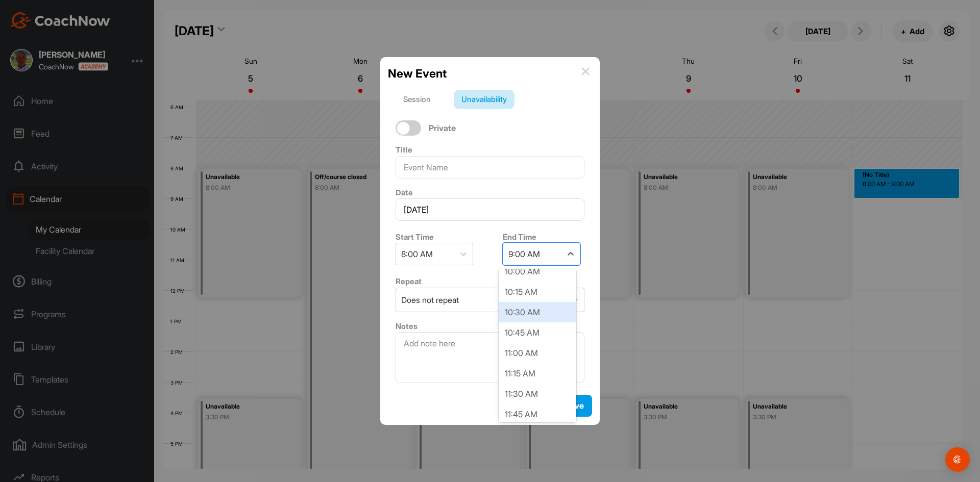
scroll to position [204, 0]
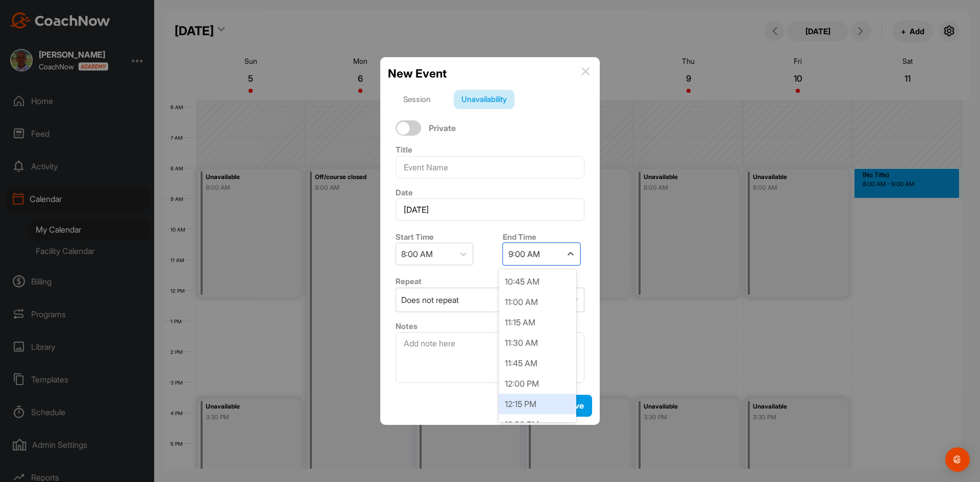
click at [521, 407] on div "12:15 PM" at bounding box center [538, 404] width 78 height 20
click at [573, 406] on span "Save" at bounding box center [574, 406] width 19 height 10
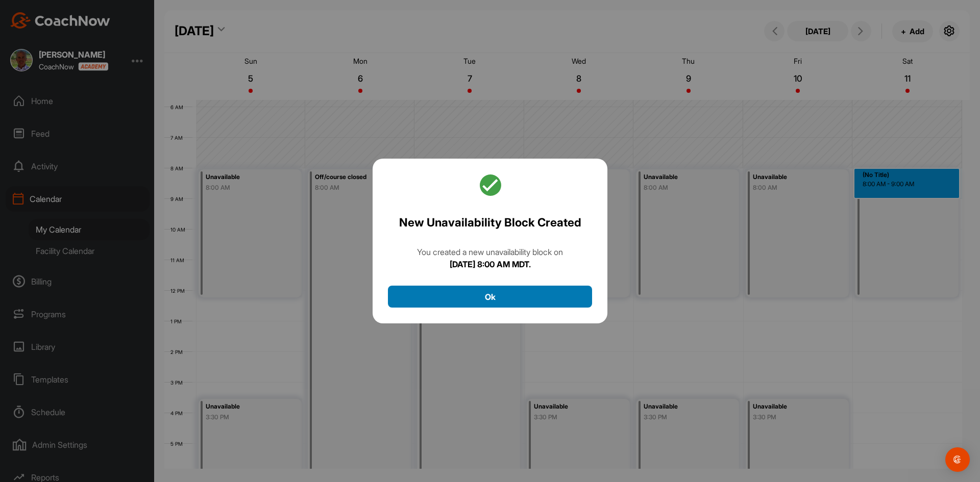
click at [547, 298] on button "Ok" at bounding box center [490, 297] width 204 height 22
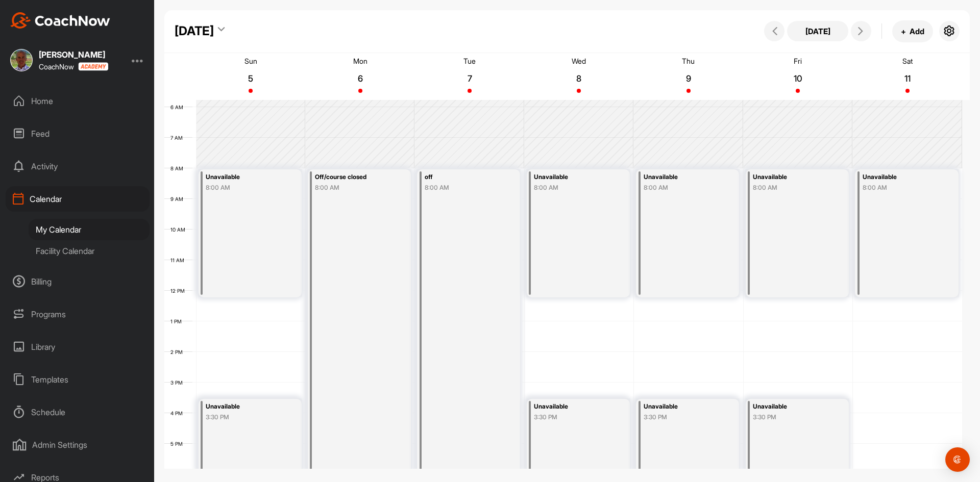
click at [906, 407] on div "12 AM 1 AM 2 AM 3 AM 4 AM 5 AM 6 AM 7 AM 8 AM 9 AM 10 AM 11 AM 12 PM 1 PM 2 PM …" at bounding box center [563, 290] width 798 height 735
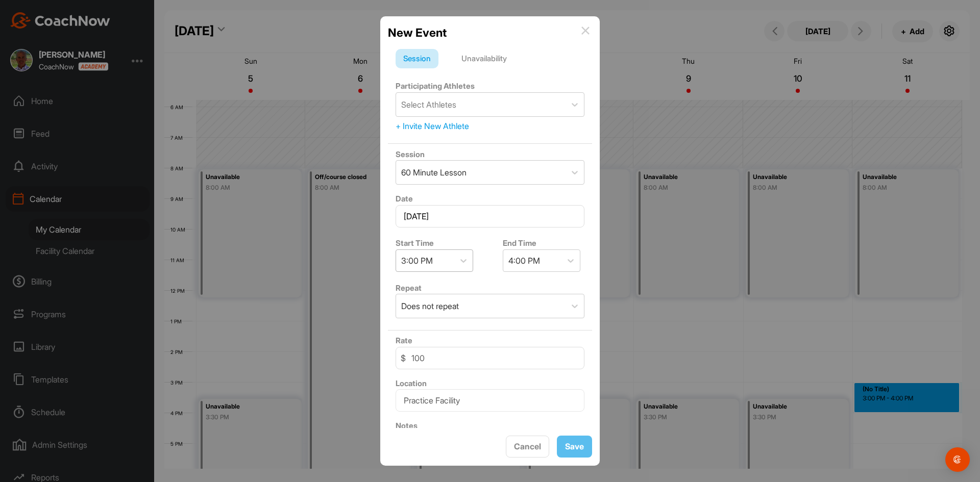
click at [443, 271] on div "3:00 PM" at bounding box center [425, 260] width 58 height 21
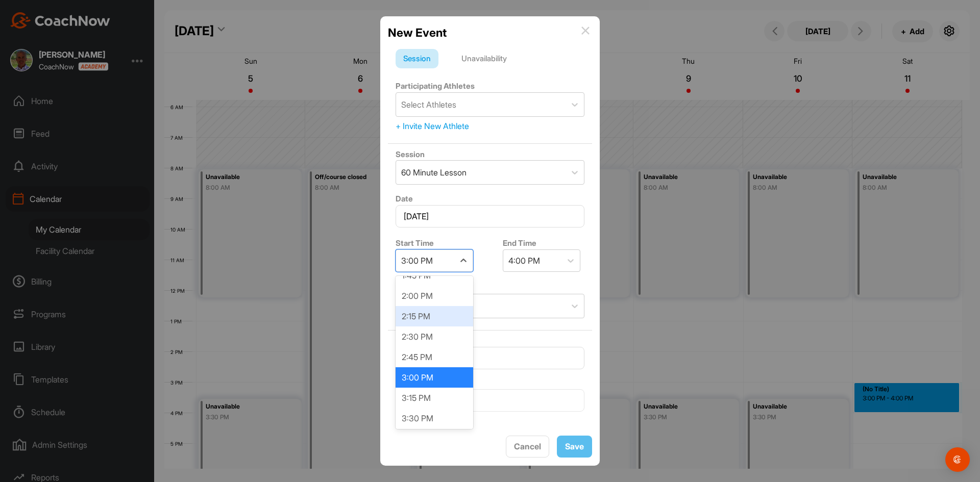
scroll to position [1152, 0]
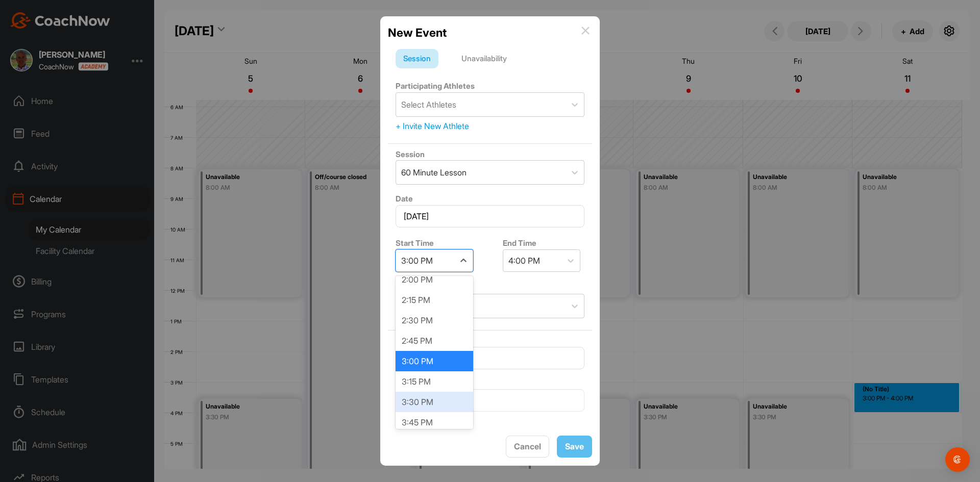
click at [418, 398] on div "3:30 PM" at bounding box center [435, 402] width 78 height 20
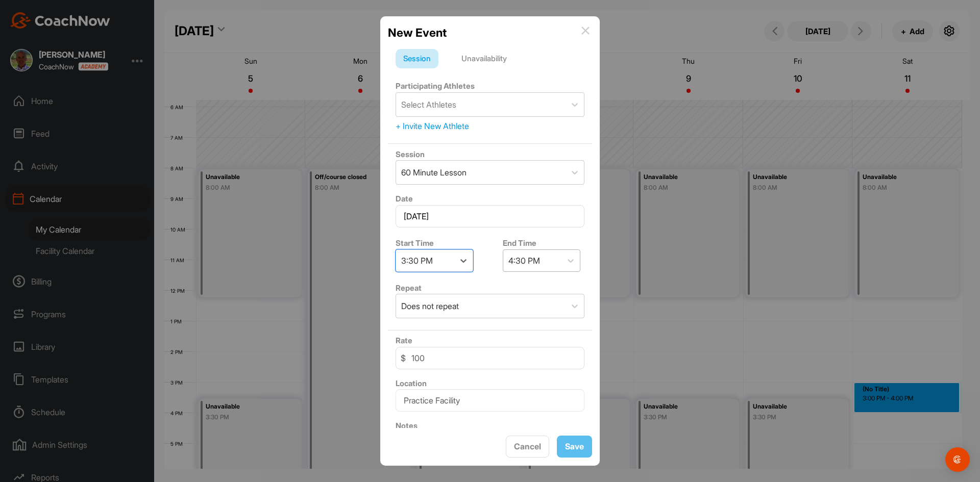
click at [523, 261] on div "4:30 PM" at bounding box center [524, 261] width 32 height 12
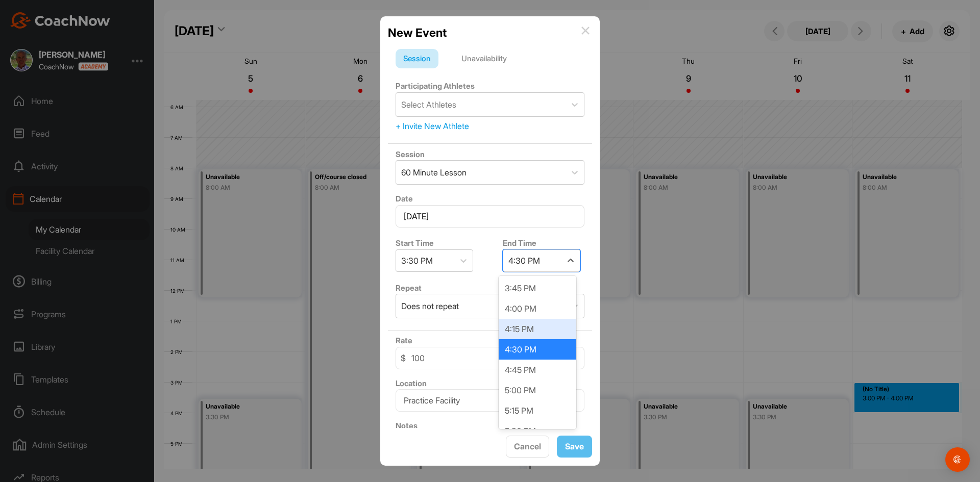
click at [526, 323] on div "4:15 PM" at bounding box center [538, 329] width 78 height 20
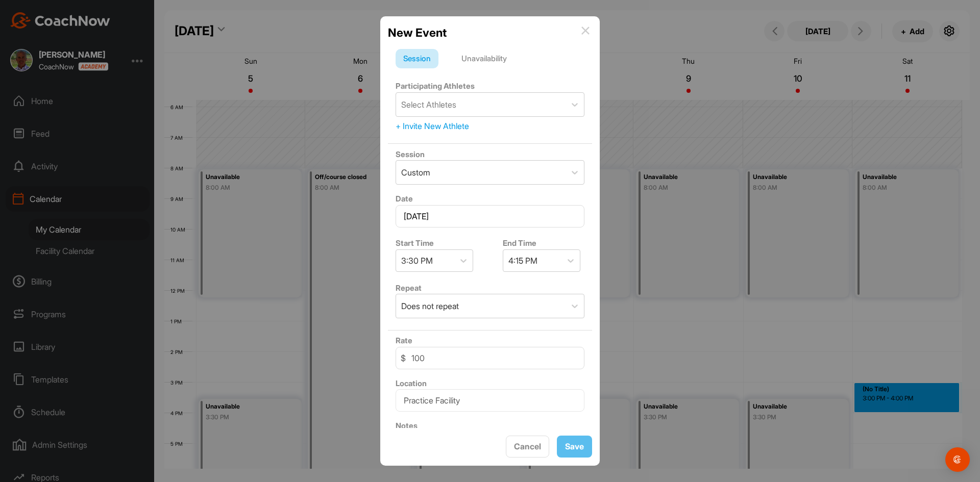
click at [485, 56] on div "Unavailability" at bounding box center [484, 58] width 61 height 19
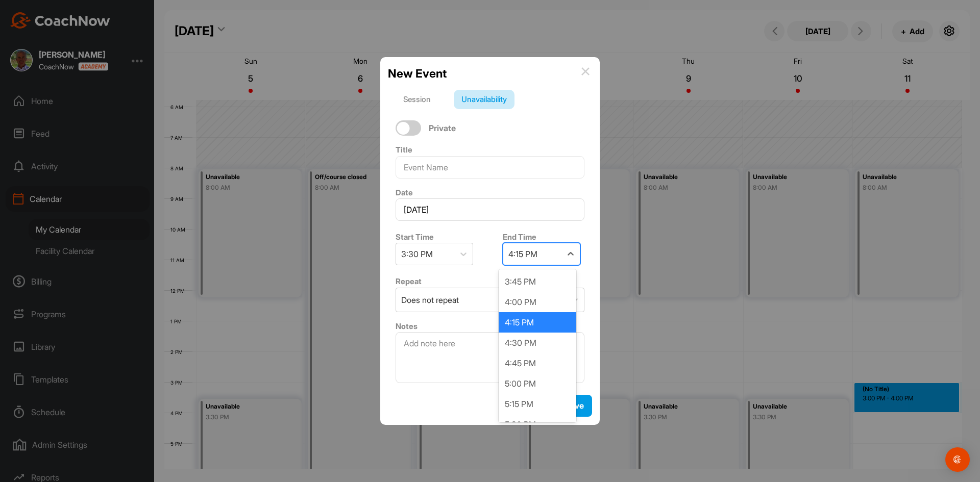
click at [523, 254] on div "4:15 PM" at bounding box center [522, 254] width 29 height 12
click at [522, 368] on div "6:00 PM" at bounding box center [538, 363] width 78 height 20
click at [581, 409] on span "Save" at bounding box center [574, 406] width 19 height 10
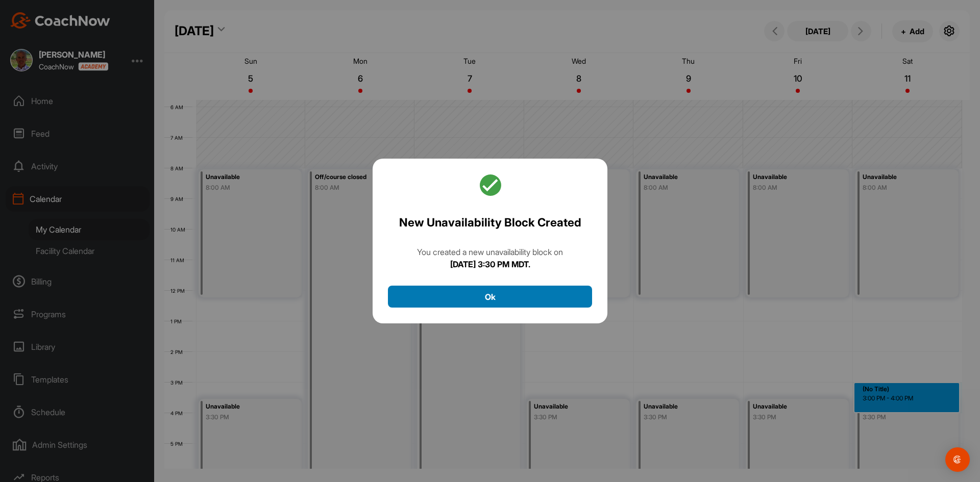
click at [525, 296] on button "Ok" at bounding box center [490, 297] width 204 height 22
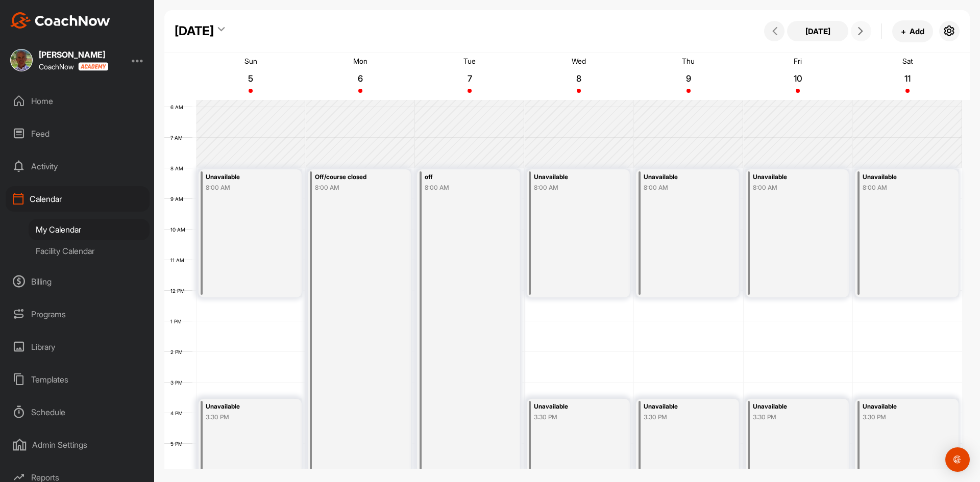
click at [862, 28] on icon at bounding box center [861, 31] width 8 height 8
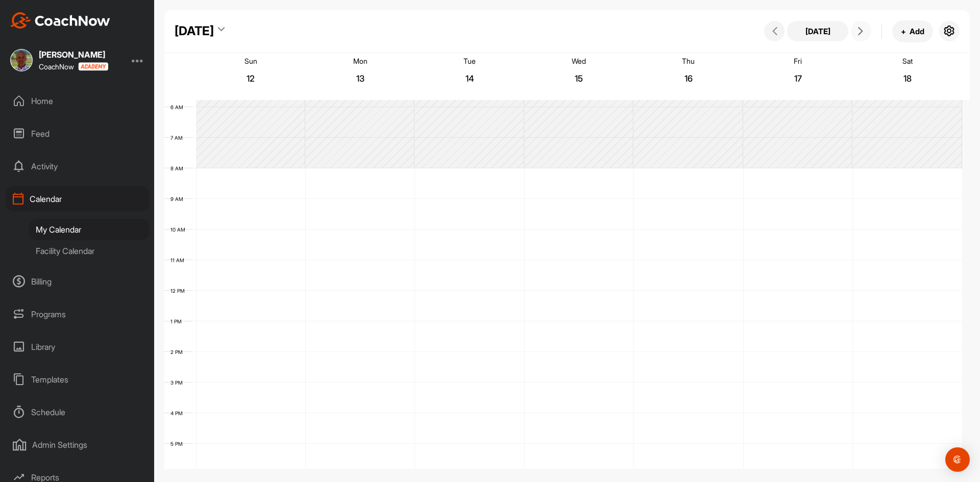
click at [272, 169] on div "12 AM 1 AM 2 AM 3 AM 4 AM 5 AM 6 AM 7 AM 8 AM 9 AM 10 AM 11 AM 12 PM 1 PM 2 PM …" at bounding box center [563, 290] width 798 height 735
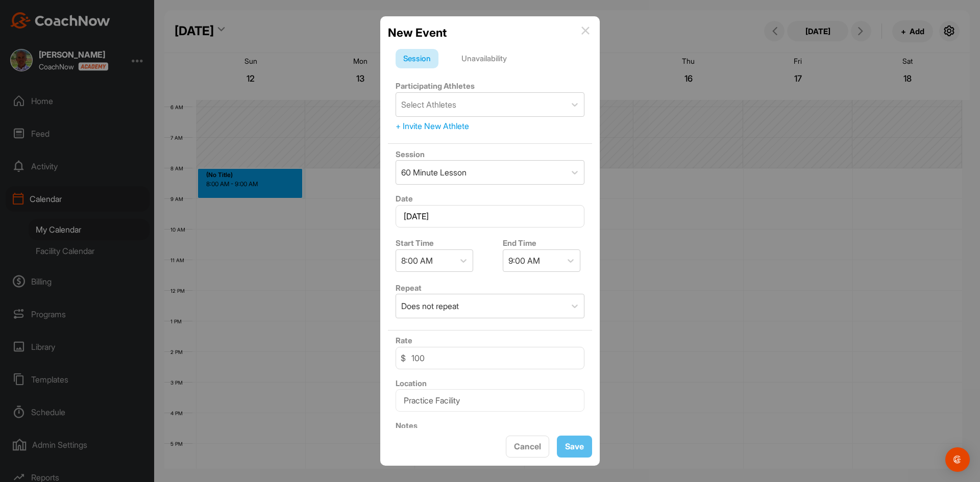
click at [487, 58] on div "Unavailability" at bounding box center [484, 58] width 61 height 19
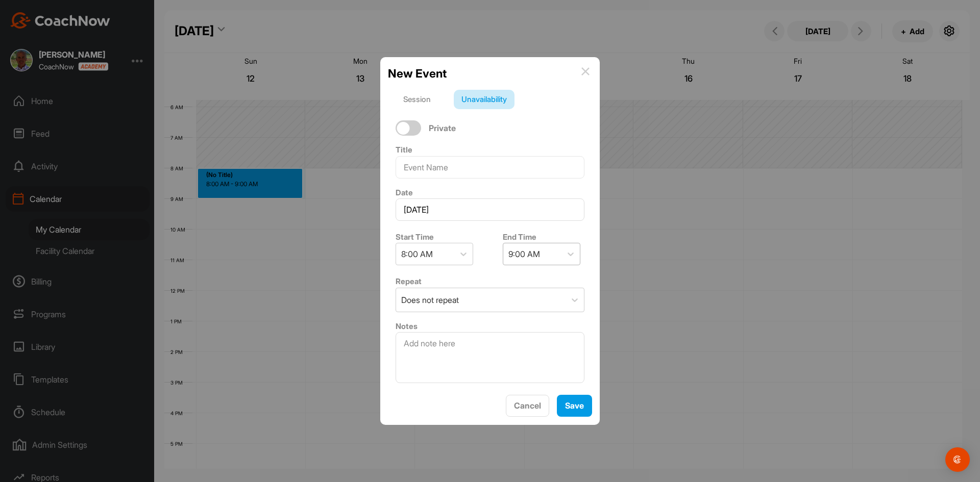
click at [528, 256] on div "9:00 AM" at bounding box center [524, 254] width 32 height 12
click at [521, 402] on div "12:15 PM" at bounding box center [538, 404] width 78 height 20
click at [571, 409] on span "Save" at bounding box center [574, 406] width 19 height 10
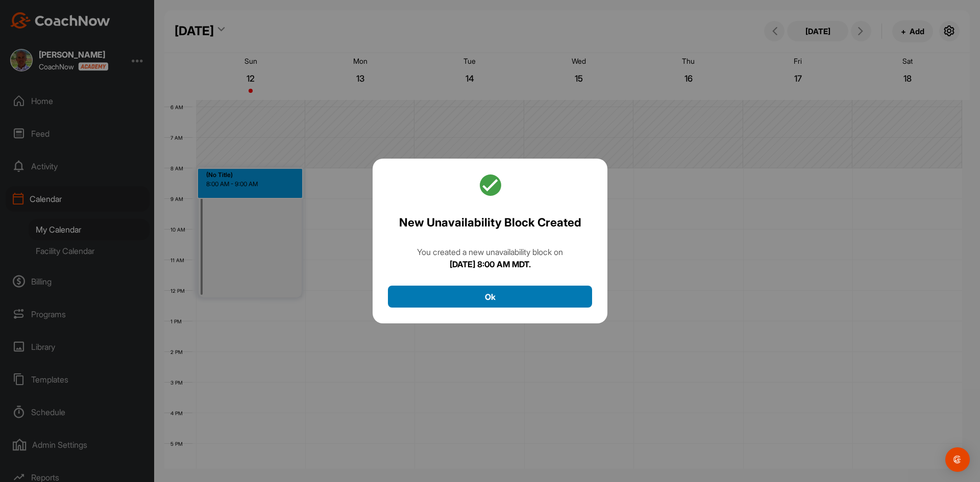
click at [485, 298] on button "Ok" at bounding box center [490, 297] width 204 height 22
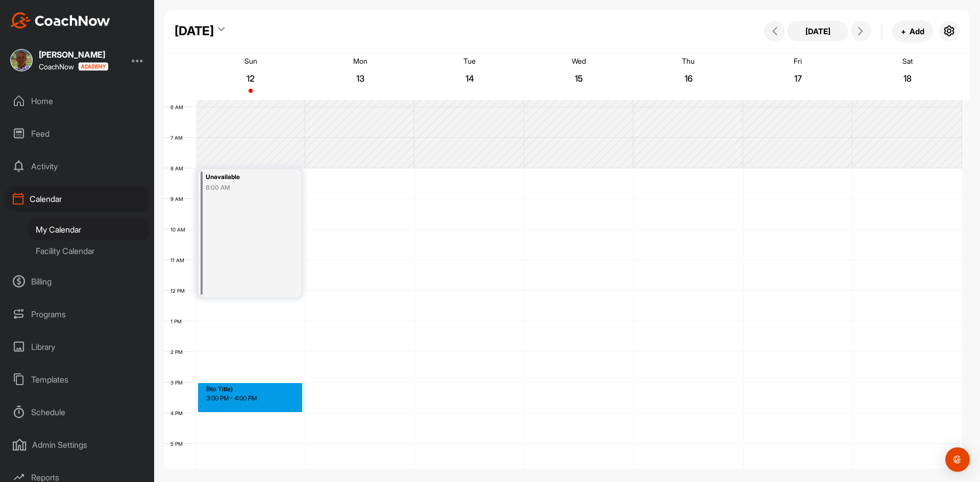
click at [247, 408] on div "12 AM 1 AM 2 AM 3 AM 4 AM 5 AM 6 AM 7 AM 8 AM 9 AM 10 AM 11 AM 12 PM 1 PM 2 PM …" at bounding box center [563, 290] width 798 height 735
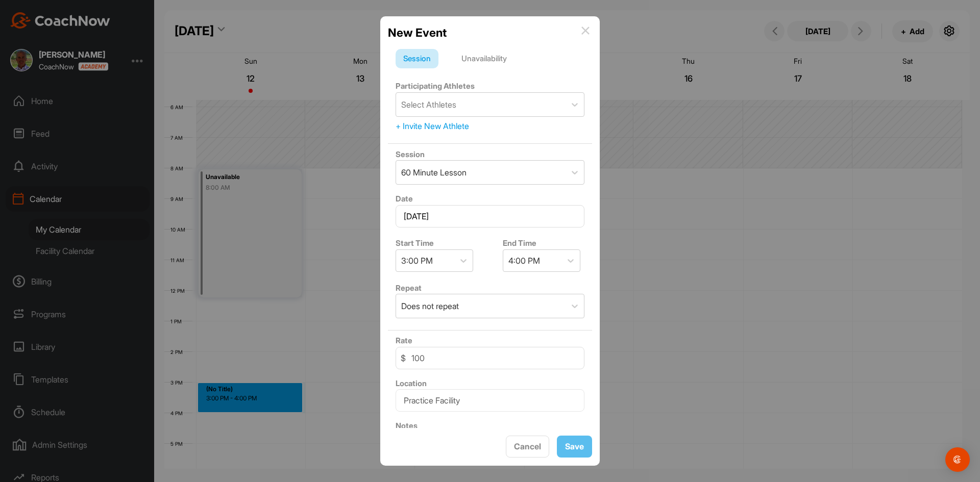
click at [483, 59] on div "Unavailability" at bounding box center [484, 58] width 61 height 19
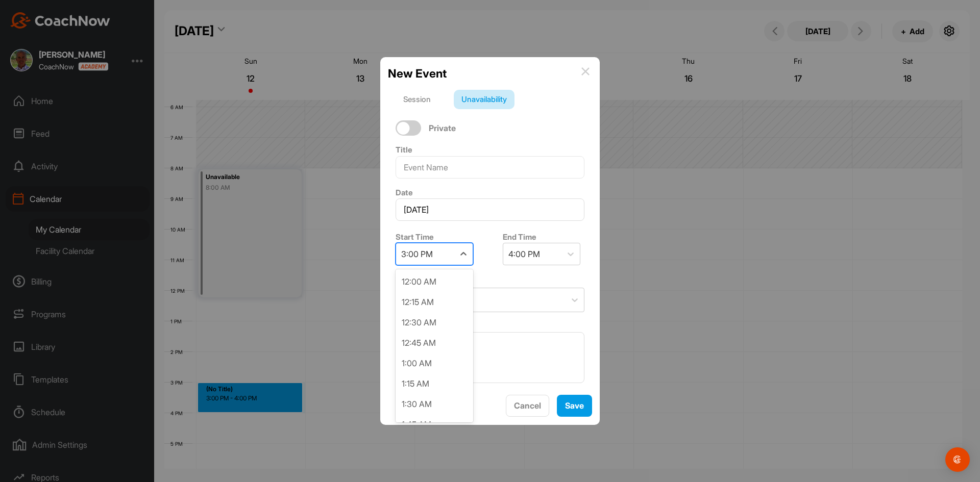
click at [451, 251] on div "3:00 PM" at bounding box center [425, 253] width 58 height 21
click at [421, 348] on div "3:30 PM" at bounding box center [435, 344] width 78 height 20
click at [528, 247] on div "4:30 PM" at bounding box center [532, 253] width 58 height 21
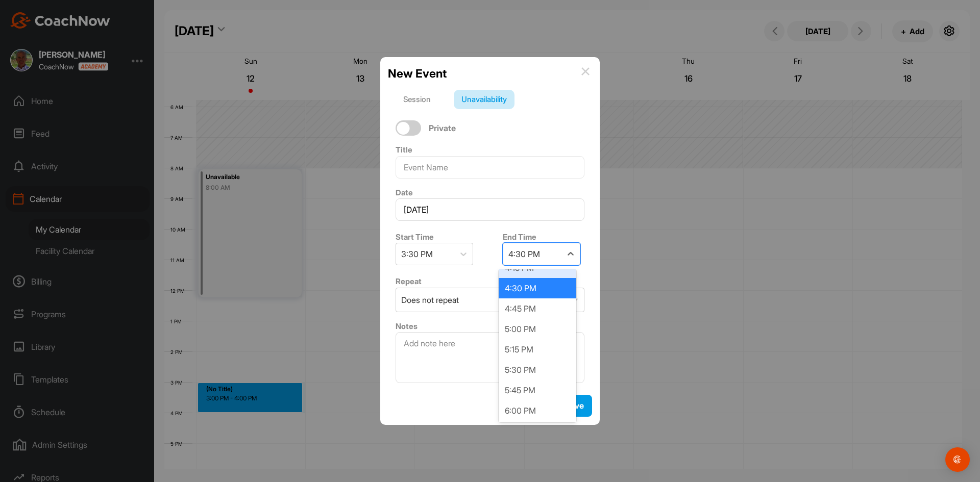
scroll to position [102, 0]
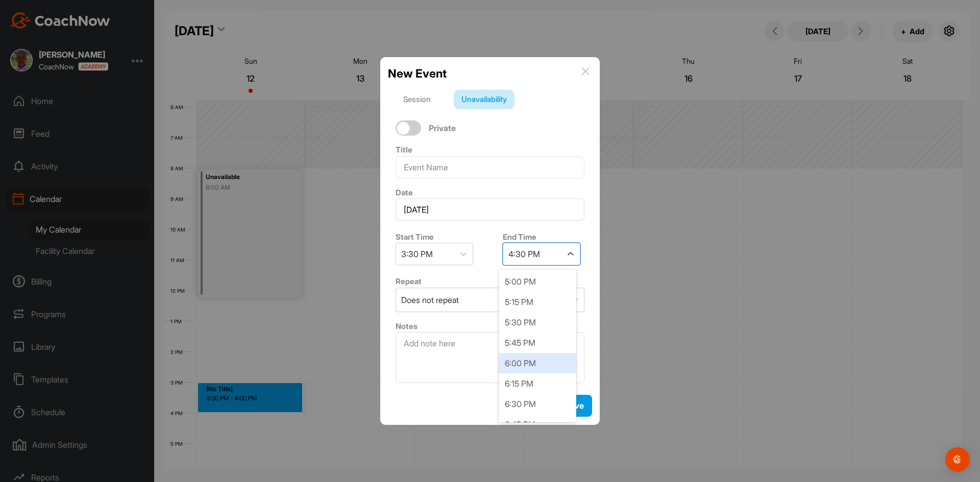
click at [525, 364] on div "6:00 PM" at bounding box center [538, 363] width 78 height 20
click at [571, 406] on span "Save" at bounding box center [574, 406] width 19 height 10
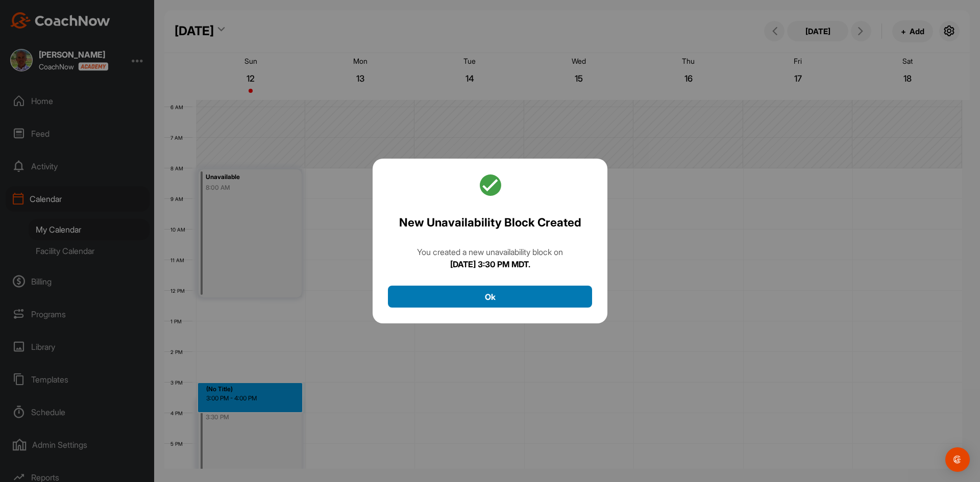
click at [501, 301] on button "Ok" at bounding box center [490, 297] width 204 height 22
